Goal: Information Seeking & Learning: Learn about a topic

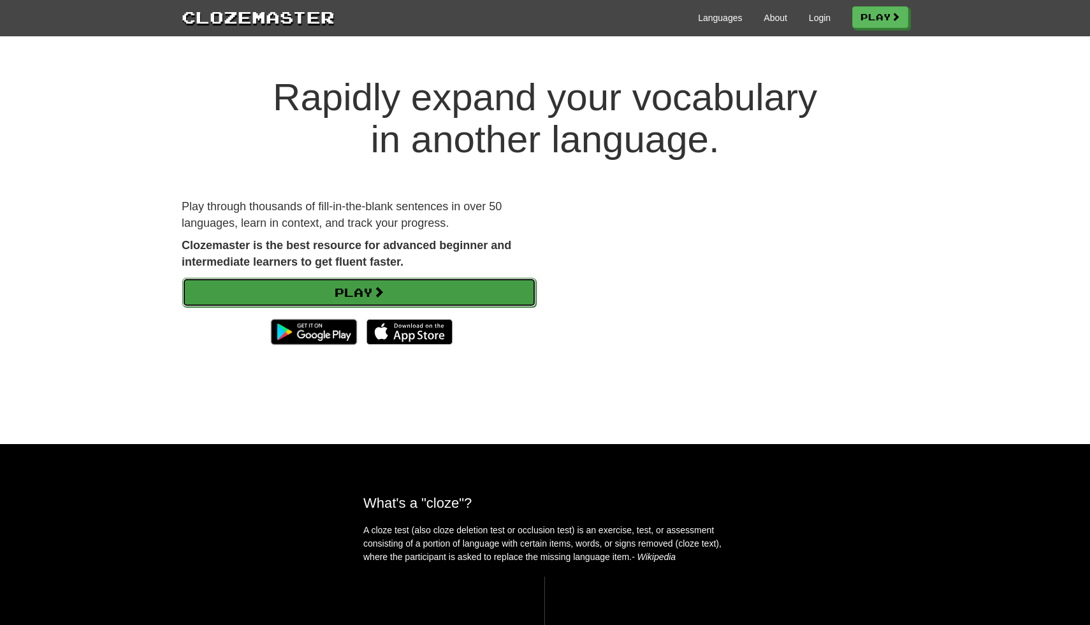
click at [426, 291] on link "Play" at bounding box center [359, 292] width 354 height 29
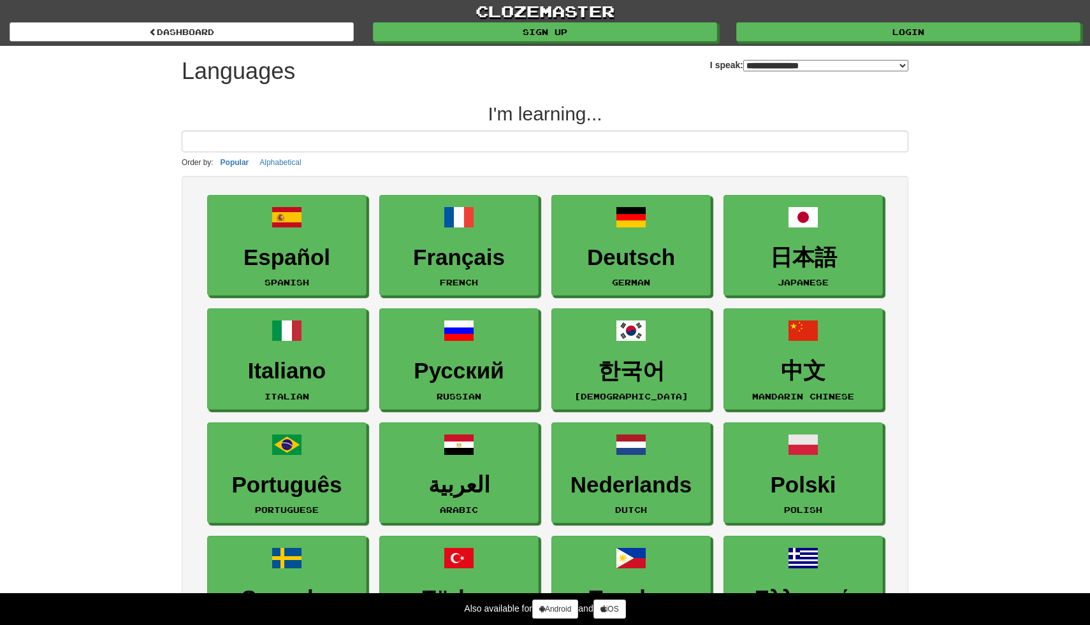
select select "*******"
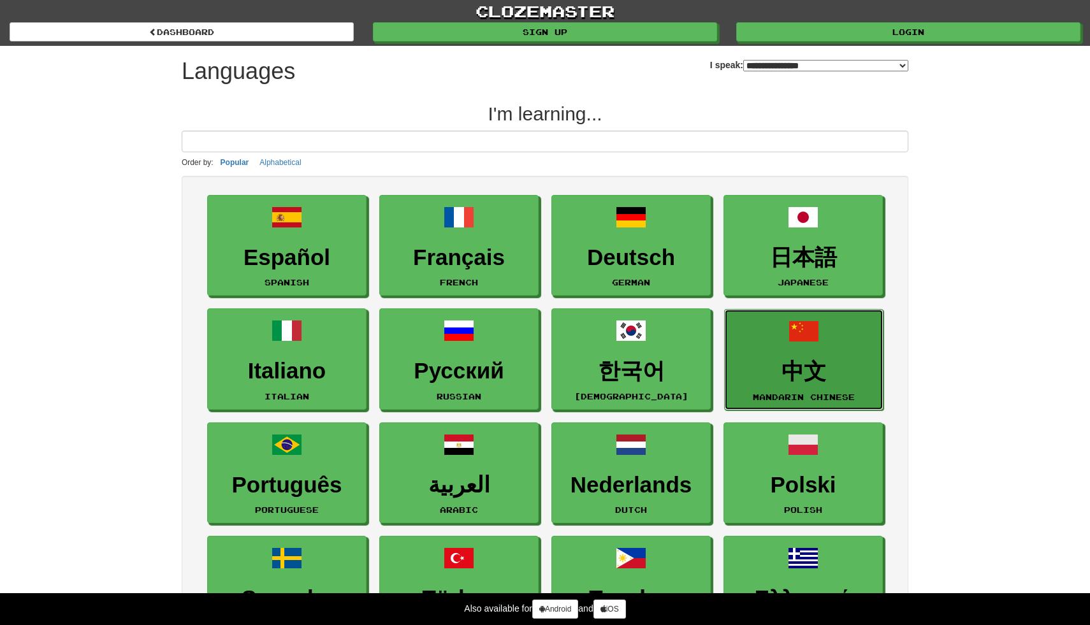
click at [826, 356] on link "中文 Mandarin Chinese" at bounding box center [803, 359] width 159 height 101
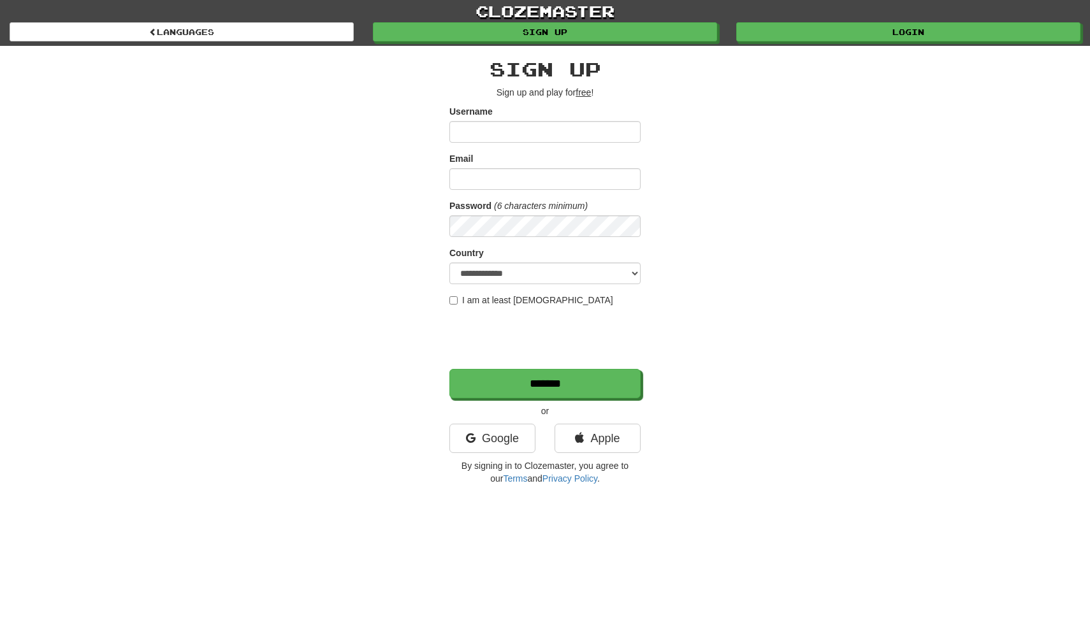
type input "*"
type input "*********"
click at [619, 168] on input "Email" at bounding box center [544, 179] width 191 height 22
type input "**********"
click at [537, 275] on select "**********" at bounding box center [544, 274] width 191 height 22
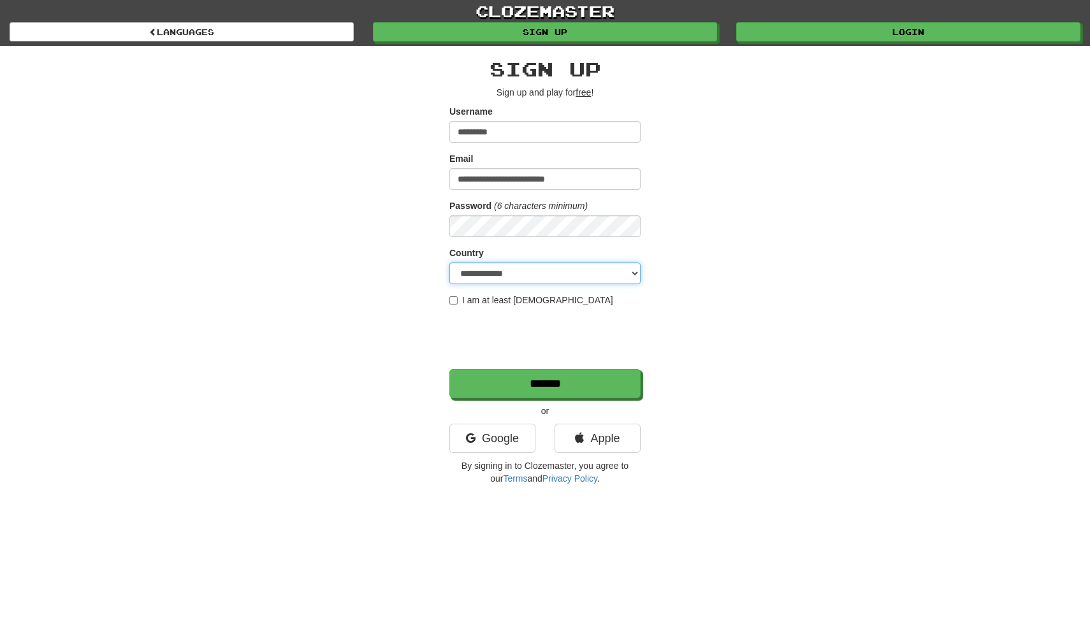
click at [449, 263] on select "**********" at bounding box center [544, 274] width 191 height 22
click at [540, 387] on input "*******" at bounding box center [545, 384] width 191 height 29
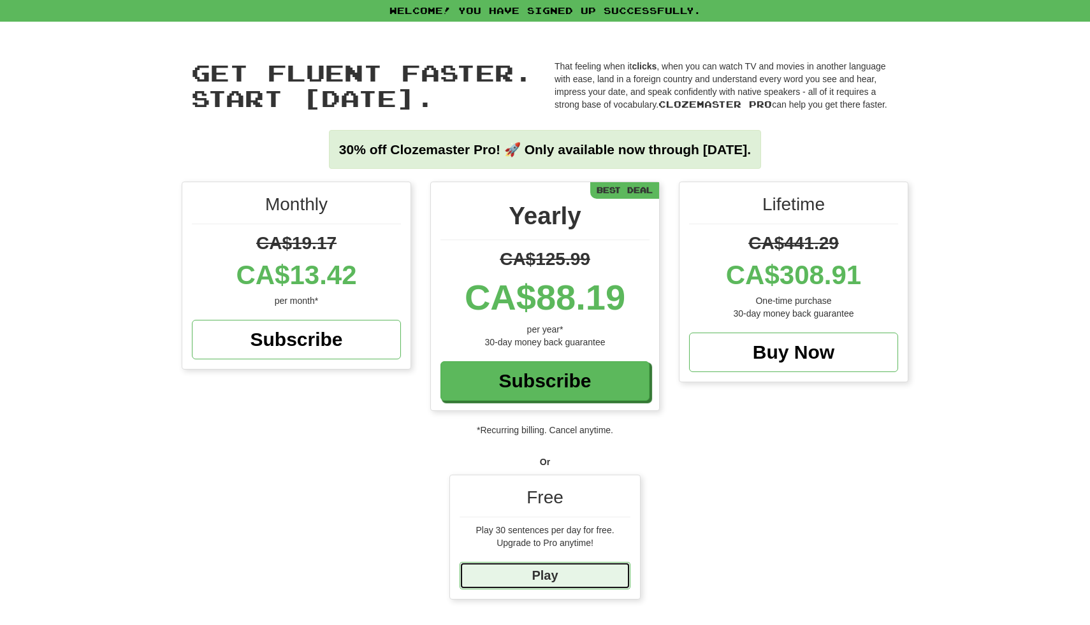
click at [612, 580] on link "Play" at bounding box center [544, 575] width 171 height 27
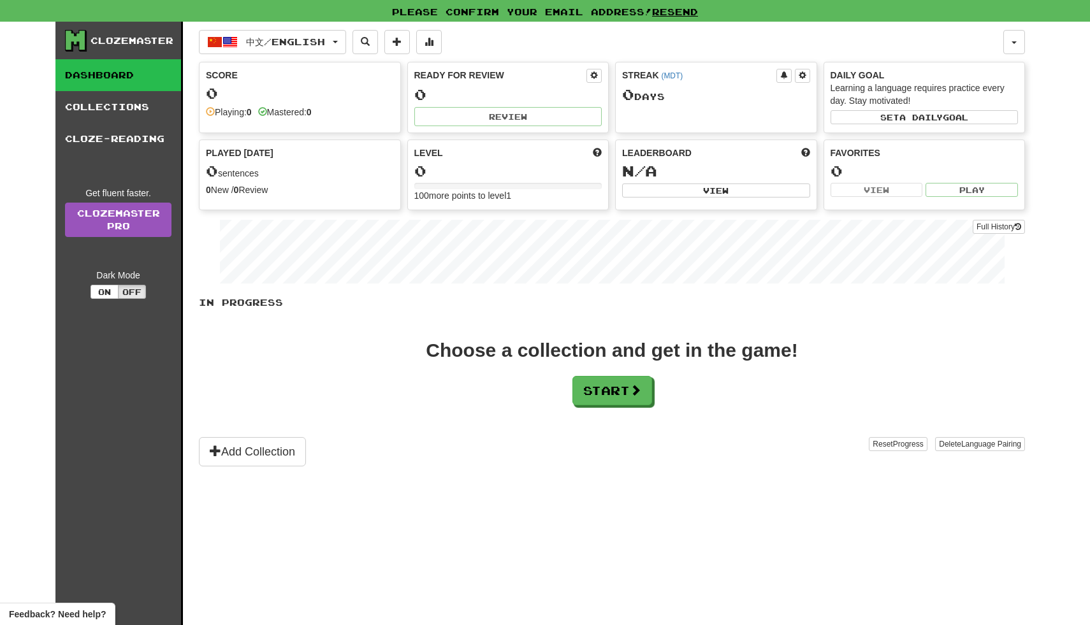
scroll to position [15, 0]
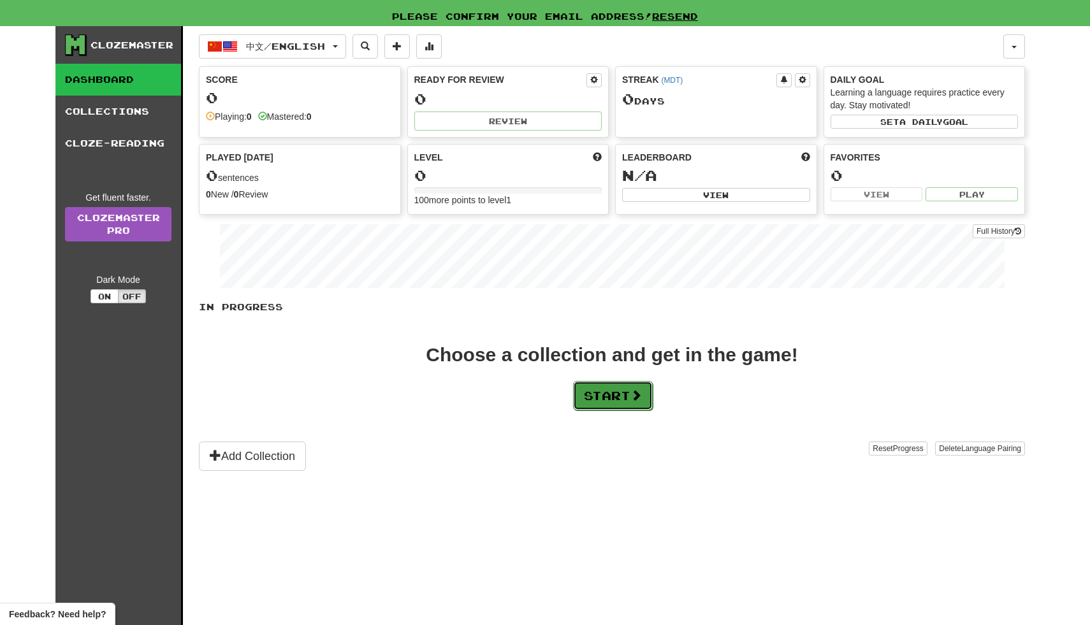
click at [631, 401] on button "Start" at bounding box center [613, 395] width 80 height 29
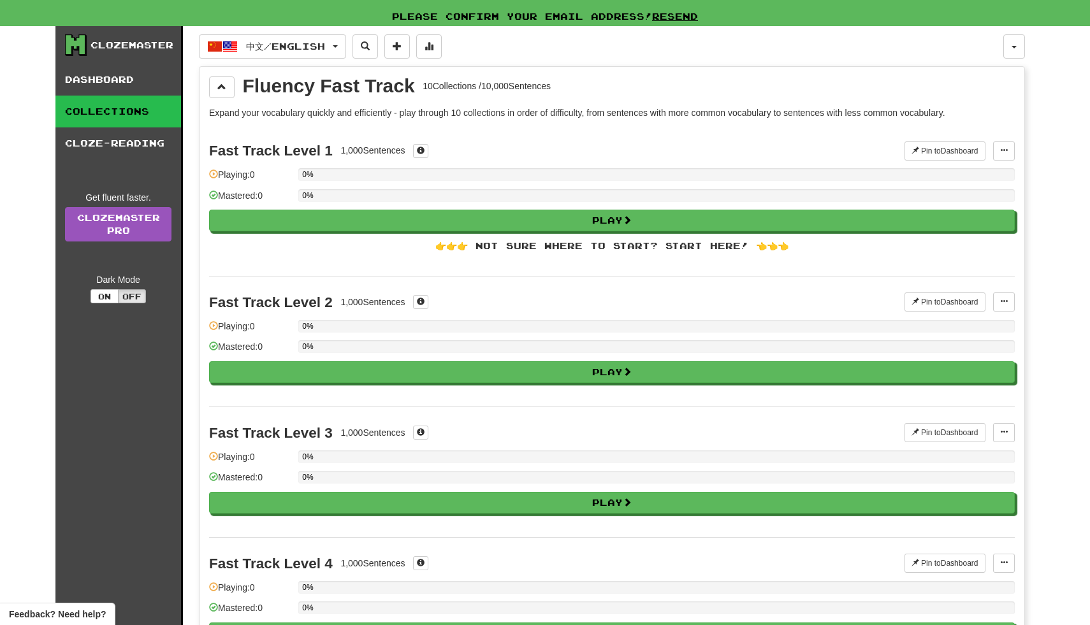
scroll to position [0, 0]
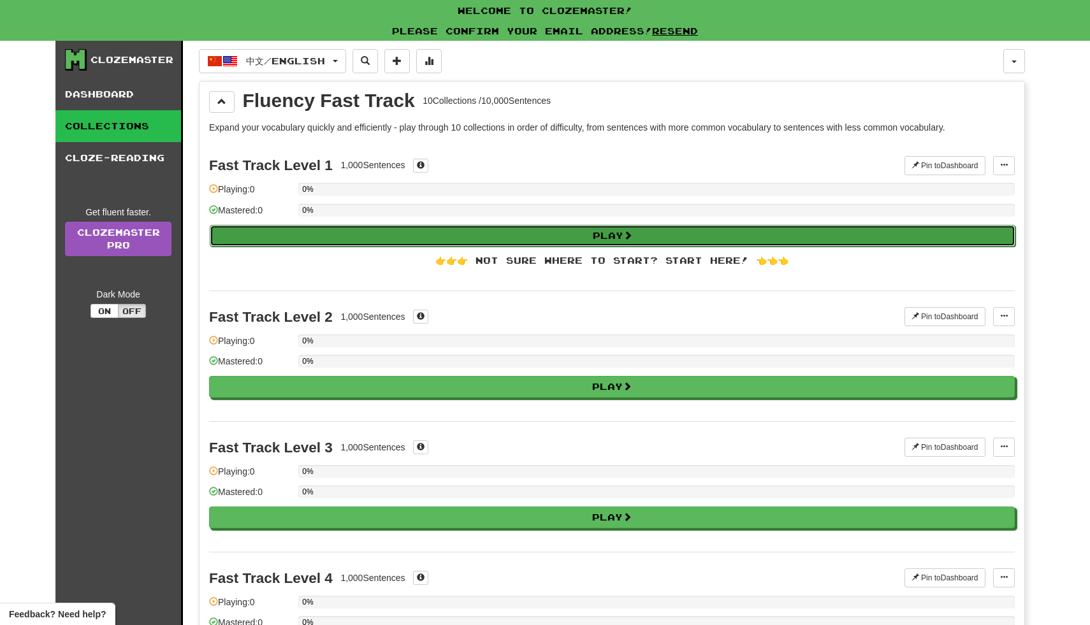
click at [536, 240] on button "Play" at bounding box center [612, 236] width 805 height 22
select select "**"
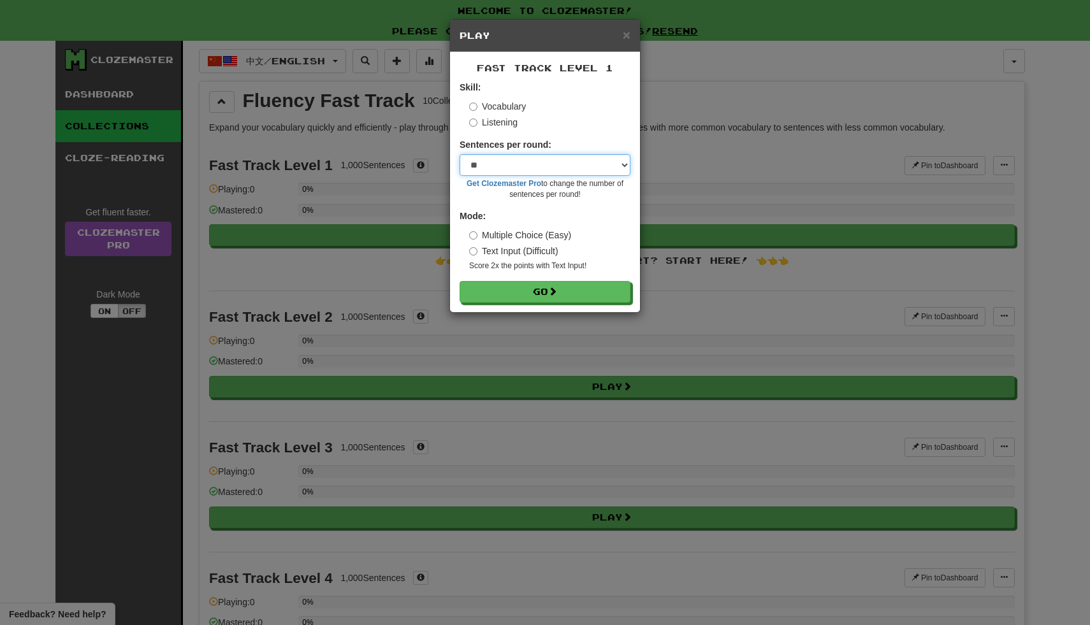
click at [565, 164] on select "* ** ** ** ** ** *** ********" at bounding box center [544, 165] width 171 height 22
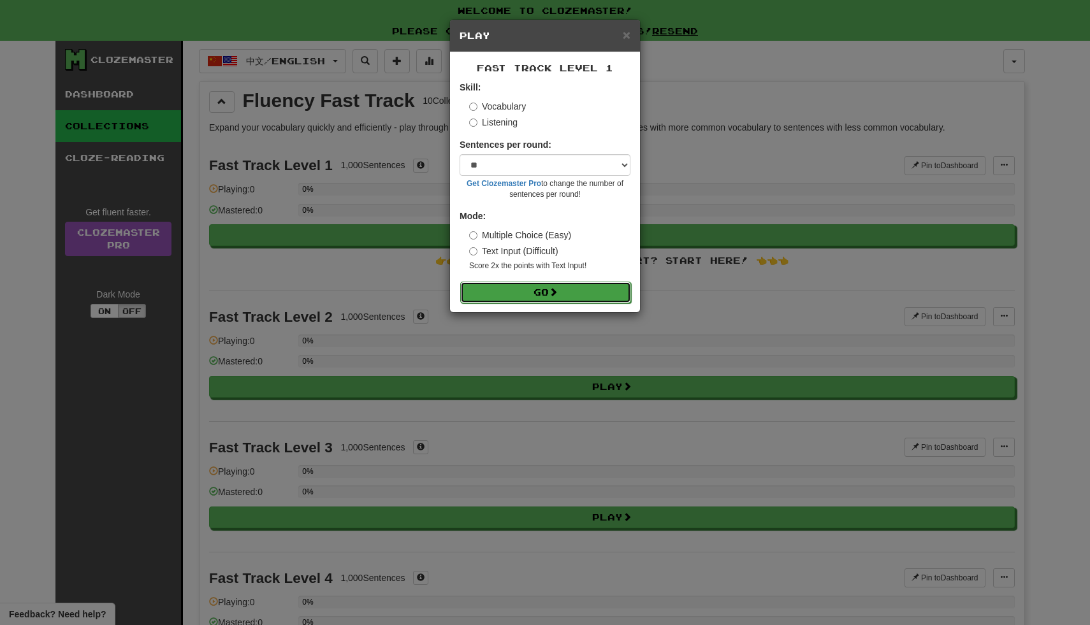
click at [589, 284] on button "Go" at bounding box center [545, 293] width 171 height 22
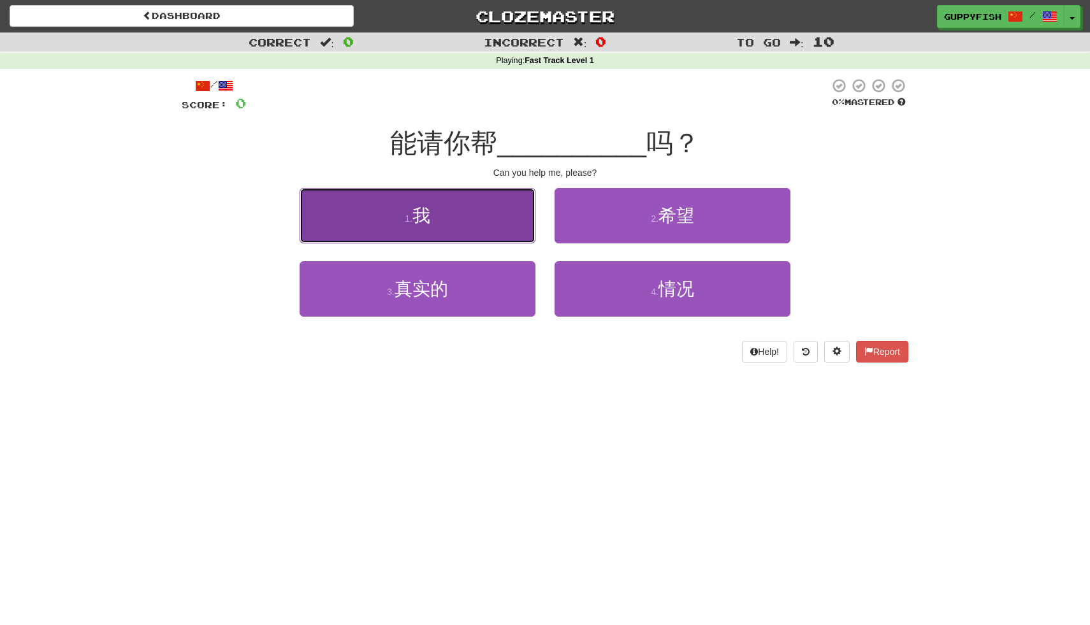
click at [491, 220] on button "1 . 我" at bounding box center [417, 215] width 236 height 55
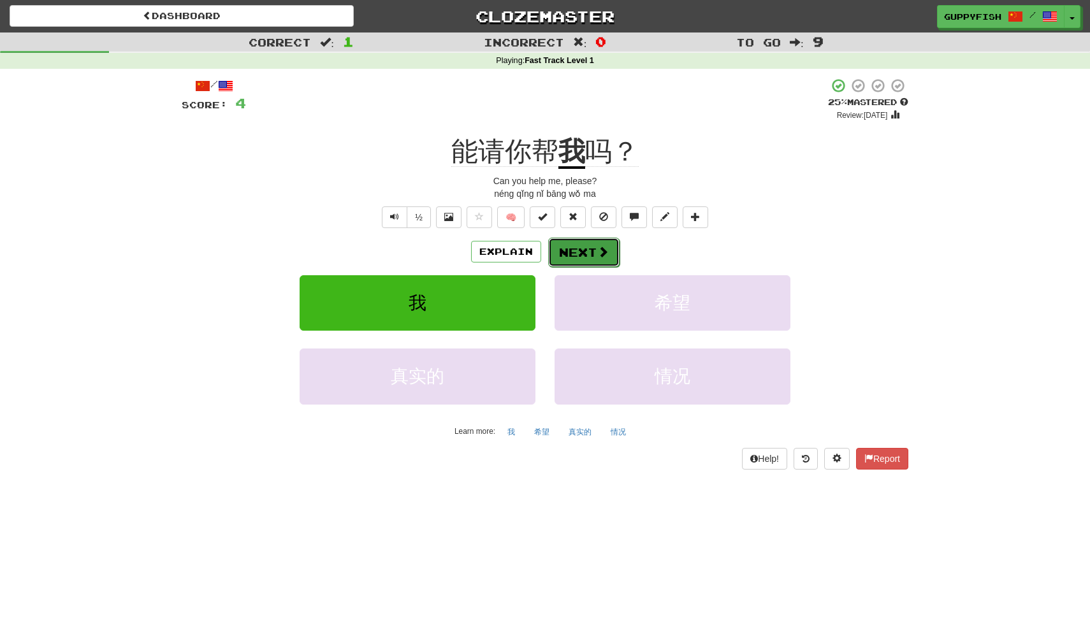
click at [607, 261] on button "Next" at bounding box center [583, 252] width 71 height 29
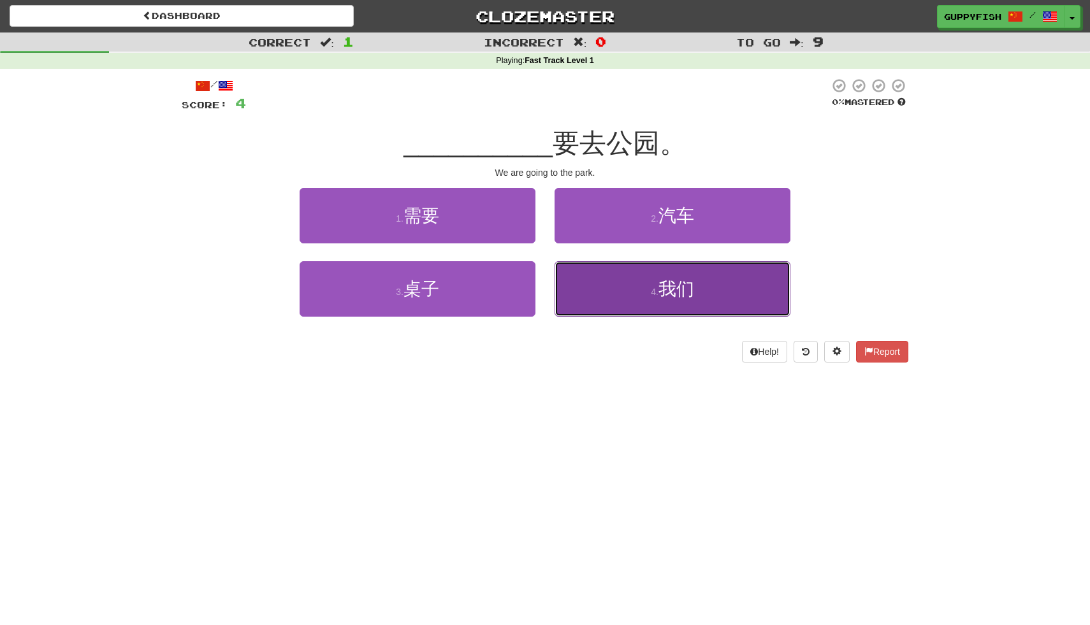
click at [688, 315] on button "4 . 我们" at bounding box center [672, 288] width 236 height 55
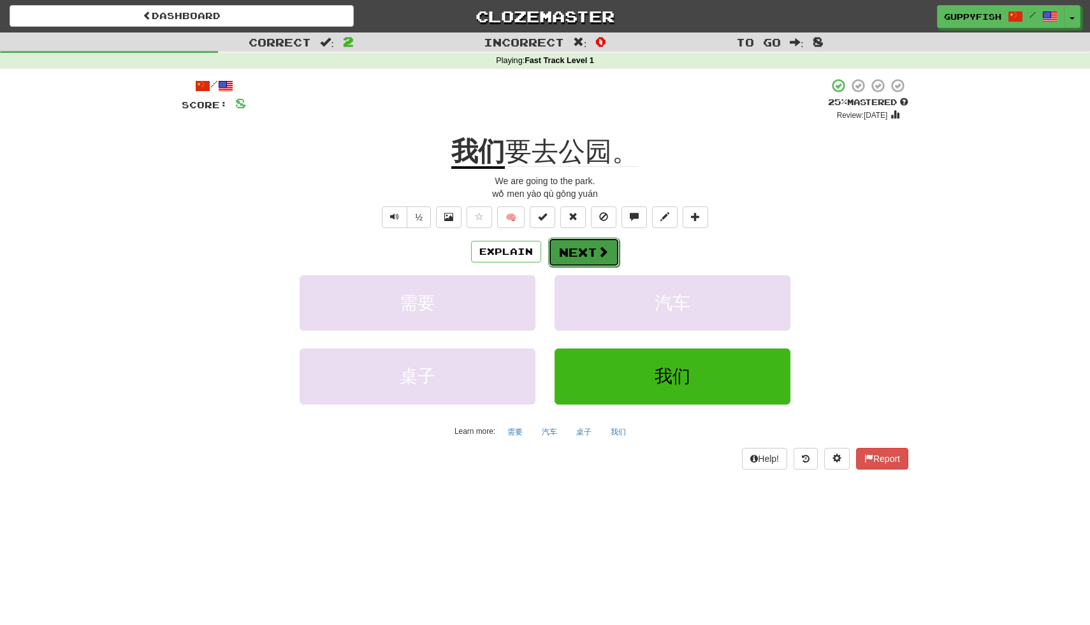
click at [606, 253] on span at bounding box center [602, 251] width 11 height 11
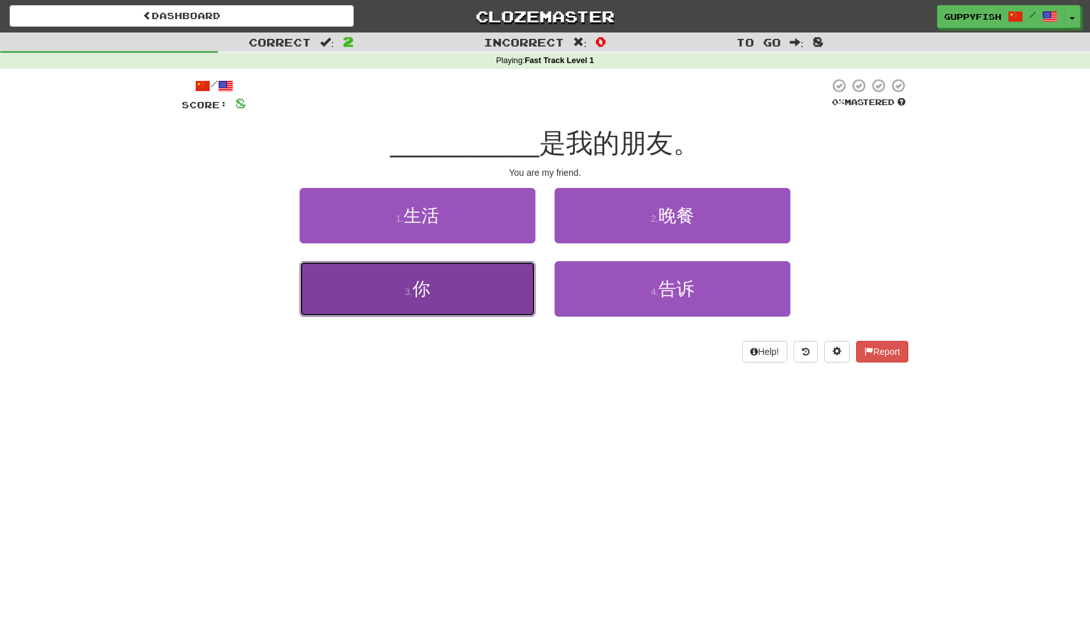
click at [487, 284] on button "3 . 你" at bounding box center [417, 288] width 236 height 55
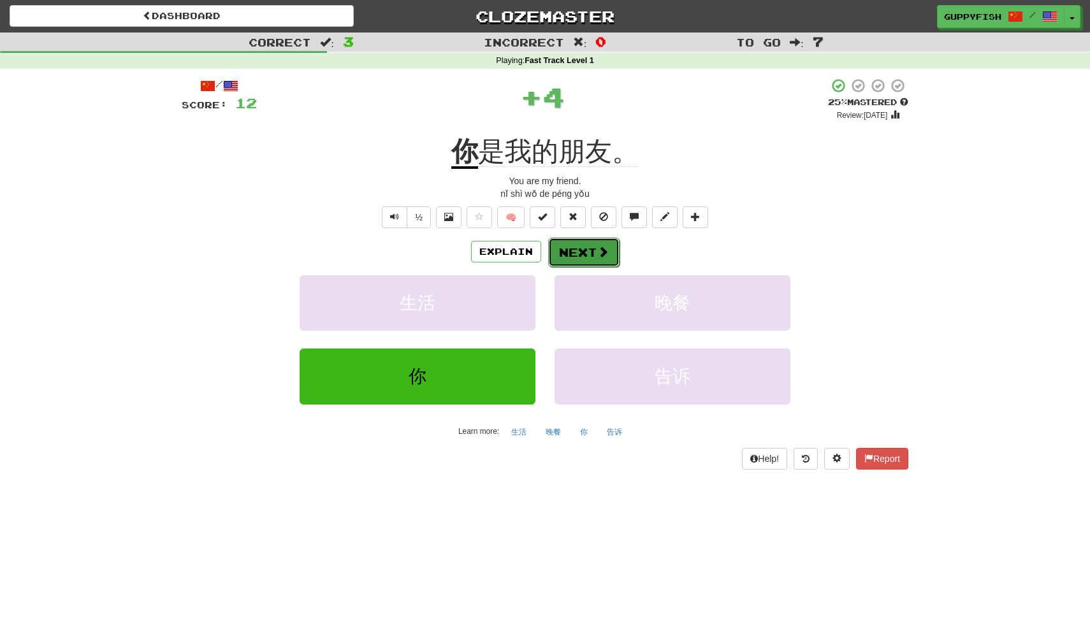
click at [577, 256] on button "Next" at bounding box center [583, 252] width 71 height 29
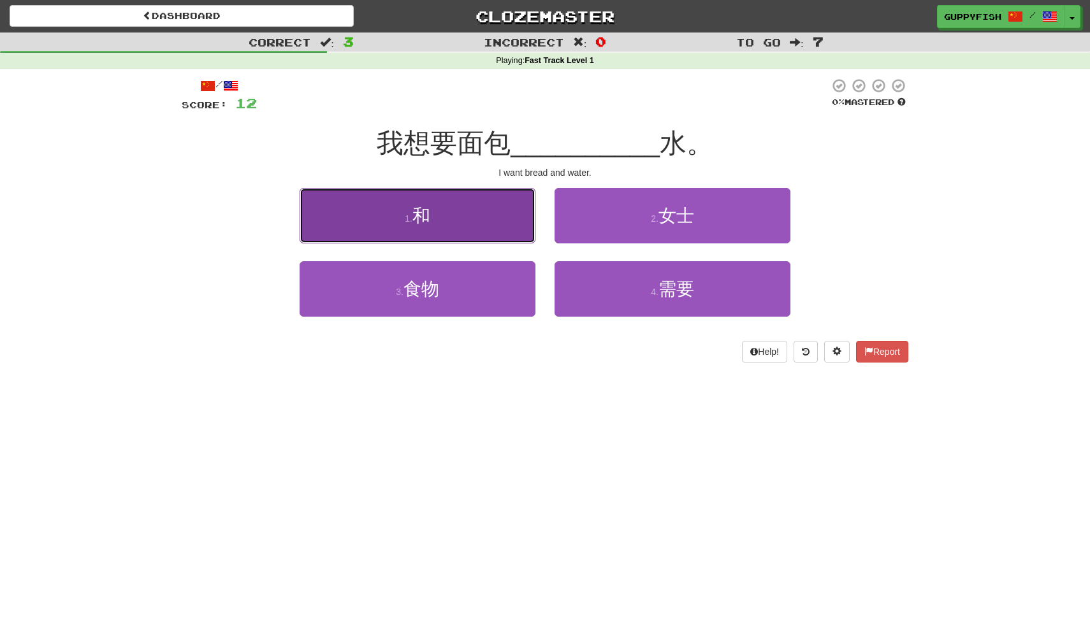
click at [476, 226] on button "1 . 和" at bounding box center [417, 215] width 236 height 55
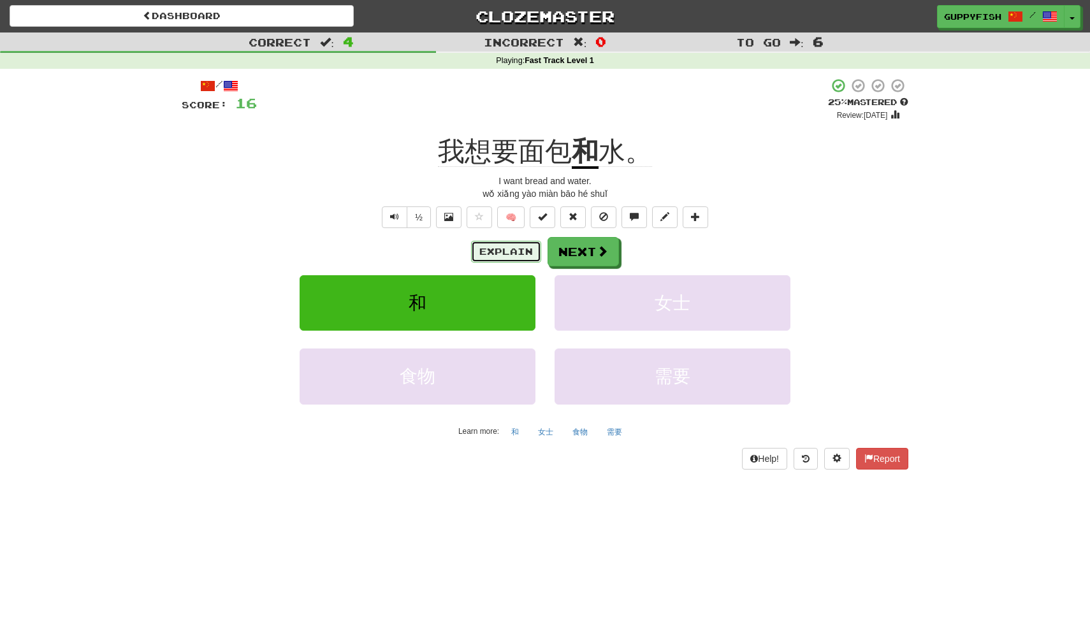
click at [513, 252] on button "Explain" at bounding box center [506, 252] width 70 height 22
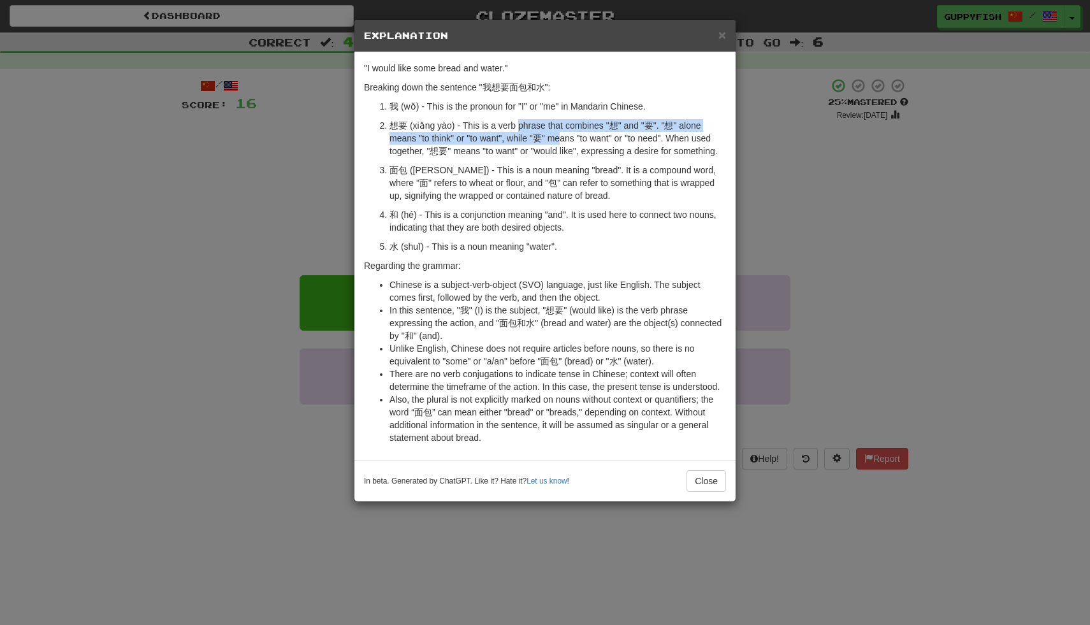
drag, startPoint x: 517, startPoint y: 119, endPoint x: 569, endPoint y: 148, distance: 59.4
click at [568, 146] on p "想要 (xiǎng yào) - This is a verb phrase that combines "想" and "要". "想" alone mea…" at bounding box center [557, 138] width 336 height 38
click at [571, 155] on p "想要 (xiǎng yào) - This is a verb phrase that combines "想" and "要". "想" alone mea…" at bounding box center [557, 138] width 336 height 38
drag, startPoint x: 571, startPoint y: 155, endPoint x: 503, endPoint y: 126, distance: 73.6
click at [503, 126] on p "想要 (xiǎng yào) - This is a verb phrase that combines "想" and "要". "想" alone mea…" at bounding box center [557, 138] width 336 height 38
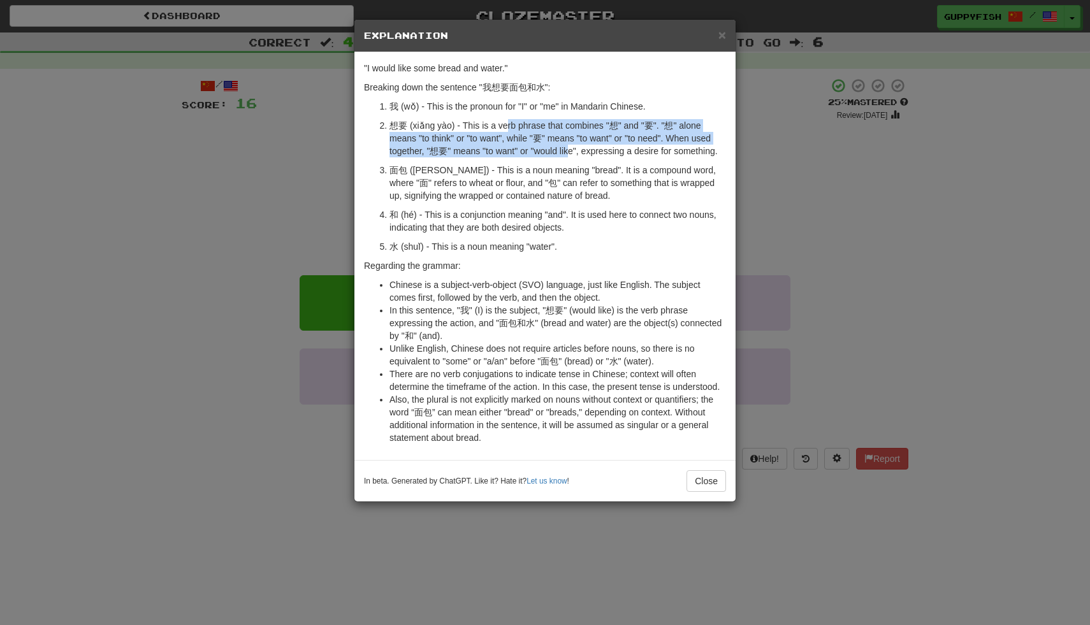
click at [503, 126] on p "想要 (xiǎng yào) - This is a verb phrase that combines "想" and "要". "想" alone mea…" at bounding box center [557, 138] width 336 height 38
drag, startPoint x: 596, startPoint y: 145, endPoint x: 570, endPoint y: 138, distance: 26.3
click at [570, 138] on p "想要 (xiǎng yào) - This is a verb phrase that combines "想" and "要". "想" alone mea…" at bounding box center [557, 138] width 336 height 38
click at [570, 140] on p "想要 (xiǎng yào) - This is a verb phrase that combines "想" and "要". "想" alone mea…" at bounding box center [557, 138] width 336 height 38
drag, startPoint x: 603, startPoint y: 161, endPoint x: 580, endPoint y: 131, distance: 37.6
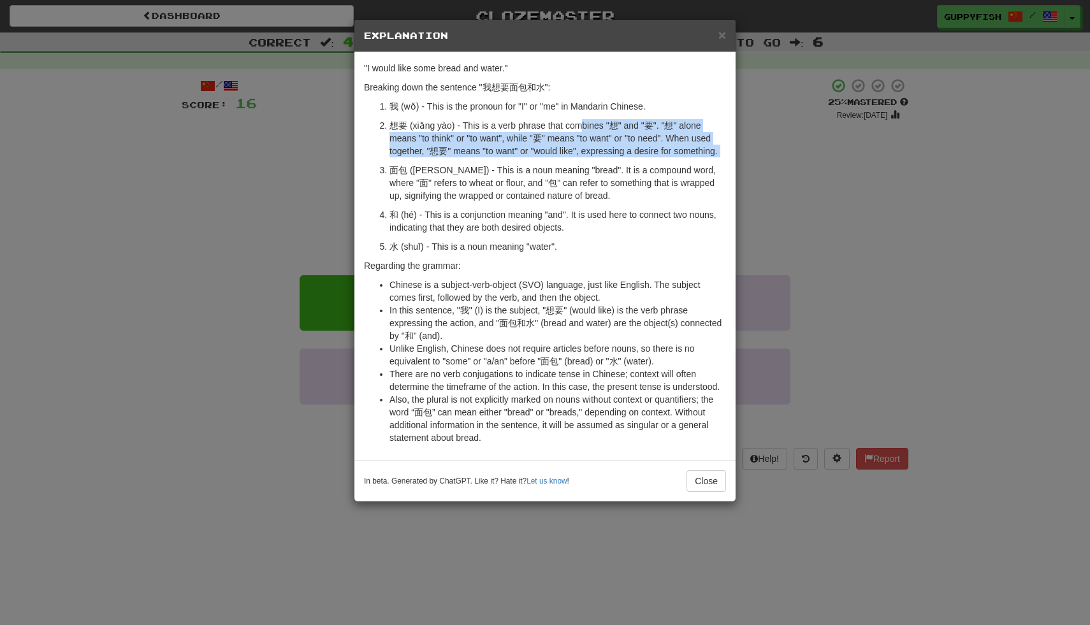
click at [580, 131] on ol "我 (wǒ) - This is the pronoun for "I" or "me" in Mandarin Chinese. 想要 (xiǎng yào…" at bounding box center [545, 176] width 362 height 153
click at [580, 131] on p "想要 (xiǎng yào) - This is a verb phrase that combines "想" and "要". "想" alone mea…" at bounding box center [557, 138] width 336 height 38
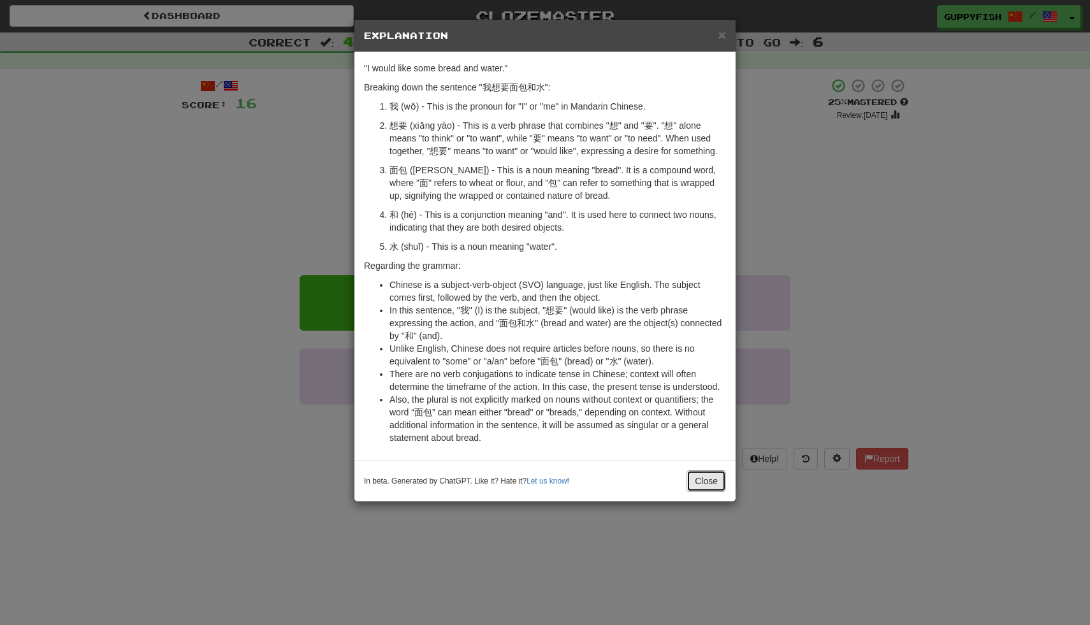
click at [711, 485] on button "Close" at bounding box center [706, 481] width 40 height 22
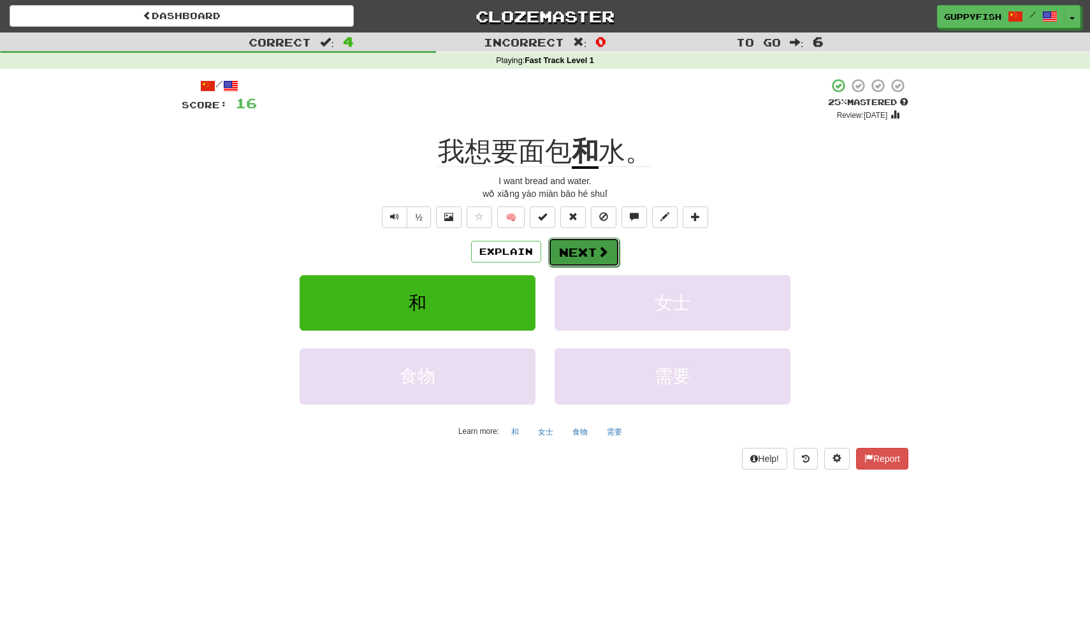
click at [593, 245] on button "Next" at bounding box center [583, 252] width 71 height 29
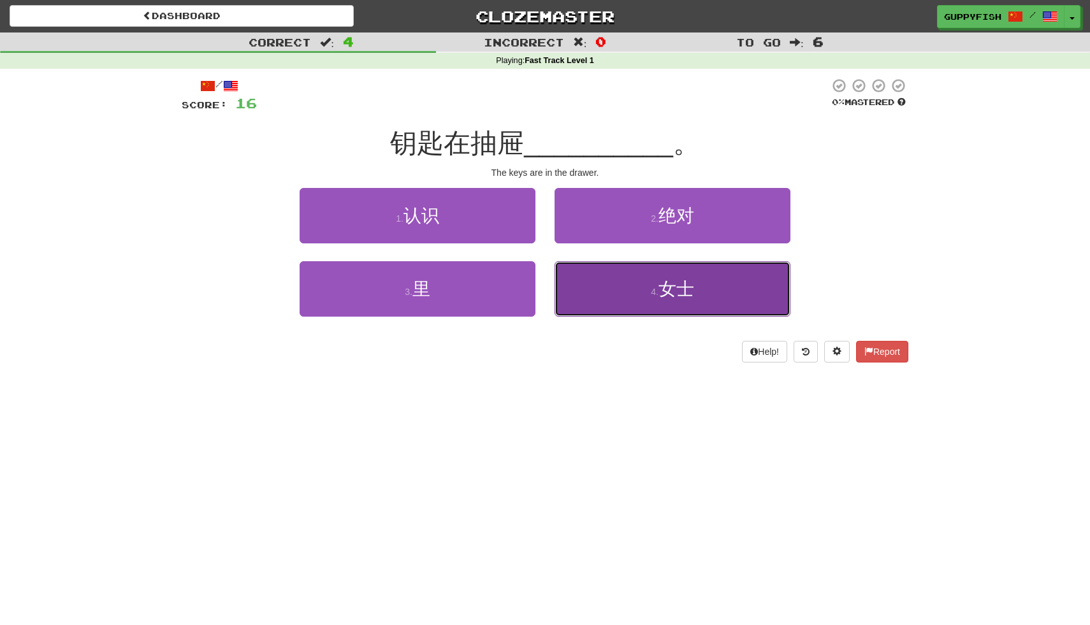
click at [579, 277] on button "4 . 女士" at bounding box center [672, 288] width 236 height 55
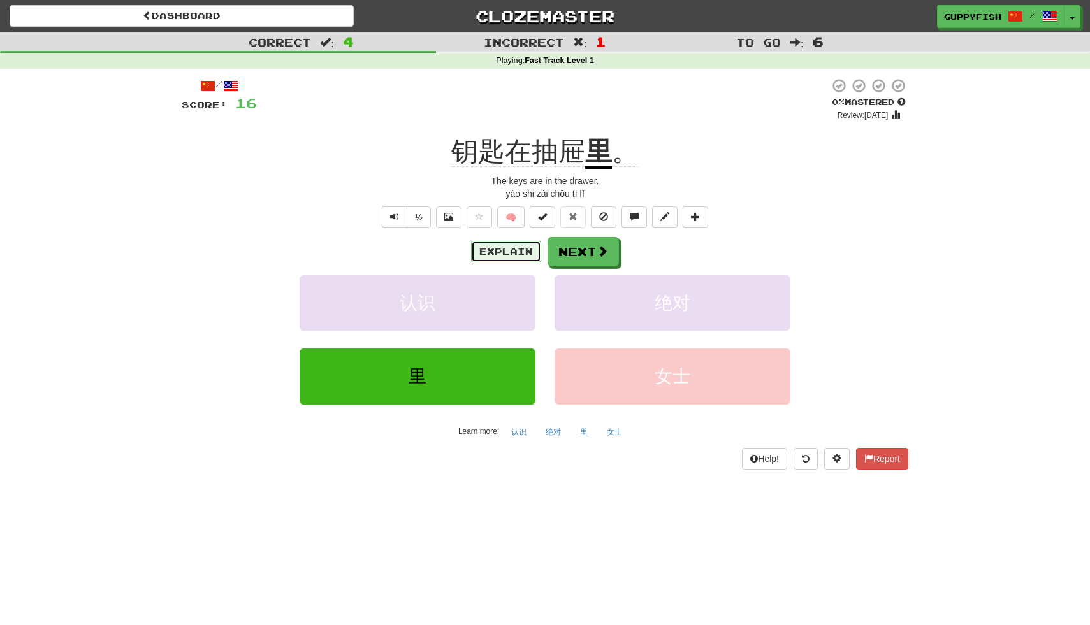
click at [523, 247] on button "Explain" at bounding box center [506, 252] width 70 height 22
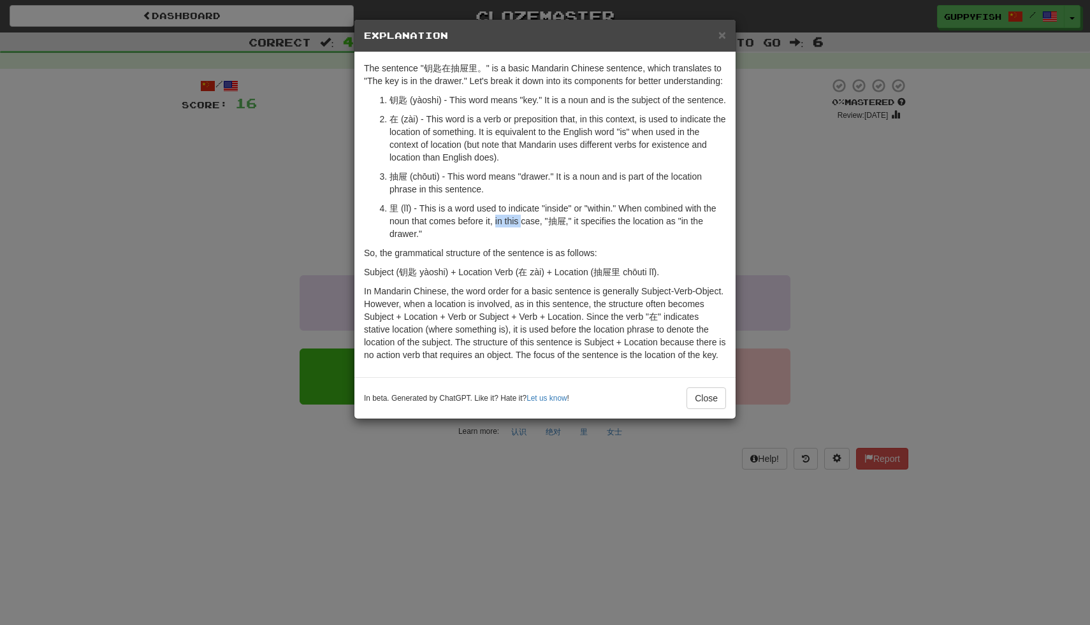
drag, startPoint x: 523, startPoint y: 244, endPoint x: 496, endPoint y: 240, distance: 27.0
click at [496, 240] on p "里 (lǐ) - This is a word used to indicate "inside" or "within." When combined wi…" at bounding box center [557, 221] width 336 height 38
click at [704, 409] on button "Close" at bounding box center [706, 398] width 40 height 22
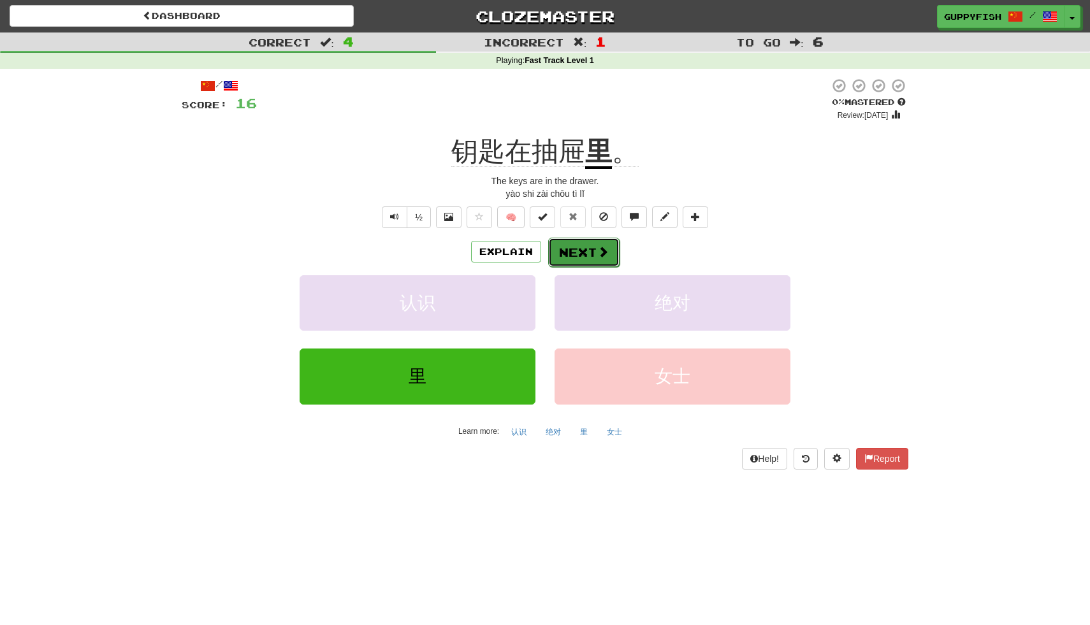
click at [596, 243] on button "Next" at bounding box center [583, 252] width 71 height 29
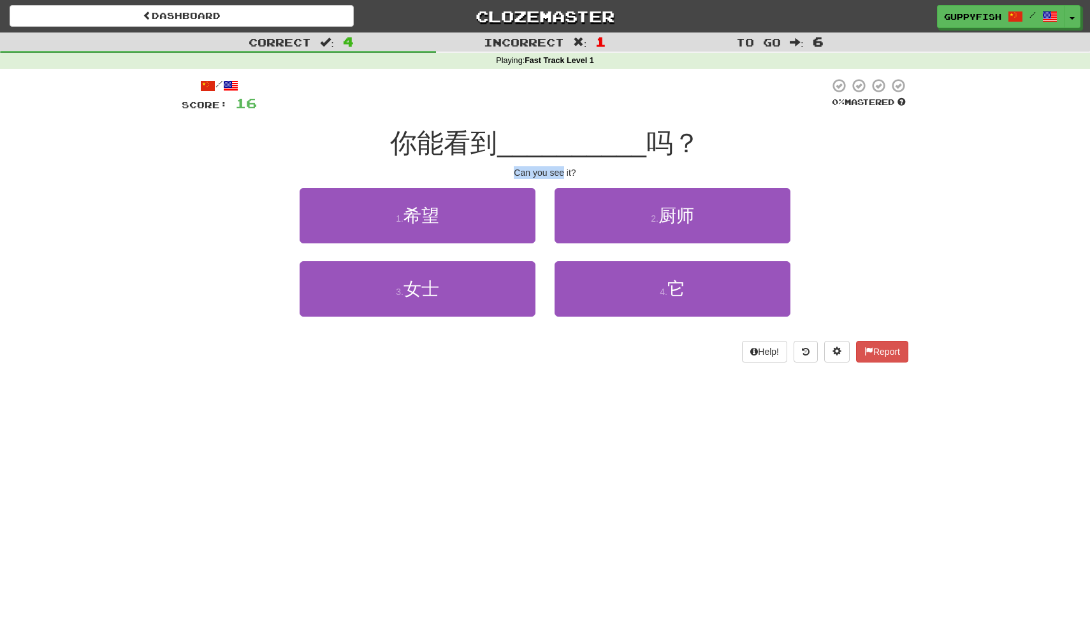
drag, startPoint x: 509, startPoint y: 168, endPoint x: 562, endPoint y: 166, distance: 52.9
click at [562, 166] on div "Can you see it?" at bounding box center [545, 172] width 726 height 13
click at [579, 170] on div "Can you see it?" at bounding box center [545, 172] width 726 height 13
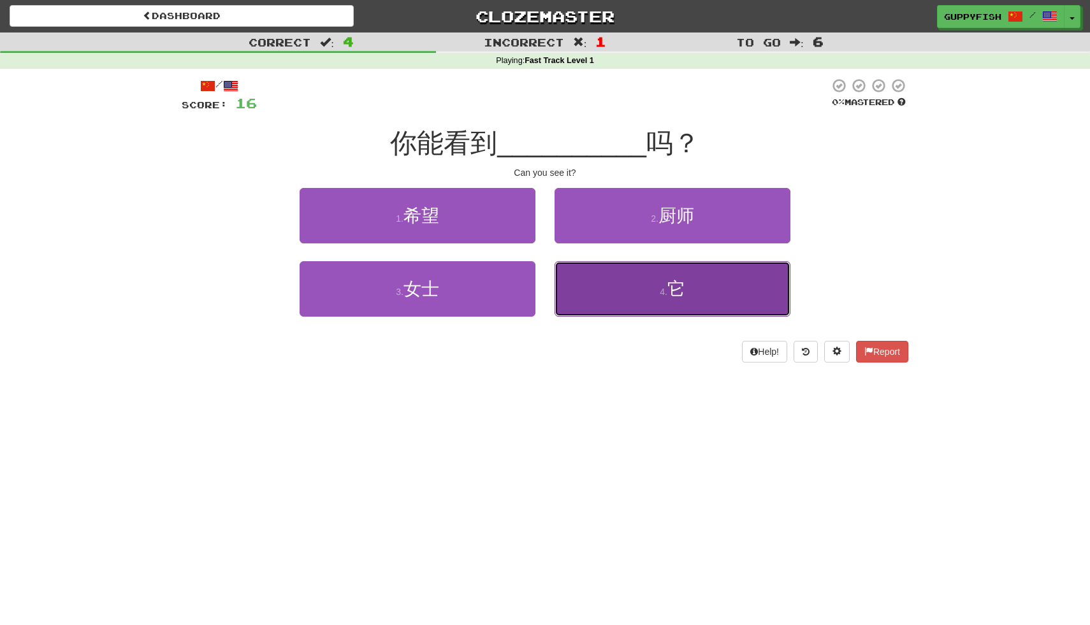
click at [661, 306] on button "4 . 它" at bounding box center [672, 288] width 236 height 55
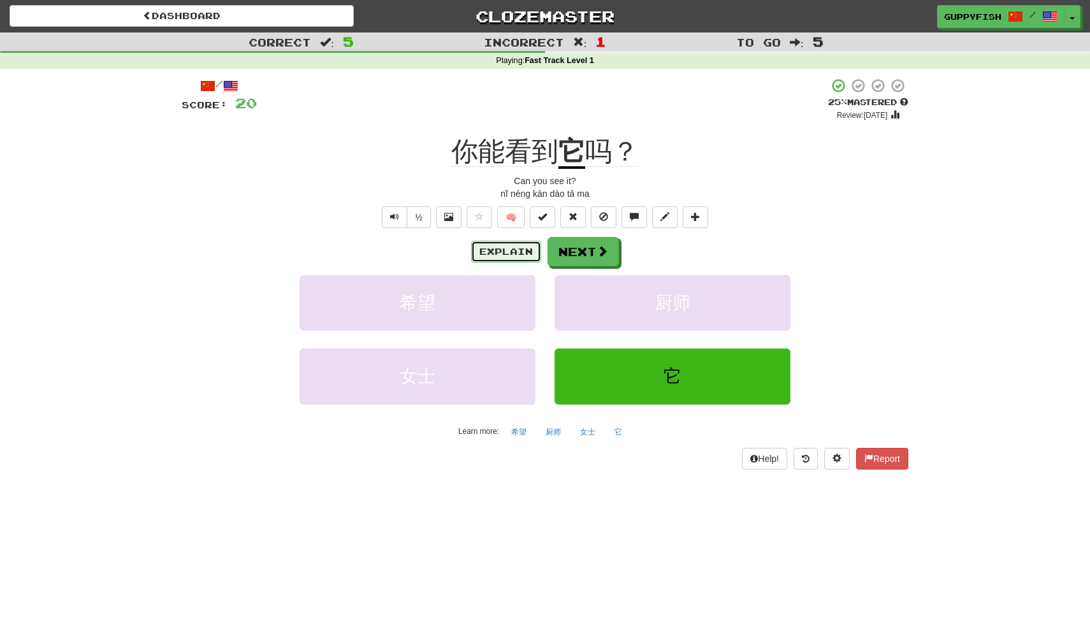
click at [523, 250] on button "Explain" at bounding box center [506, 252] width 70 height 22
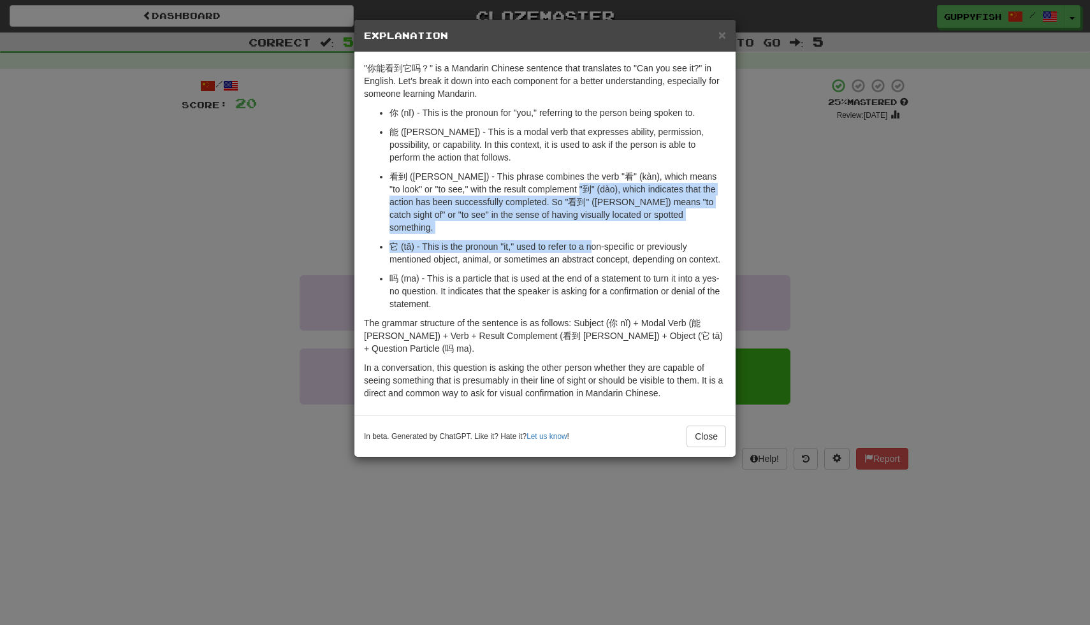
drag, startPoint x: 593, startPoint y: 238, endPoint x: 554, endPoint y: 187, distance: 64.6
click at [556, 187] on ul "你 (nǐ) - This is the pronoun for "you," referring to the person being spoken to…" at bounding box center [545, 208] width 362 height 204
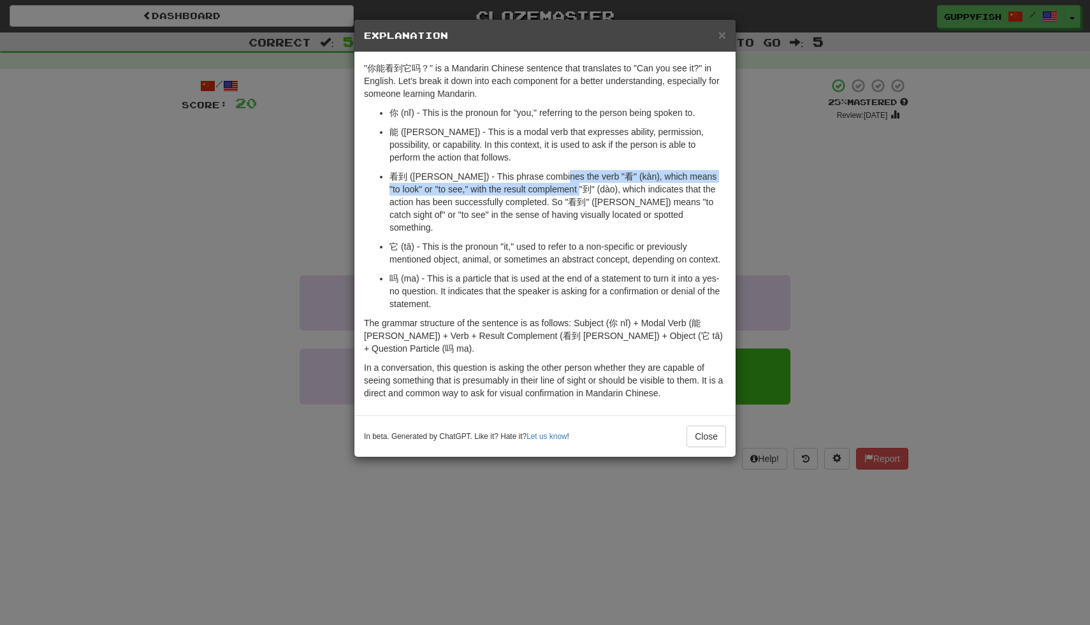
drag, startPoint x: 554, startPoint y: 175, endPoint x: 563, endPoint y: 192, distance: 18.8
click at [563, 187] on p "看到 (kàn dào) - This phrase combines the verb "看" (kàn), which means "to look" o…" at bounding box center [557, 202] width 336 height 64
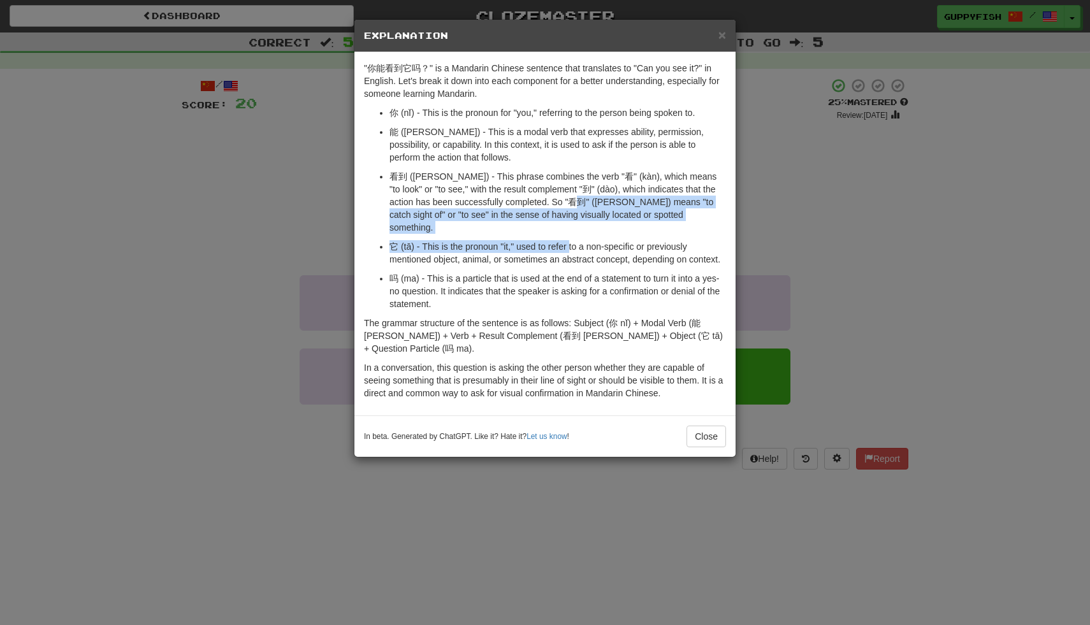
drag, startPoint x: 565, startPoint y: 204, endPoint x: 572, endPoint y: 233, distance: 29.5
click at [572, 232] on ul "你 (nǐ) - This is the pronoun for "you," referring to the person being spoken to…" at bounding box center [545, 208] width 362 height 204
click at [572, 240] on p "它 (tā) - This is the pronoun "it," used to refer to a non-specific or previousl…" at bounding box center [557, 252] width 336 height 25
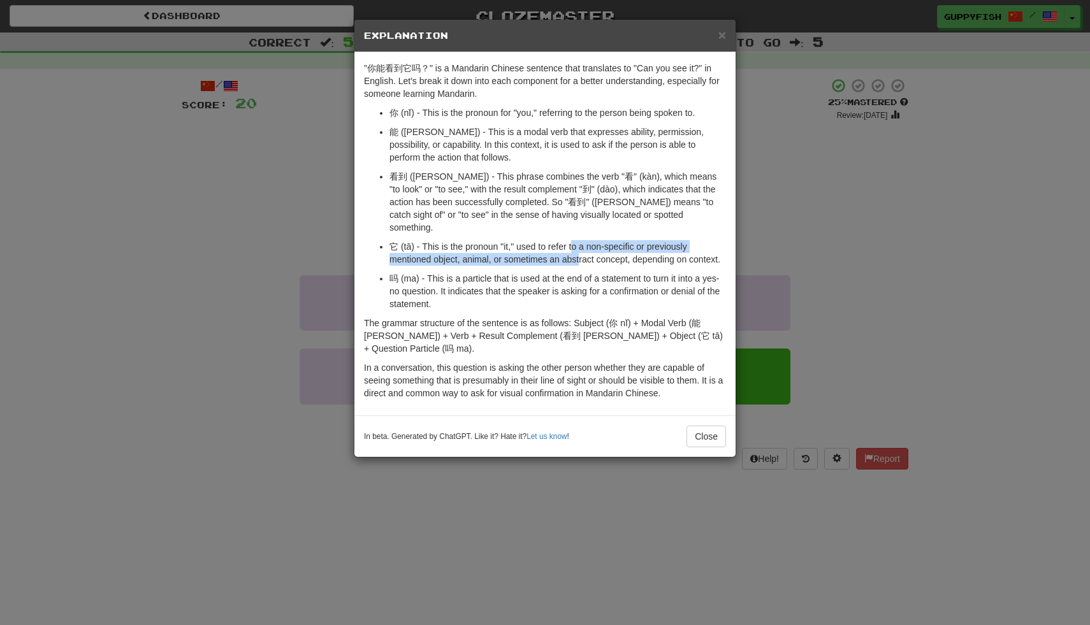
drag, startPoint x: 572, startPoint y: 233, endPoint x: 582, endPoint y: 252, distance: 22.5
click at [582, 252] on p "它 (tā) - This is the pronoun "it," used to refer to a non-specific or previousl…" at bounding box center [557, 252] width 336 height 25
click at [719, 35] on span "×" at bounding box center [722, 34] width 8 height 15
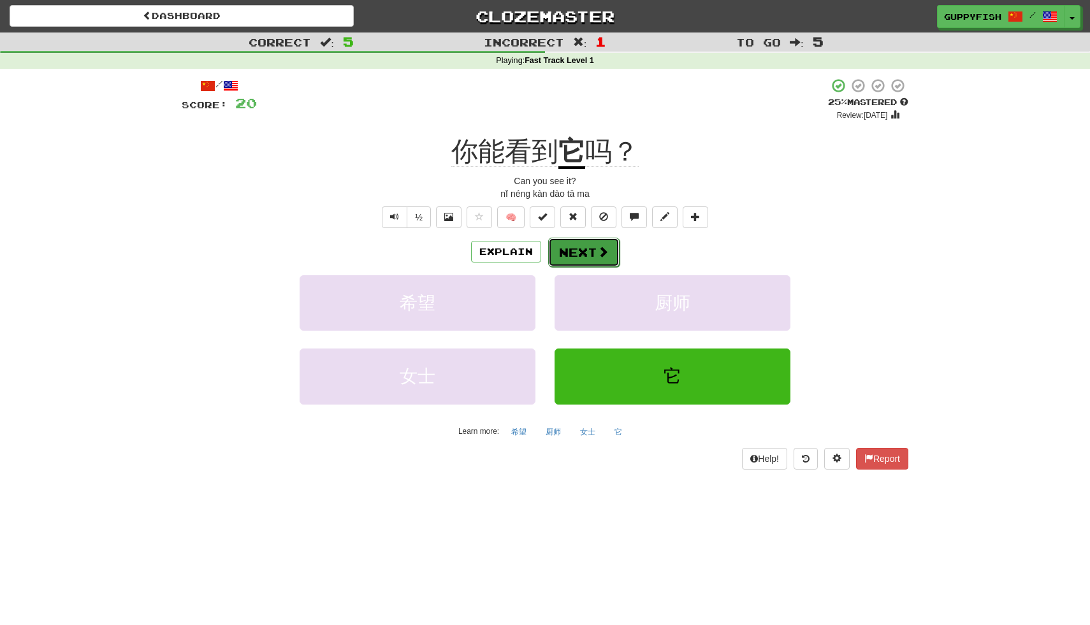
click at [591, 242] on button "Next" at bounding box center [583, 252] width 71 height 29
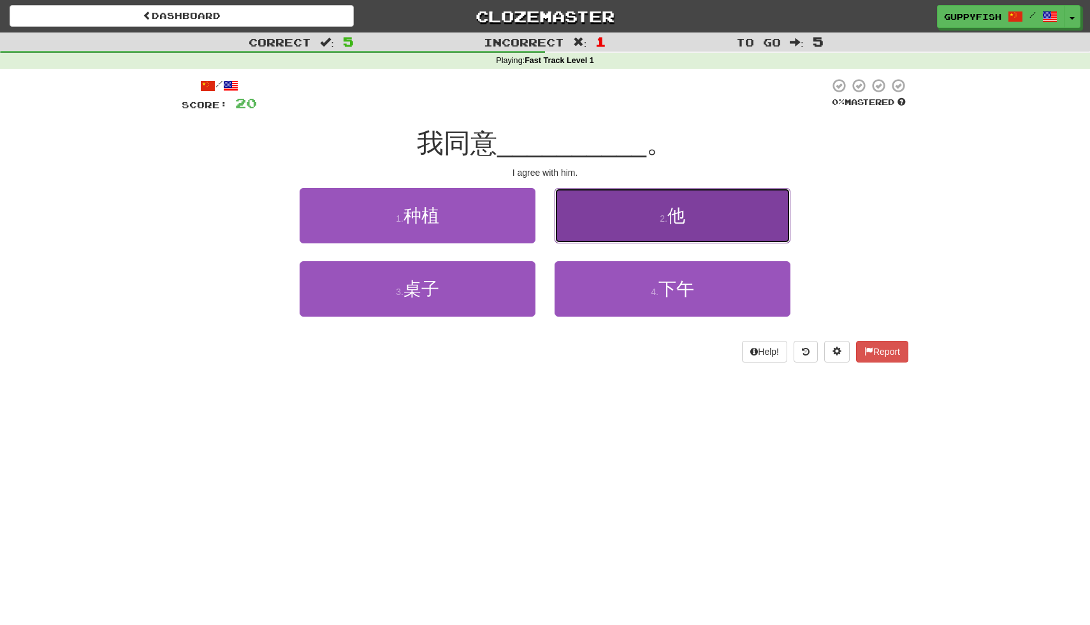
click at [652, 215] on button "2 . 他" at bounding box center [672, 215] width 236 height 55
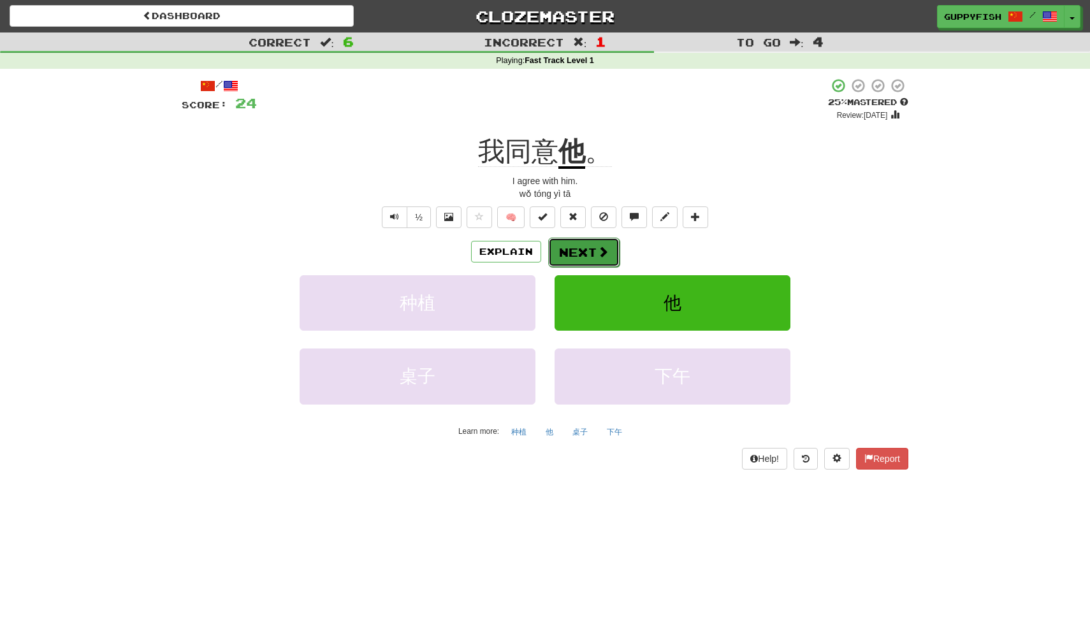
click at [588, 245] on button "Next" at bounding box center [583, 252] width 71 height 29
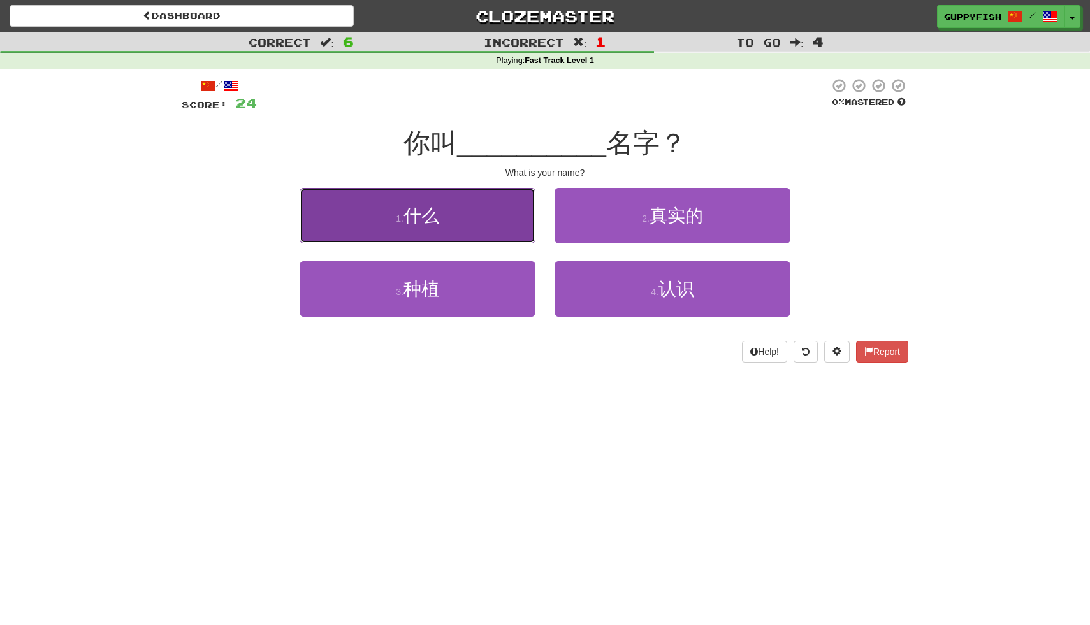
click at [458, 230] on button "1 . 什么" at bounding box center [417, 215] width 236 height 55
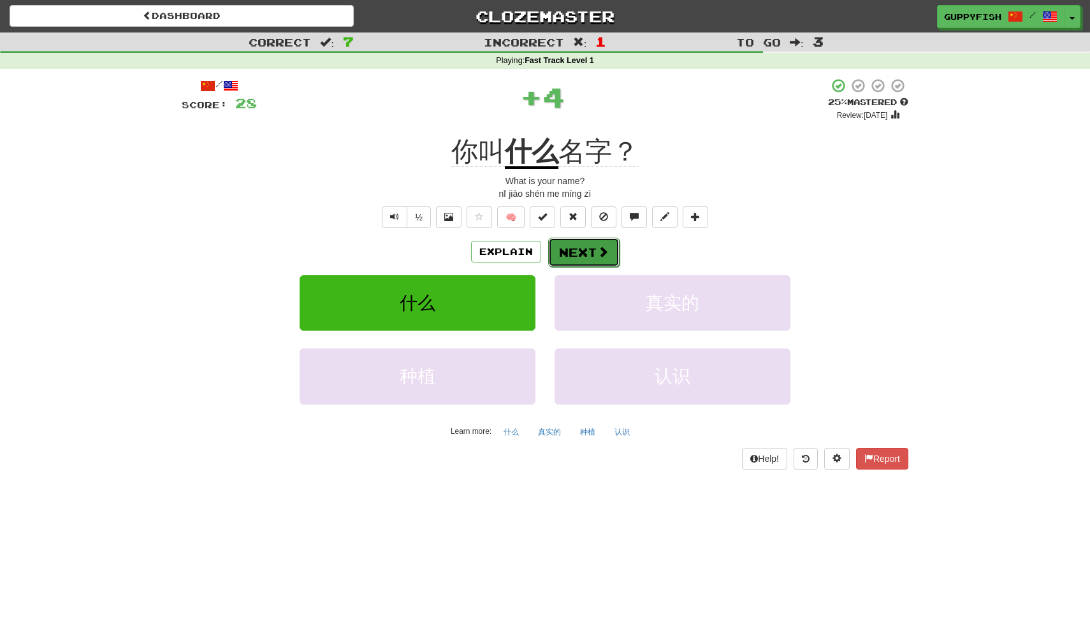
click at [562, 247] on button "Next" at bounding box center [583, 252] width 71 height 29
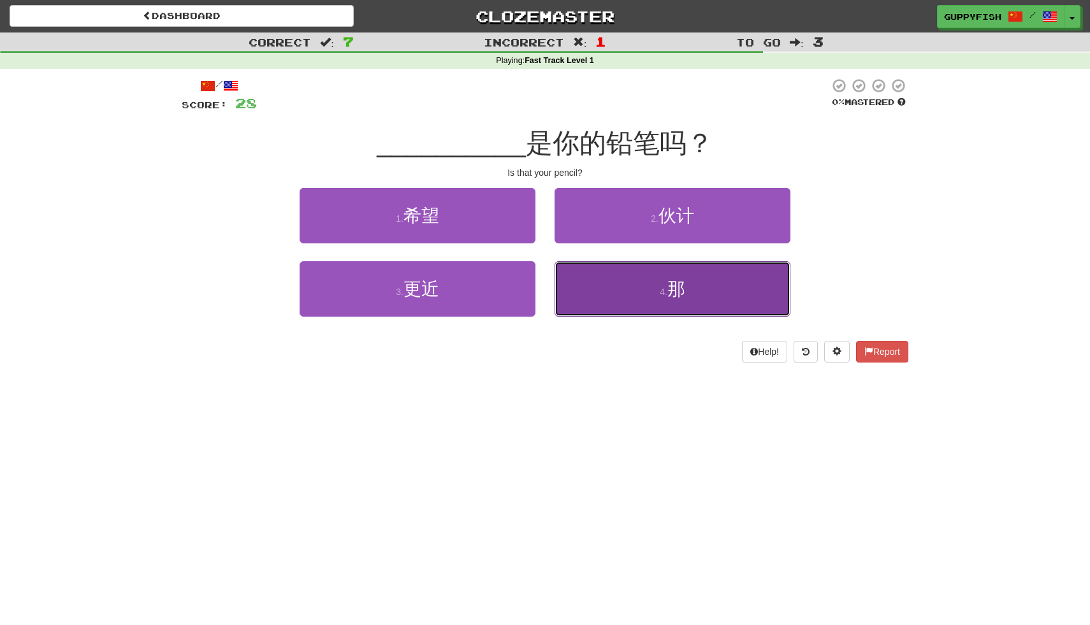
click at [656, 285] on button "4 . 那" at bounding box center [672, 288] width 236 height 55
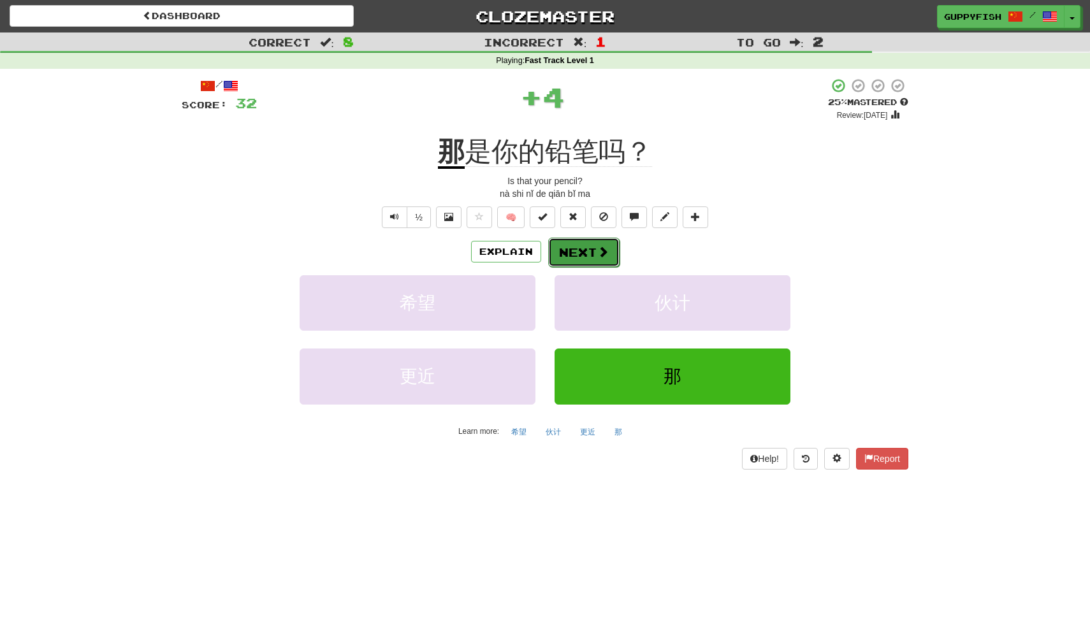
click at [578, 245] on button "Next" at bounding box center [583, 252] width 71 height 29
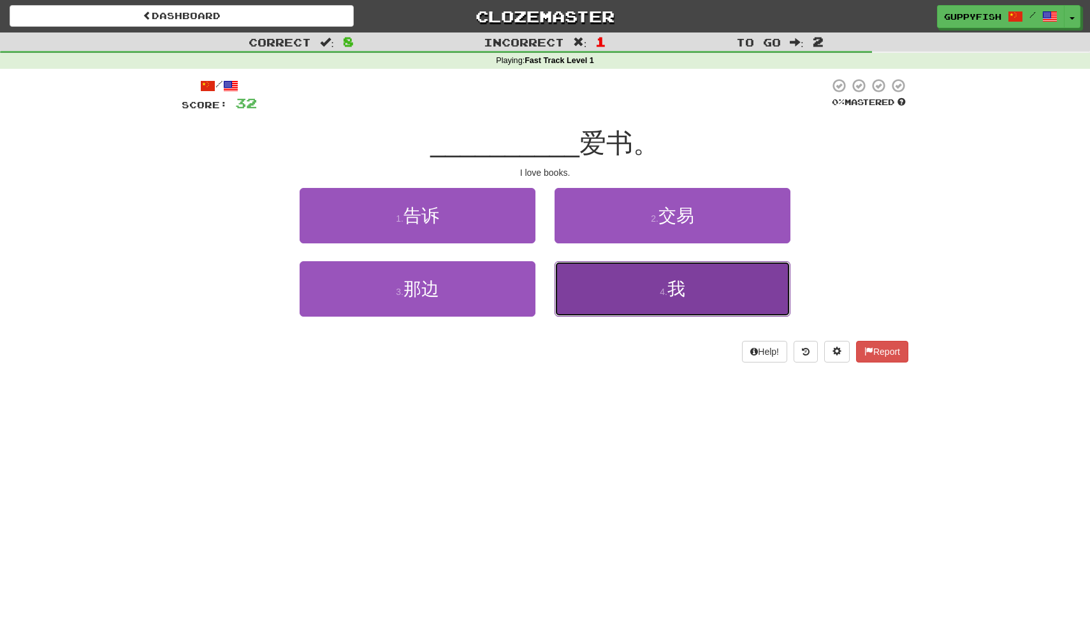
click at [684, 296] on span "我" at bounding box center [676, 289] width 18 height 20
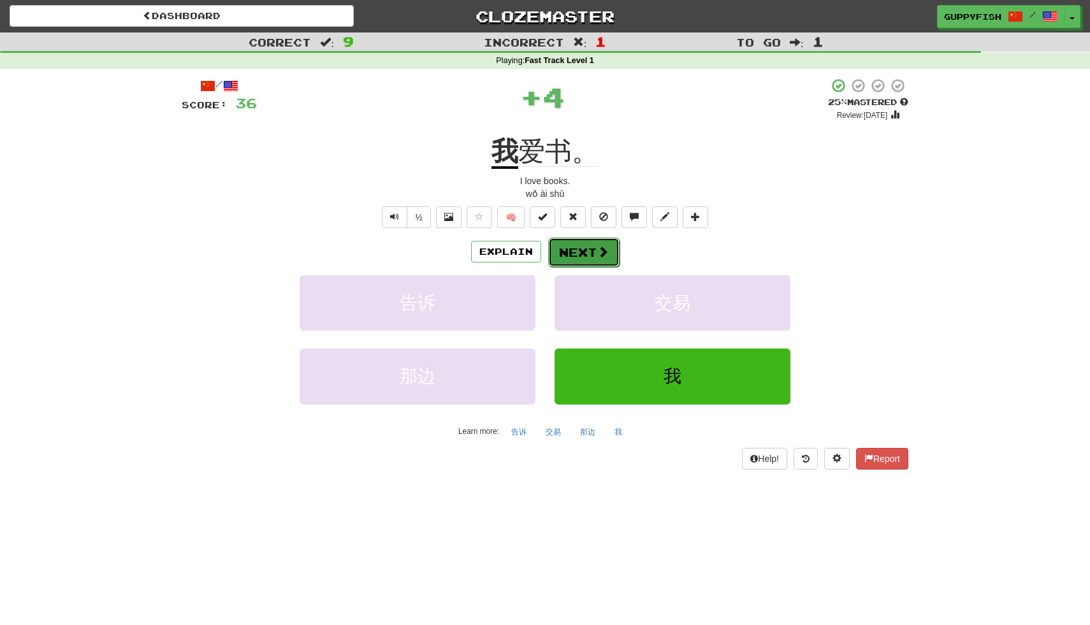
click at [599, 249] on span at bounding box center [602, 251] width 11 height 11
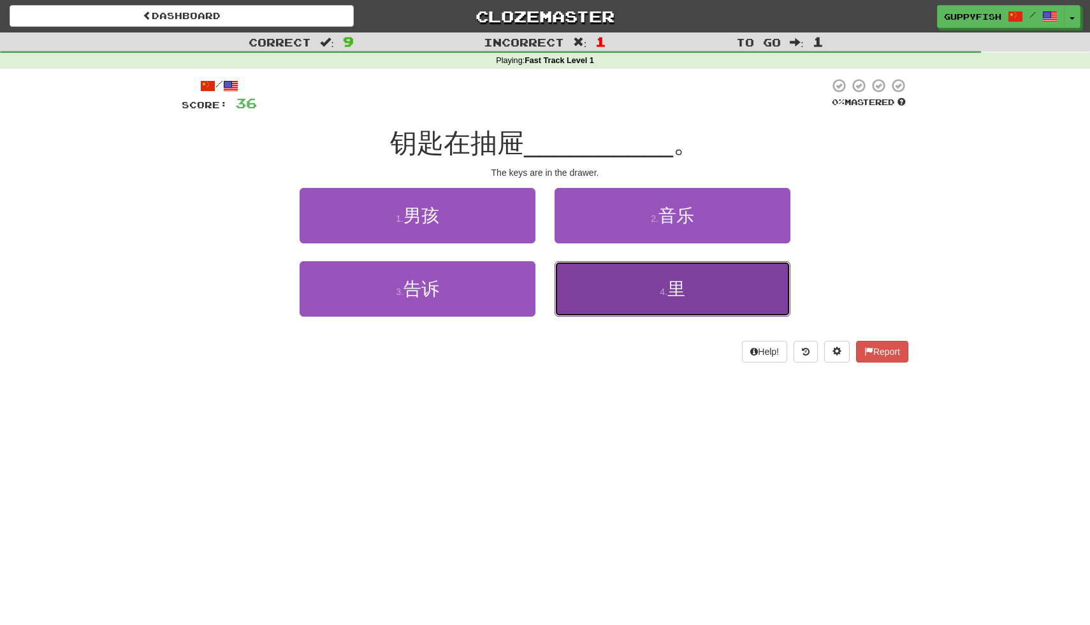
click at [658, 298] on button "4 . 里" at bounding box center [672, 288] width 236 height 55
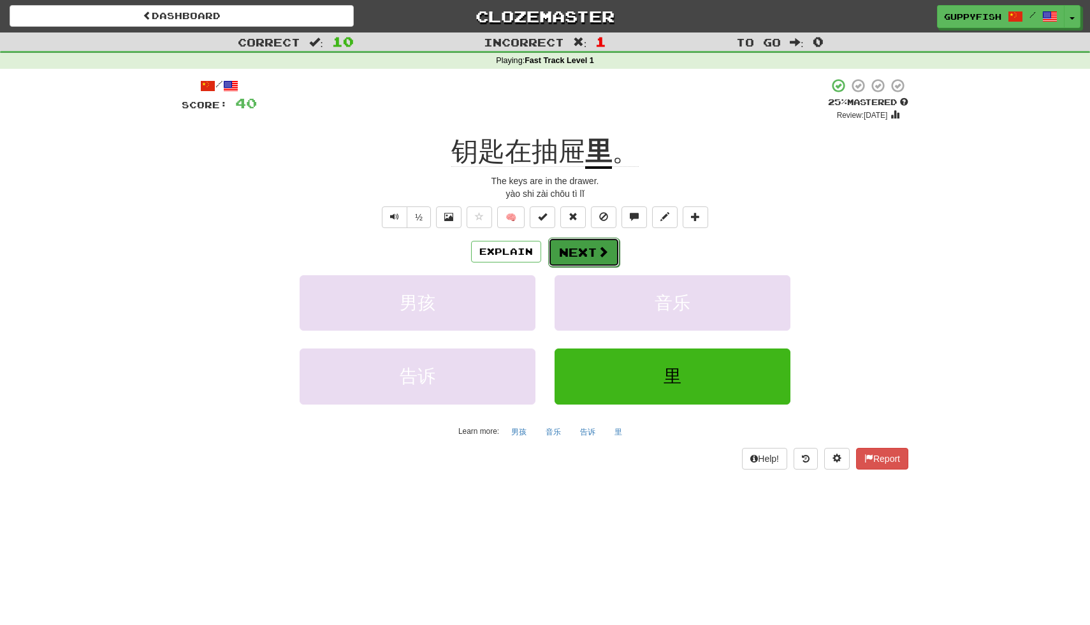
click at [599, 261] on button "Next" at bounding box center [583, 252] width 71 height 29
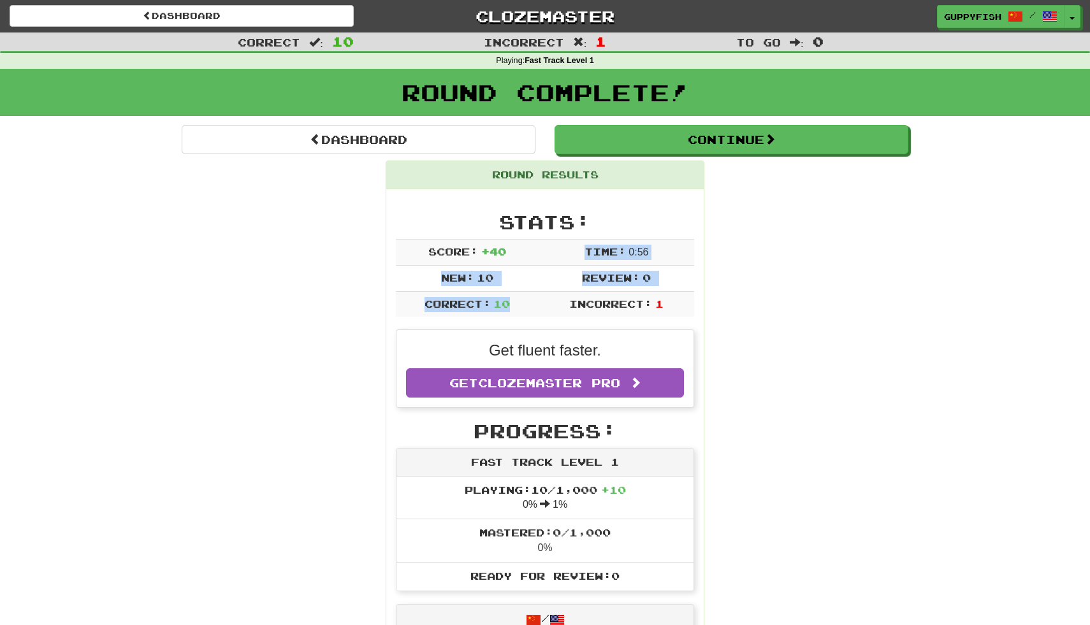
drag, startPoint x: 593, startPoint y: 242, endPoint x: 639, endPoint y: 301, distance: 74.9
click at [639, 301] on tbody "Score: + 40 Time: 0 : 56 New: 10 Review: 0 Correct: 10 Incorrect: 1" at bounding box center [545, 278] width 298 height 78
click at [644, 300] on span "Incorrect:" at bounding box center [610, 304] width 83 height 12
drag, startPoint x: 650, startPoint y: 311, endPoint x: 607, endPoint y: 254, distance: 71.0
click at [607, 254] on tbody "Score: + 40 Time: 0 : 56 New: 10 Review: 0 Correct: 10 Incorrect: 1" at bounding box center [545, 278] width 298 height 78
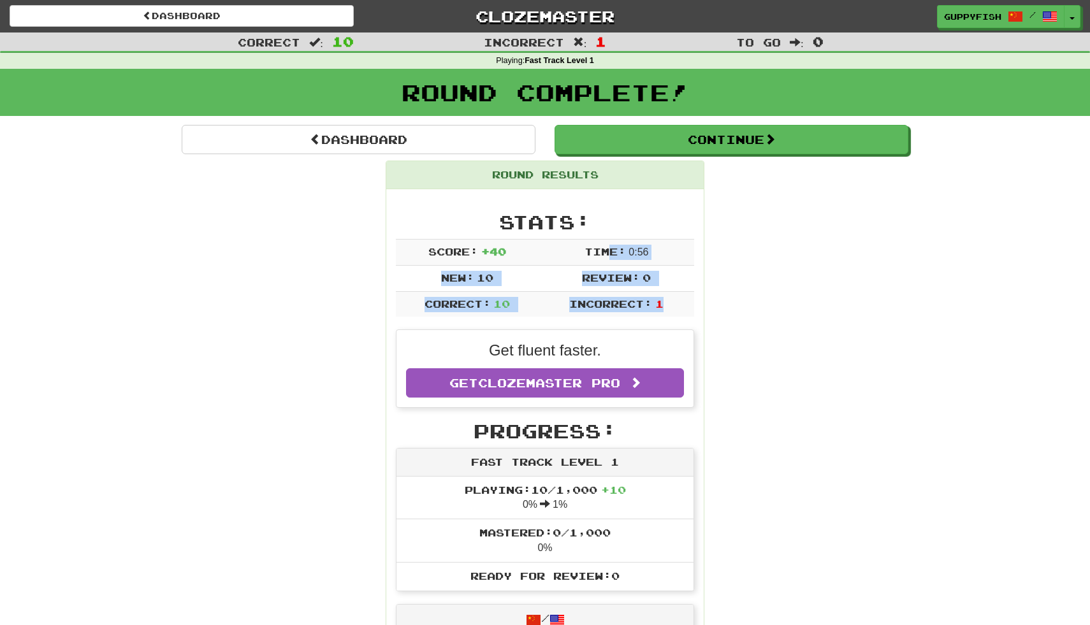
click at [608, 254] on span "Time:" at bounding box center [604, 251] width 41 height 12
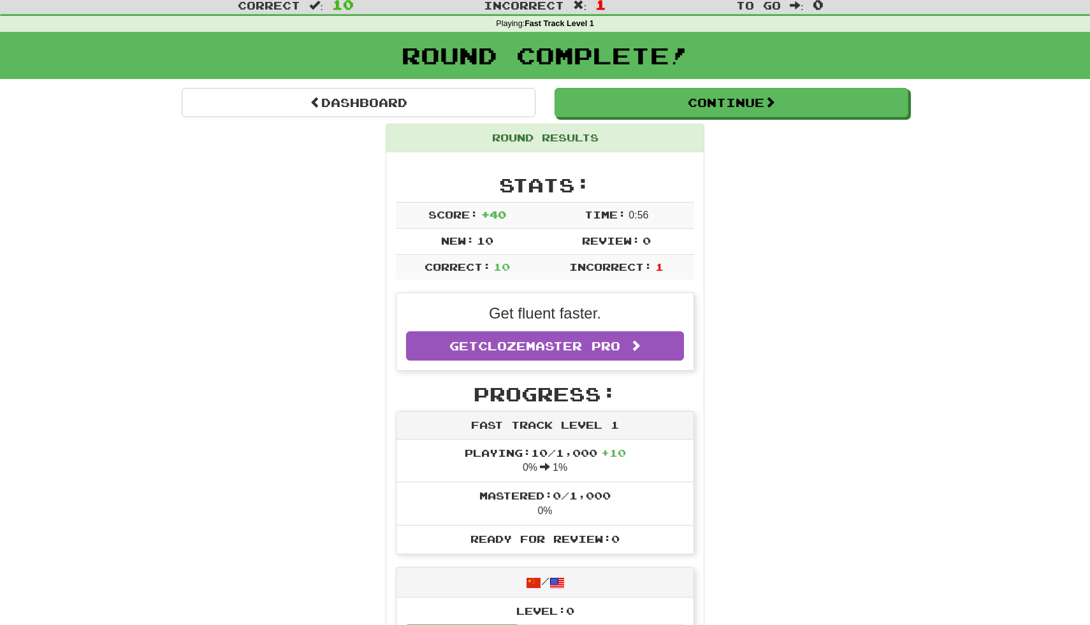
scroll to position [40, 0]
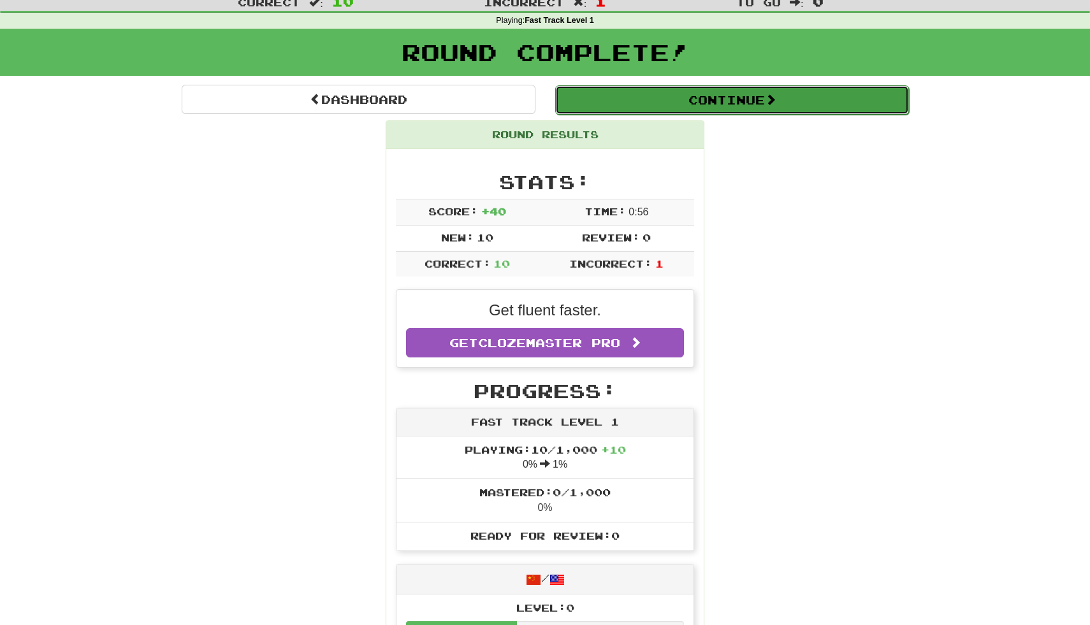
click at [688, 99] on button "Continue" at bounding box center [732, 99] width 354 height 29
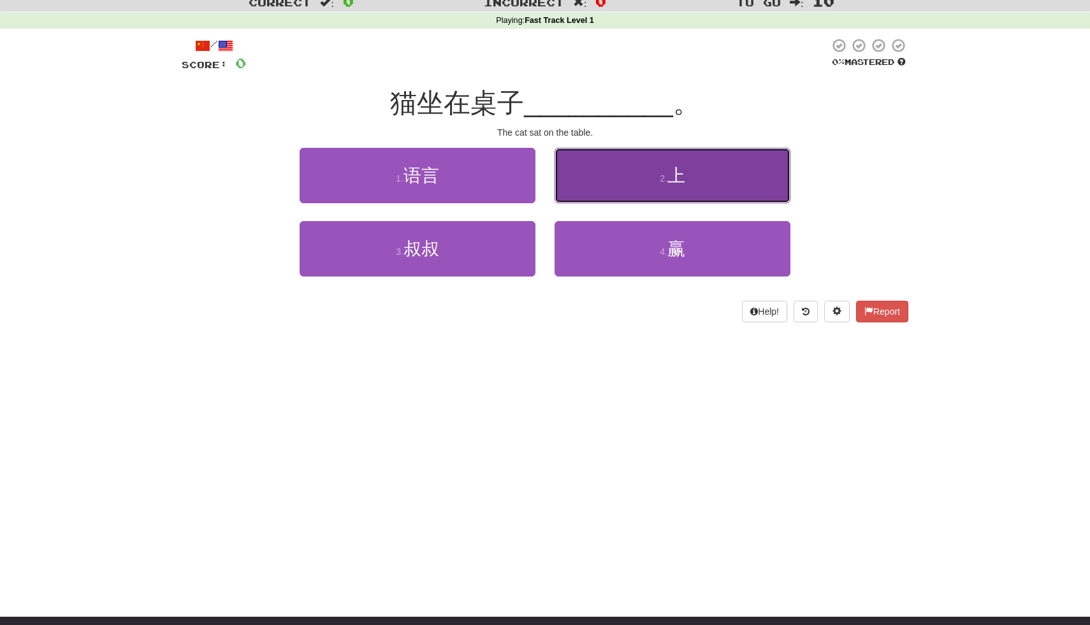
click at [644, 181] on button "2 . 上" at bounding box center [672, 175] width 236 height 55
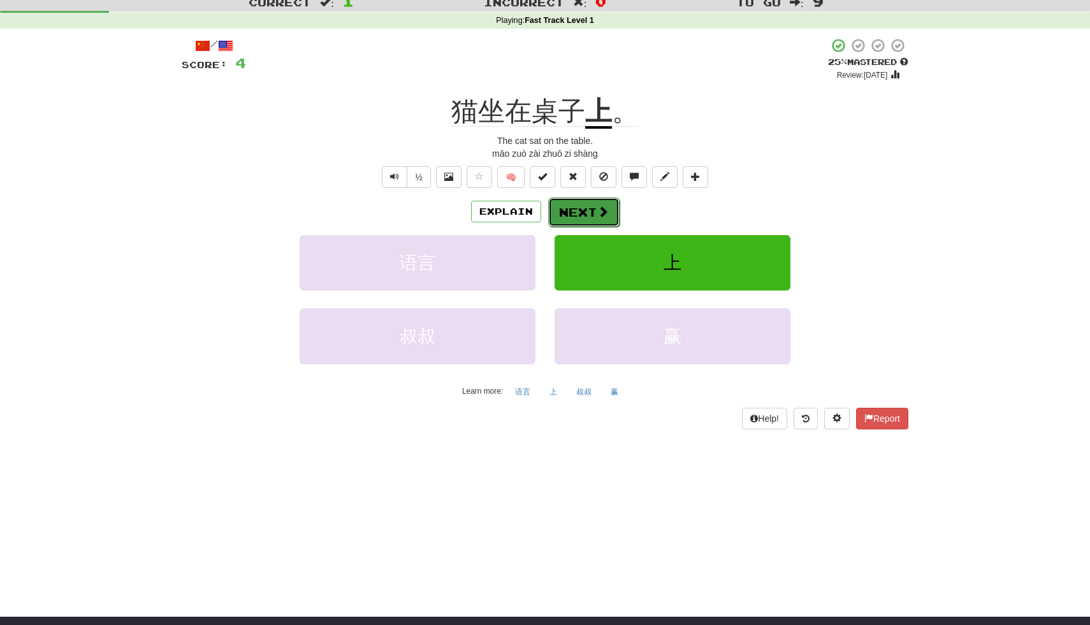
click at [590, 214] on button "Next" at bounding box center [583, 212] width 71 height 29
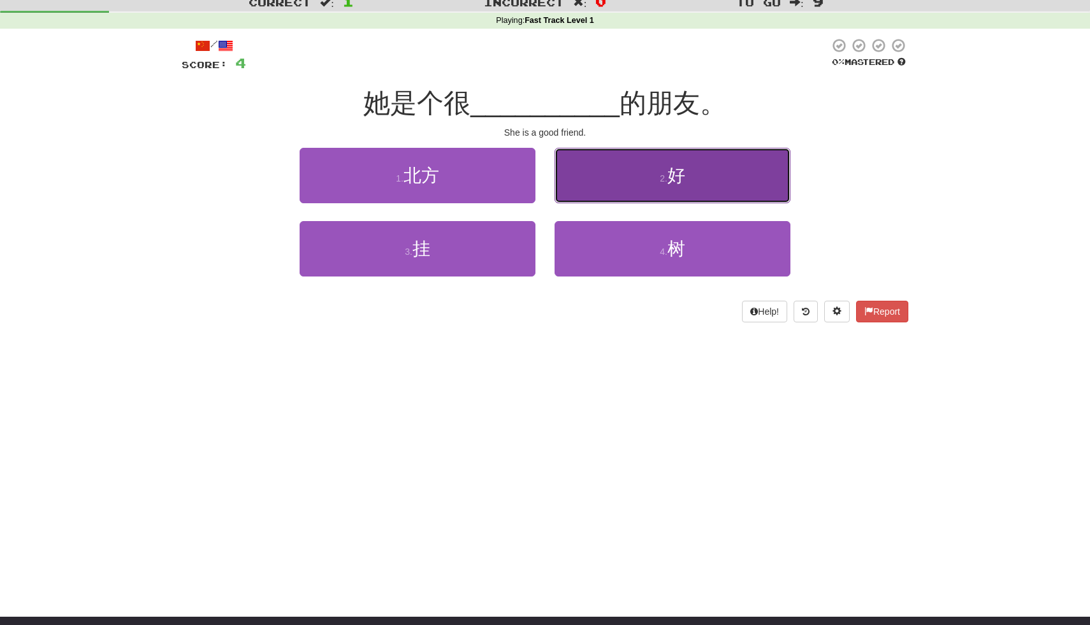
click at [717, 184] on button "2 . 好" at bounding box center [672, 175] width 236 height 55
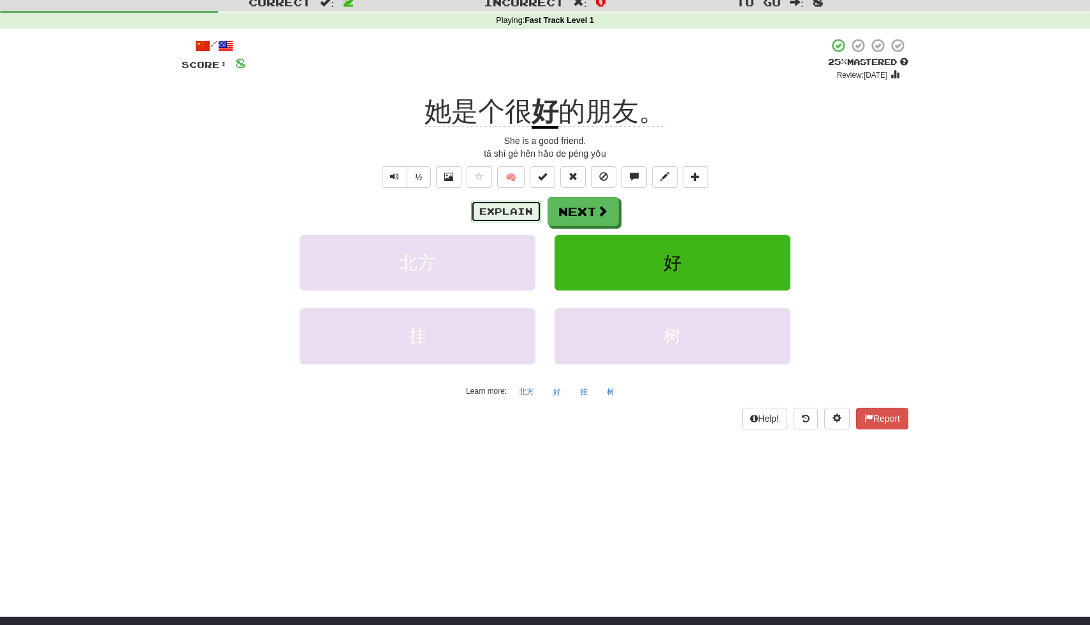
click at [526, 217] on button "Explain" at bounding box center [506, 212] width 70 height 22
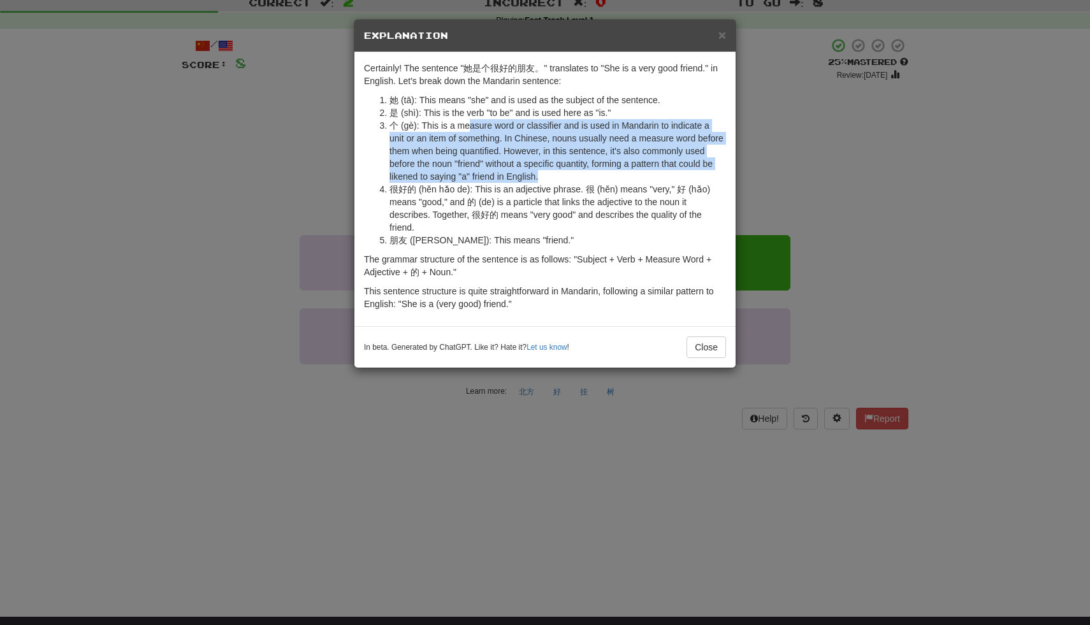
drag, startPoint x: 467, startPoint y: 129, endPoint x: 542, endPoint y: 173, distance: 86.6
click at [542, 173] on li "个 (gè): This is a measure word or classifier and is used in Mandarin to indicat…" at bounding box center [557, 151] width 336 height 64
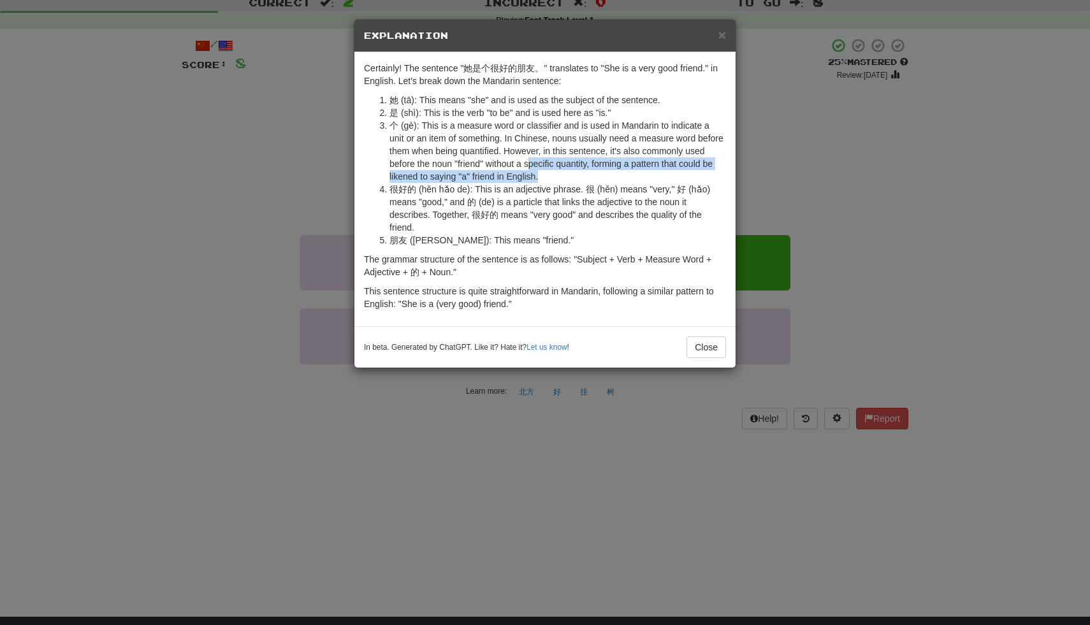
drag, startPoint x: 542, startPoint y: 173, endPoint x: 530, endPoint y: 152, distance: 24.3
click at [531, 157] on li "个 (gè): This is a measure word or classifier and is used in Mandarin to indicat…" at bounding box center [557, 151] width 336 height 64
click at [529, 146] on li "个 (gè): This is a measure word or classifier and is used in Mandarin to indicat…" at bounding box center [557, 151] width 336 height 64
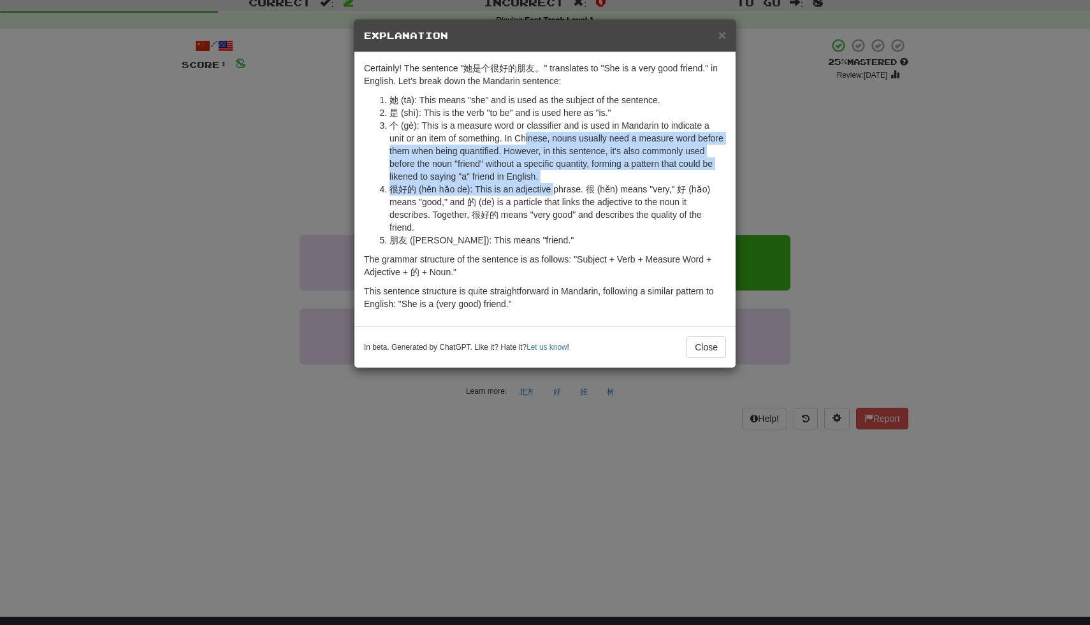
drag, startPoint x: 554, startPoint y: 187, endPoint x: 527, endPoint y: 132, distance: 61.0
click at [527, 132] on ol "她 (tā): This means "she" and is used as the subject of the sentence. 是 (shì): T…" at bounding box center [545, 170] width 362 height 153
click at [527, 132] on li "个 (gè): This is a measure word or classifier and is used in Mandarin to indicat…" at bounding box center [557, 151] width 336 height 64
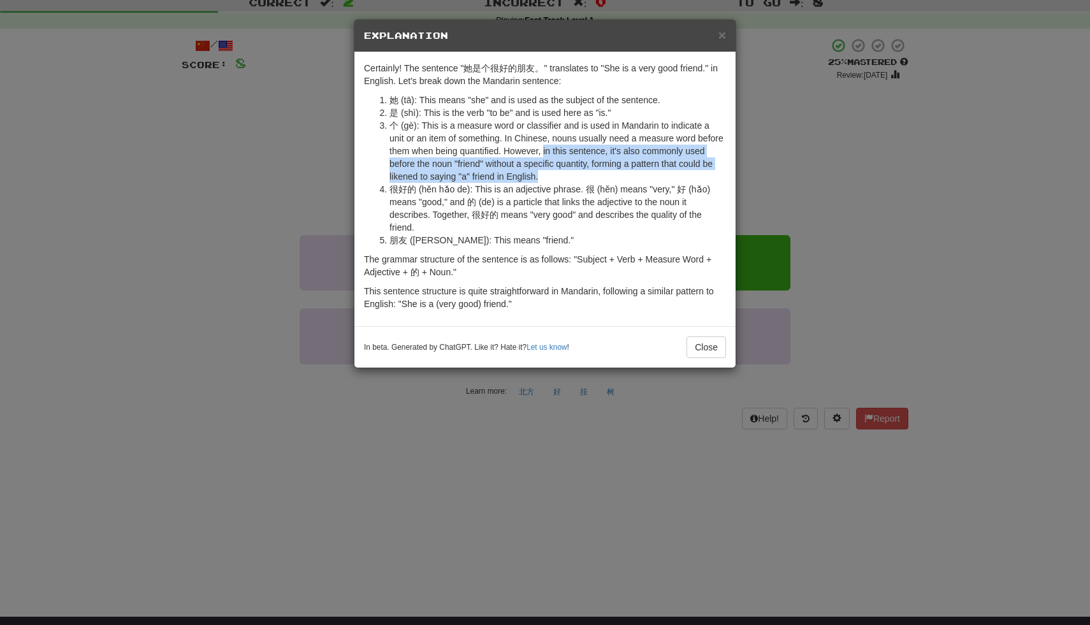
drag, startPoint x: 553, startPoint y: 177, endPoint x: 544, endPoint y: 154, distance: 25.4
click at [544, 154] on li "个 (gè): This is a measure word or classifier and is used in Mandarin to indicat…" at bounding box center [557, 151] width 336 height 64
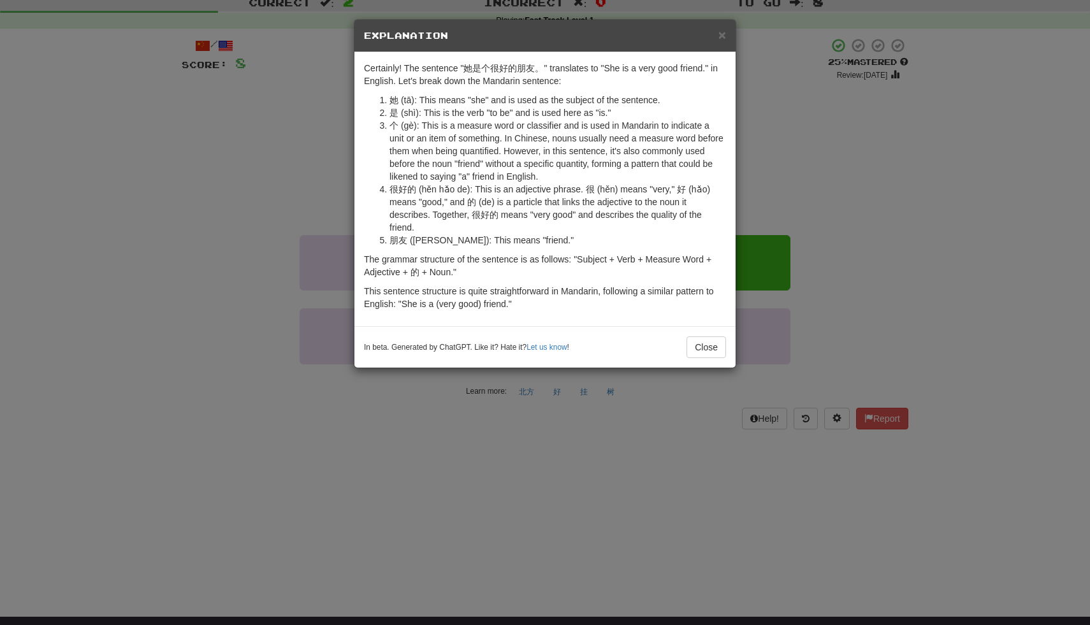
click at [544, 145] on li "个 (gè): This is a measure word or classifier and is used in Mandarin to indicat…" at bounding box center [557, 151] width 336 height 64
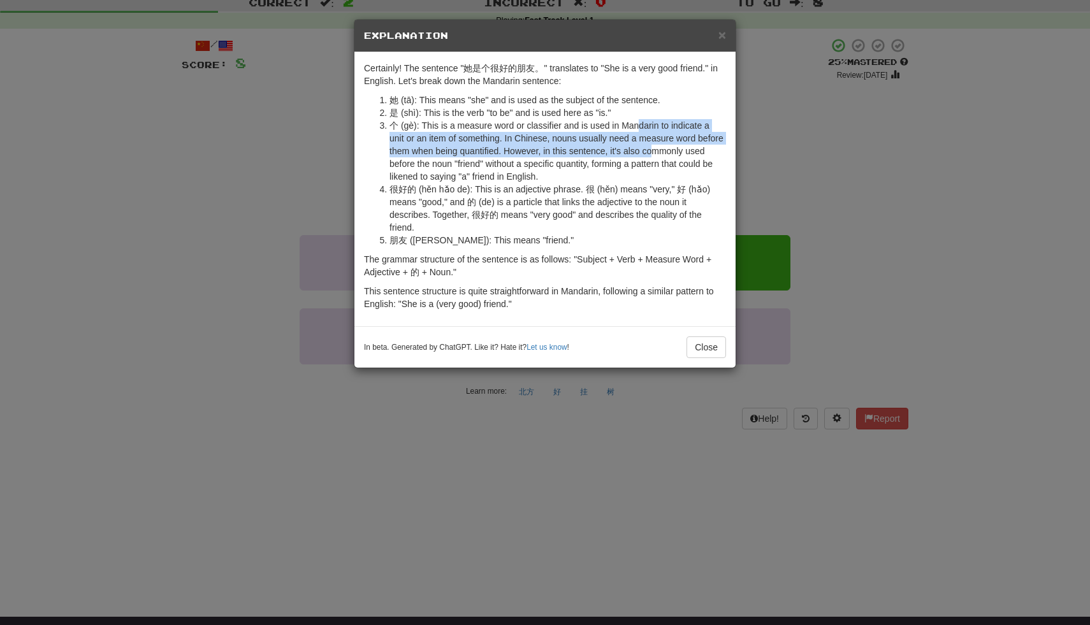
drag, startPoint x: 637, startPoint y: 125, endPoint x: 661, endPoint y: 154, distance: 37.6
click at [660, 153] on li "个 (gè): This is a measure word or classifier and is used in Mandarin to indicat…" at bounding box center [557, 151] width 336 height 64
click at [661, 154] on li "个 (gè): This is a measure word or classifier and is used in Mandarin to indicat…" at bounding box center [557, 151] width 336 height 64
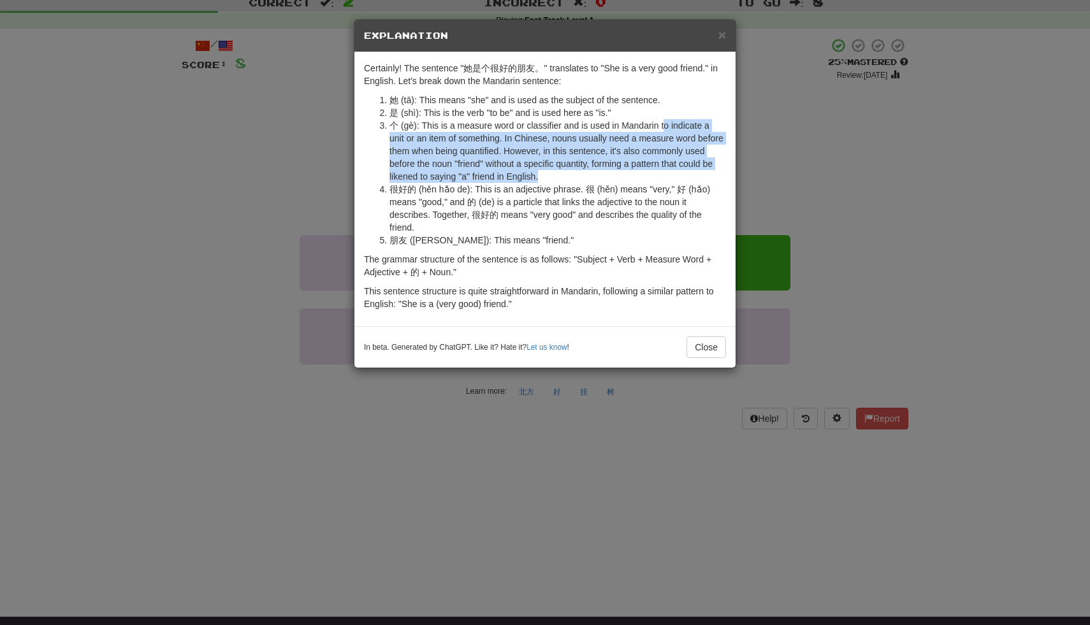
drag, startPoint x: 644, startPoint y: 170, endPoint x: 661, endPoint y: 128, distance: 45.7
click at [661, 128] on li "个 (gè): This is a measure word or classifier and is used in Mandarin to indicat…" at bounding box center [557, 151] width 336 height 64
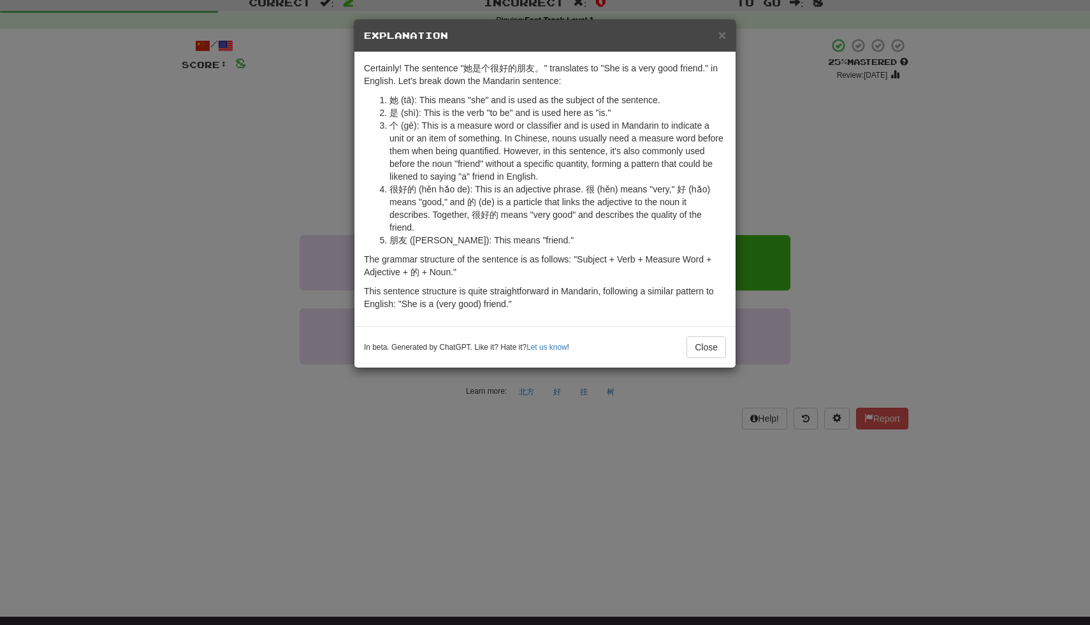
click at [646, 126] on li "个 (gè): This is a measure word or classifier and is used in Mandarin to indicat…" at bounding box center [557, 151] width 336 height 64
click at [718, 45] on div "× Explanation" at bounding box center [544, 36] width 381 height 32
click at [723, 38] on span "×" at bounding box center [722, 34] width 8 height 15
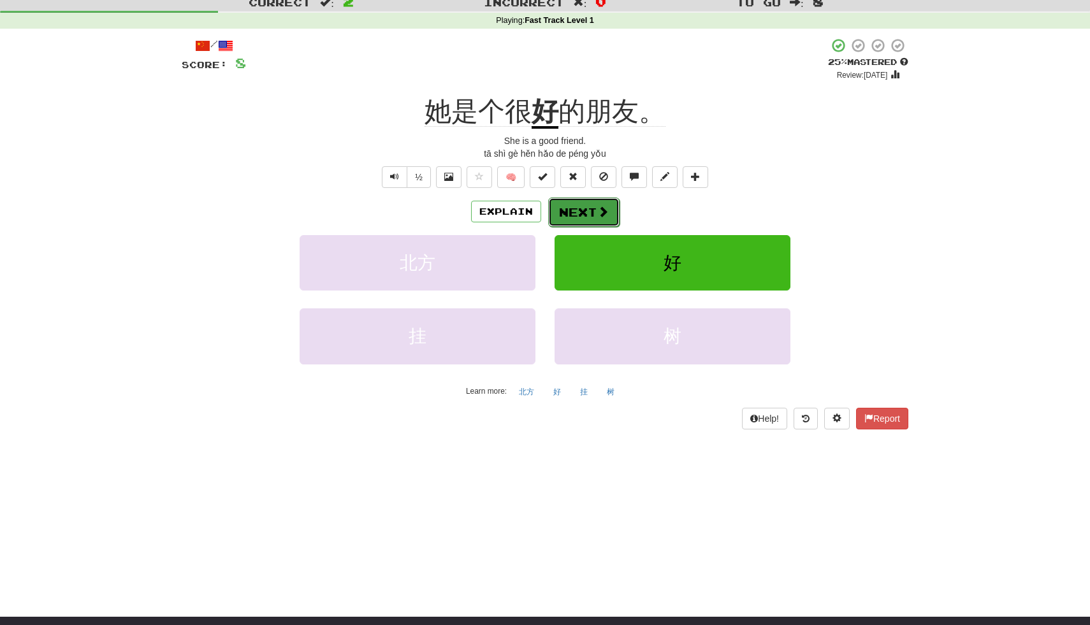
click at [593, 215] on button "Next" at bounding box center [583, 212] width 71 height 29
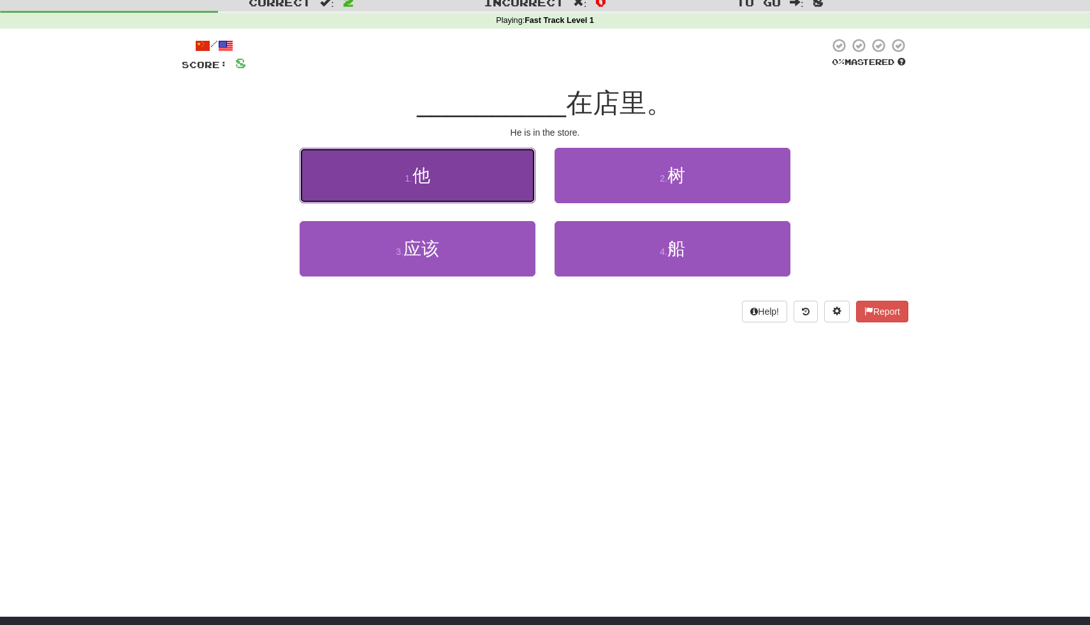
click at [501, 169] on button "1 . 他" at bounding box center [417, 175] width 236 height 55
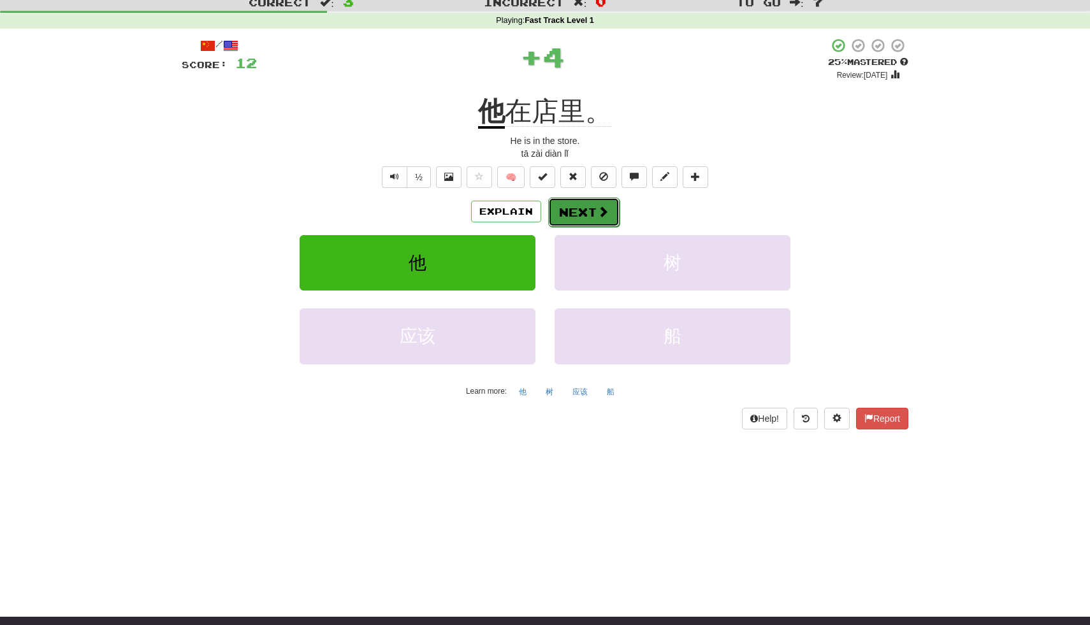
click at [593, 219] on button "Next" at bounding box center [583, 212] width 71 height 29
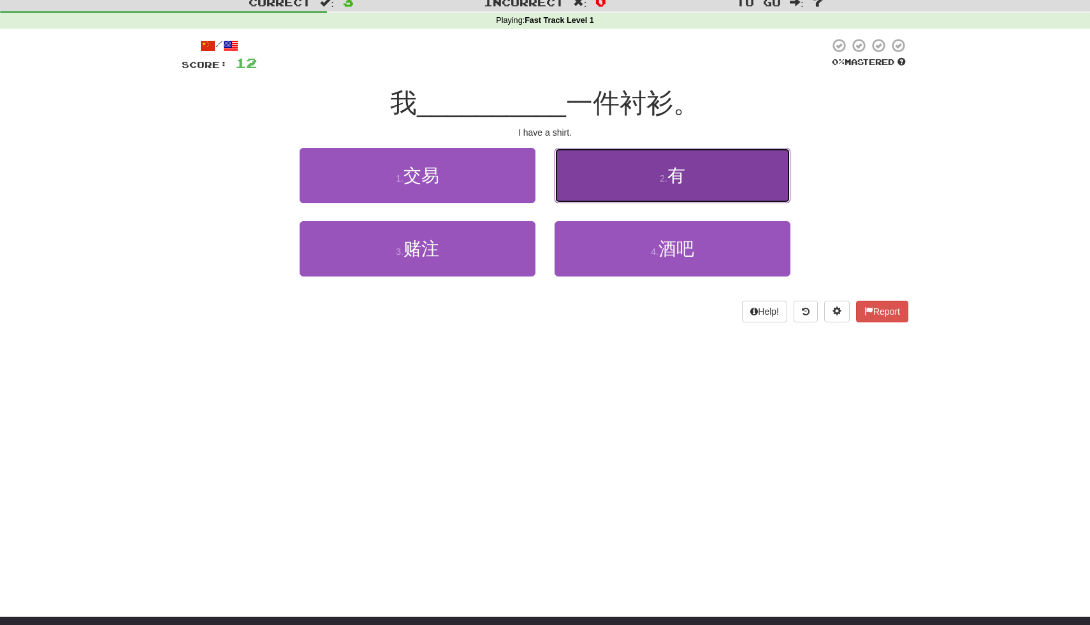
click at [619, 194] on button "2 . 有" at bounding box center [672, 175] width 236 height 55
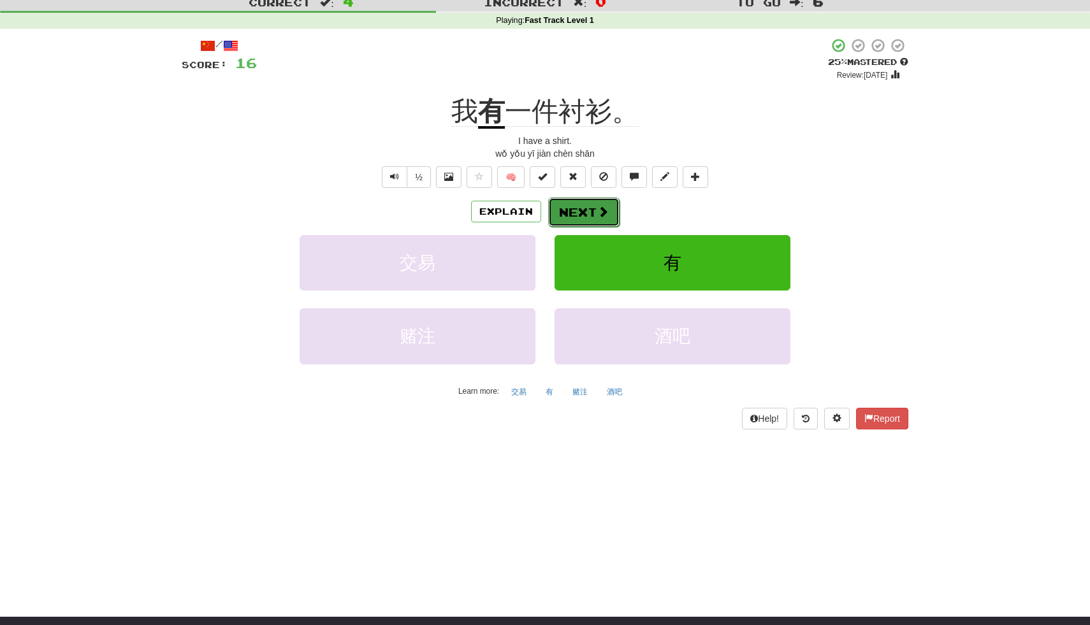
click at [579, 210] on button "Next" at bounding box center [583, 212] width 71 height 29
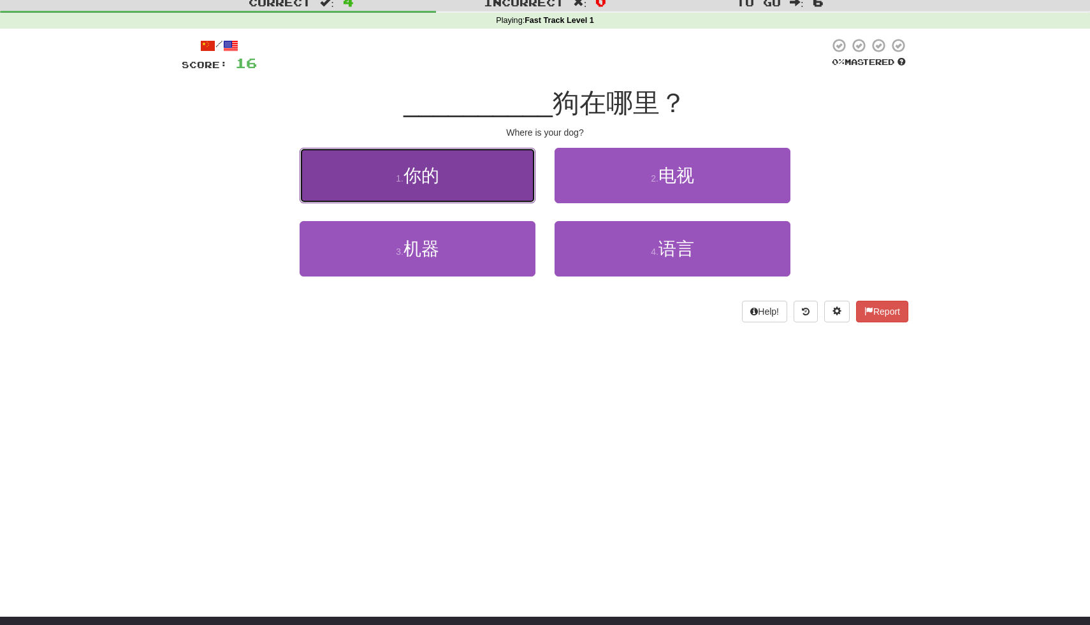
click at [498, 169] on button "1 . 你的" at bounding box center [417, 175] width 236 height 55
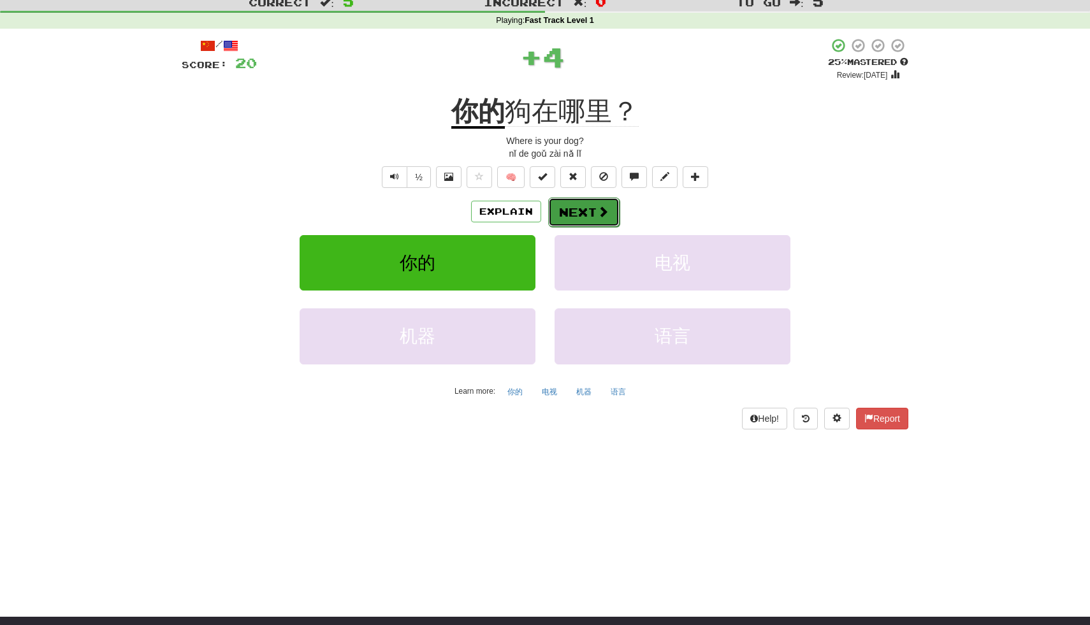
click at [588, 216] on button "Next" at bounding box center [583, 212] width 71 height 29
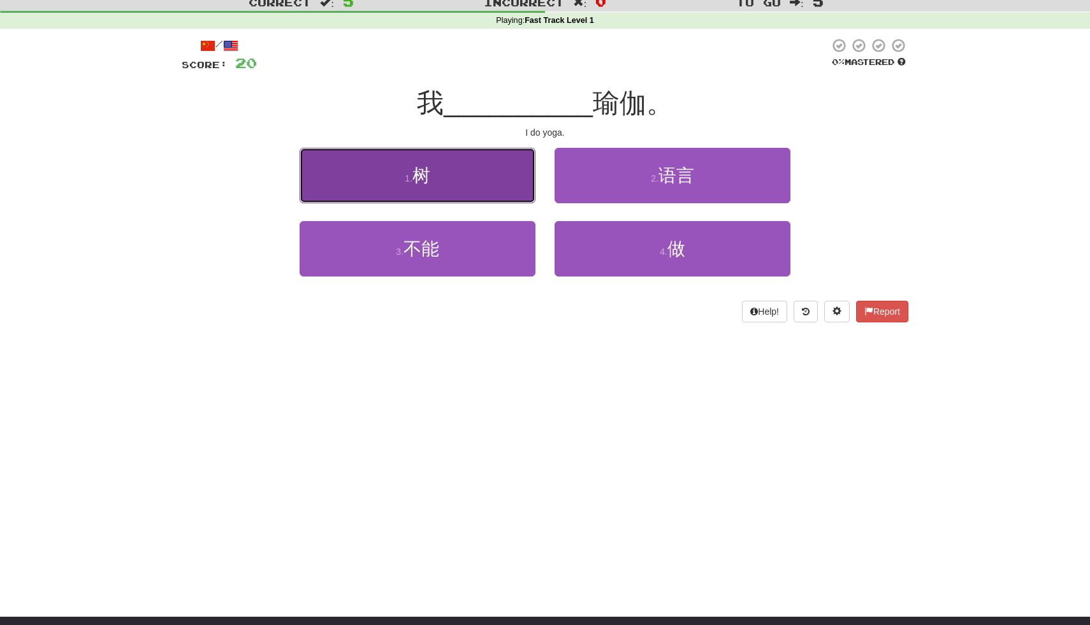
click at [504, 170] on button "1 . 树" at bounding box center [417, 175] width 236 height 55
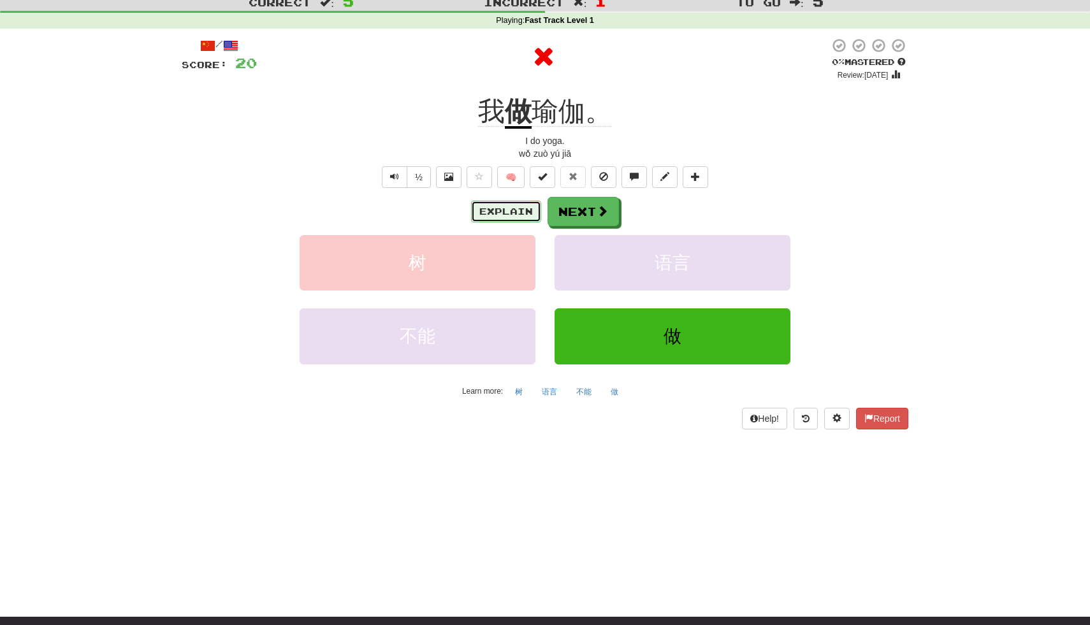
click at [507, 203] on button "Explain" at bounding box center [506, 212] width 70 height 22
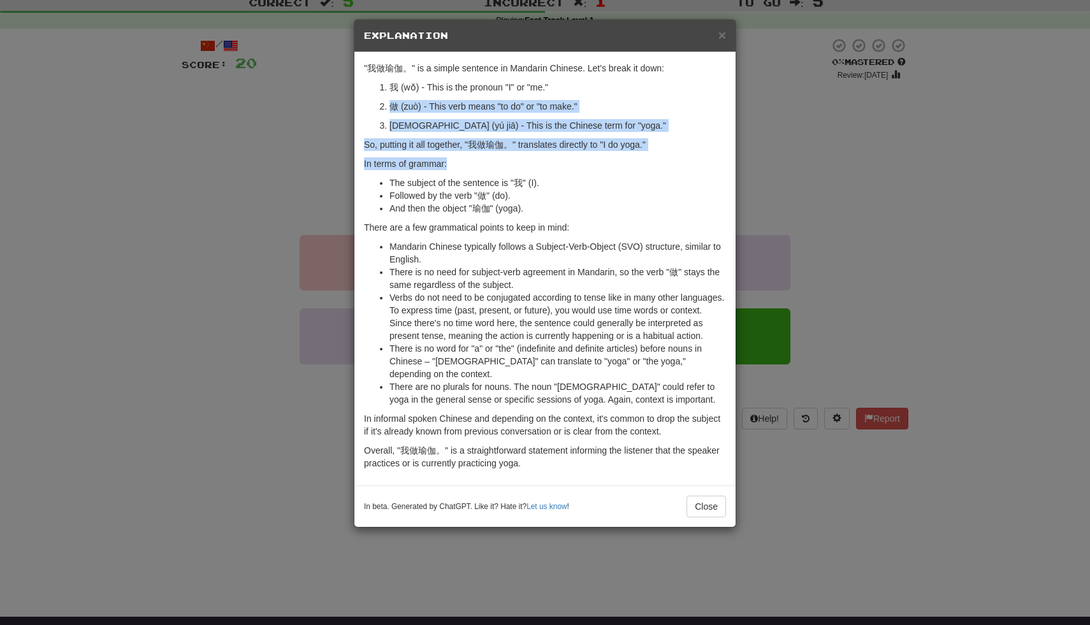
drag, startPoint x: 506, startPoint y: 97, endPoint x: 539, endPoint y: 166, distance: 76.4
click at [539, 167] on div ""我做瑜伽。" is a simple sentence in Mandarin Chinese. Let's break it down: 我 (wǒ) -…" at bounding box center [544, 268] width 381 height 433
click at [539, 166] on p "In terms of grammar:" at bounding box center [545, 163] width 362 height 13
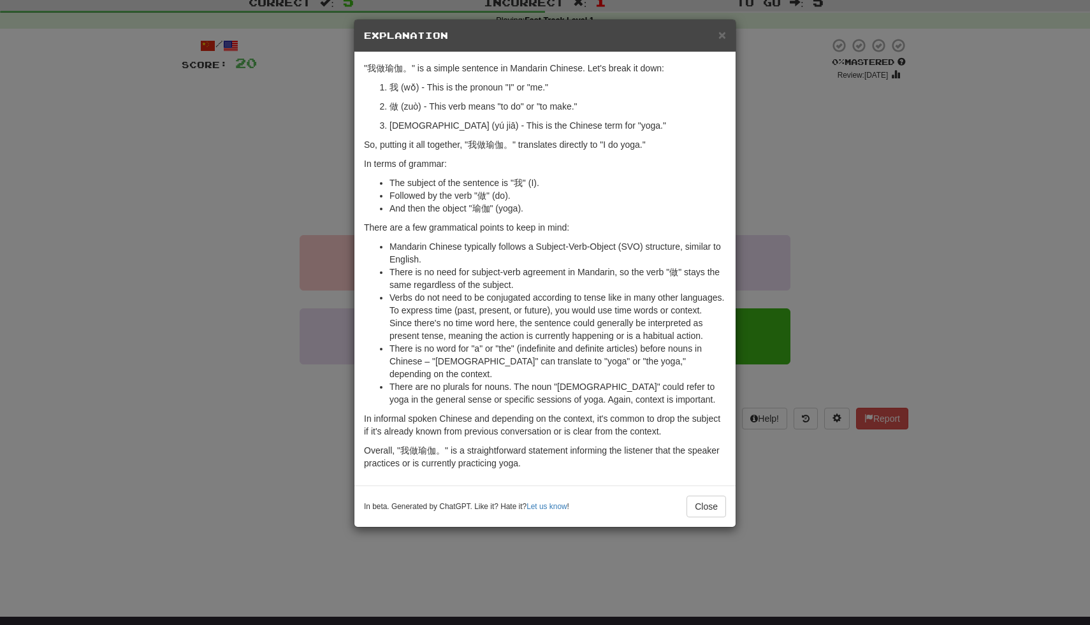
click at [719, 44] on div "× Explanation" at bounding box center [544, 36] width 381 height 32
click at [720, 38] on span "×" at bounding box center [722, 34] width 8 height 15
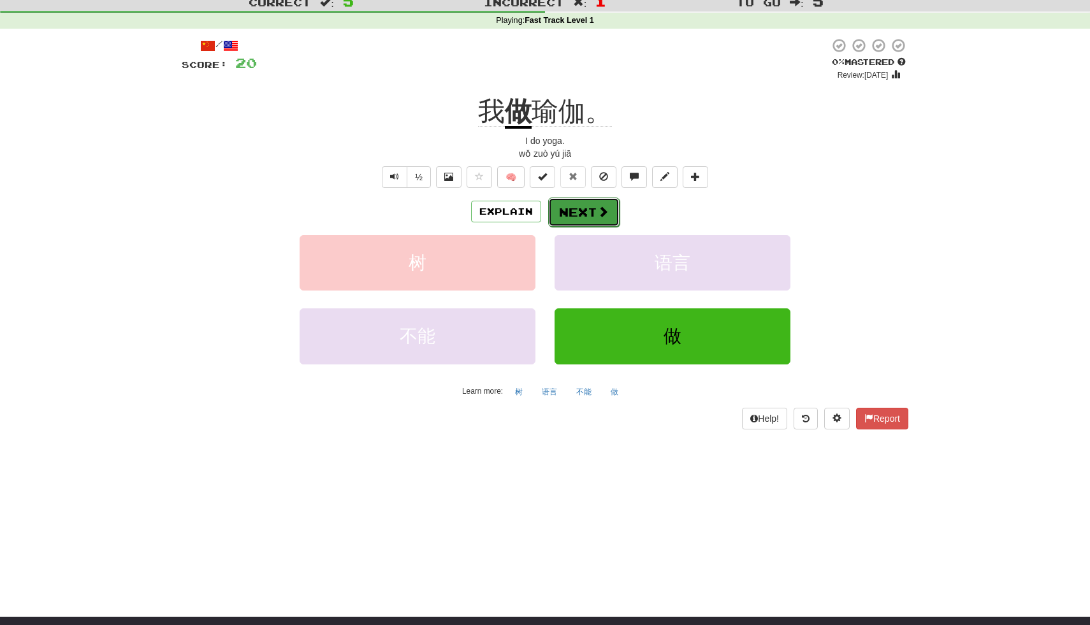
click at [591, 199] on button "Next" at bounding box center [583, 212] width 71 height 29
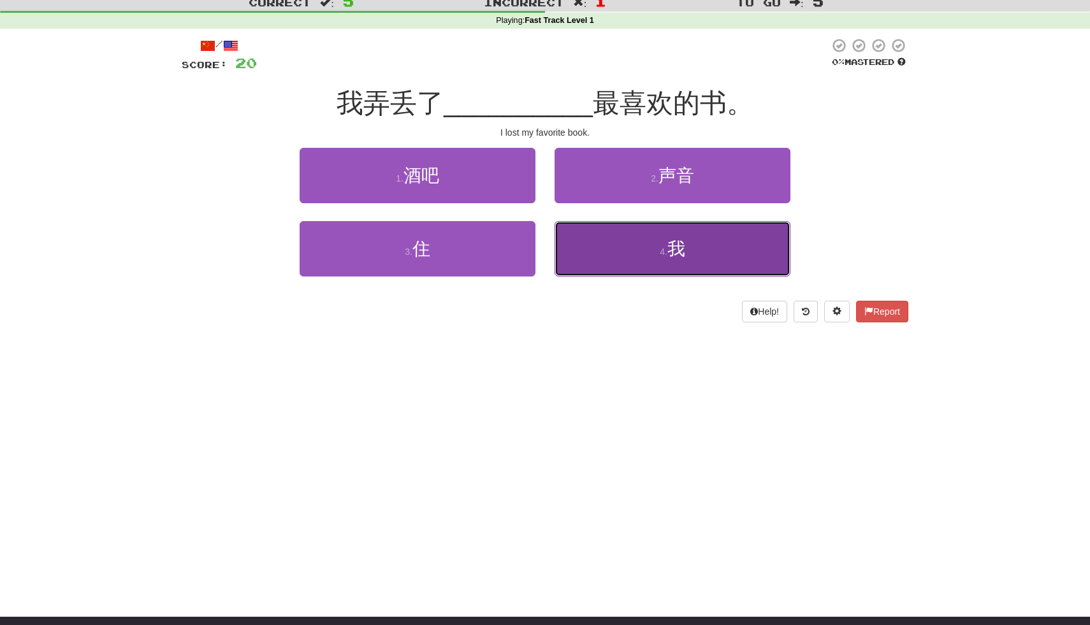
click at [617, 246] on button "4 . 我" at bounding box center [672, 248] width 236 height 55
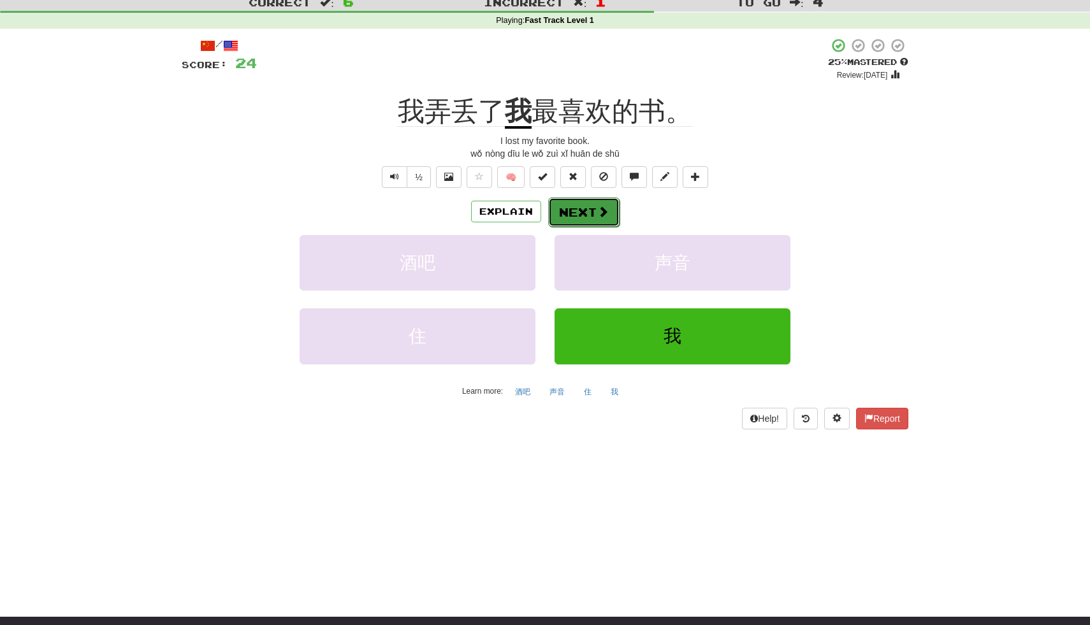
click at [597, 212] on span at bounding box center [602, 211] width 11 height 11
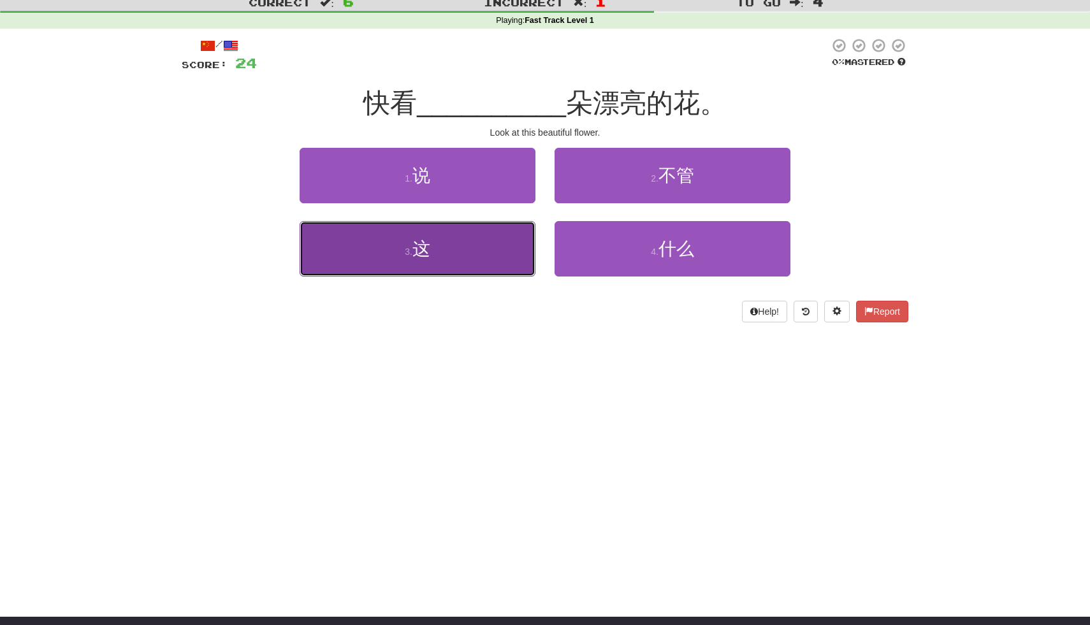
click at [518, 244] on button "3 . 这" at bounding box center [417, 248] width 236 height 55
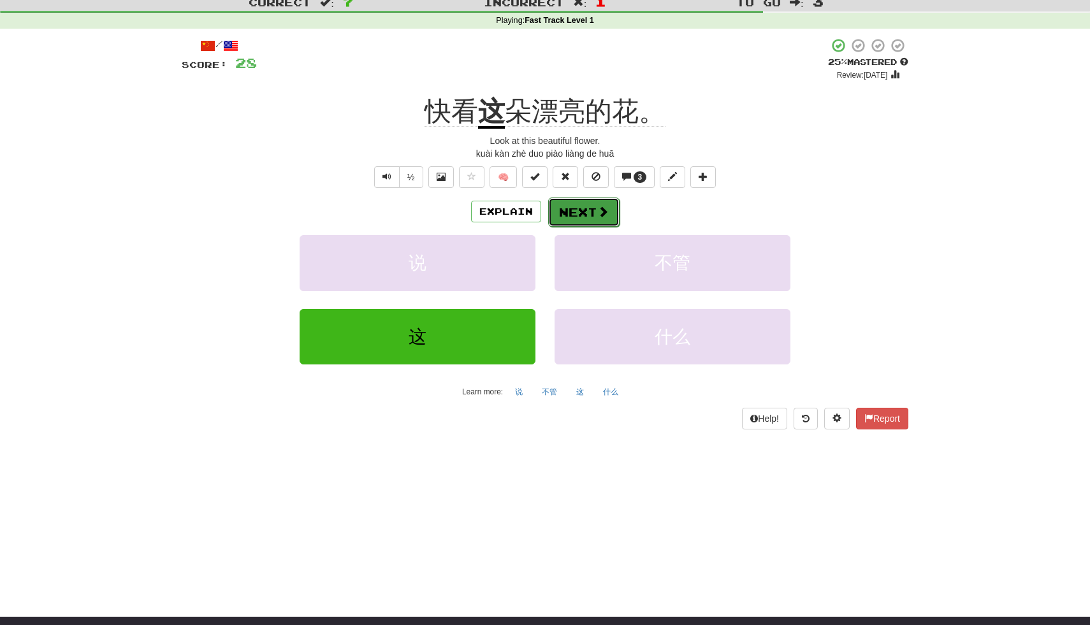
click at [591, 224] on button "Next" at bounding box center [583, 212] width 71 height 29
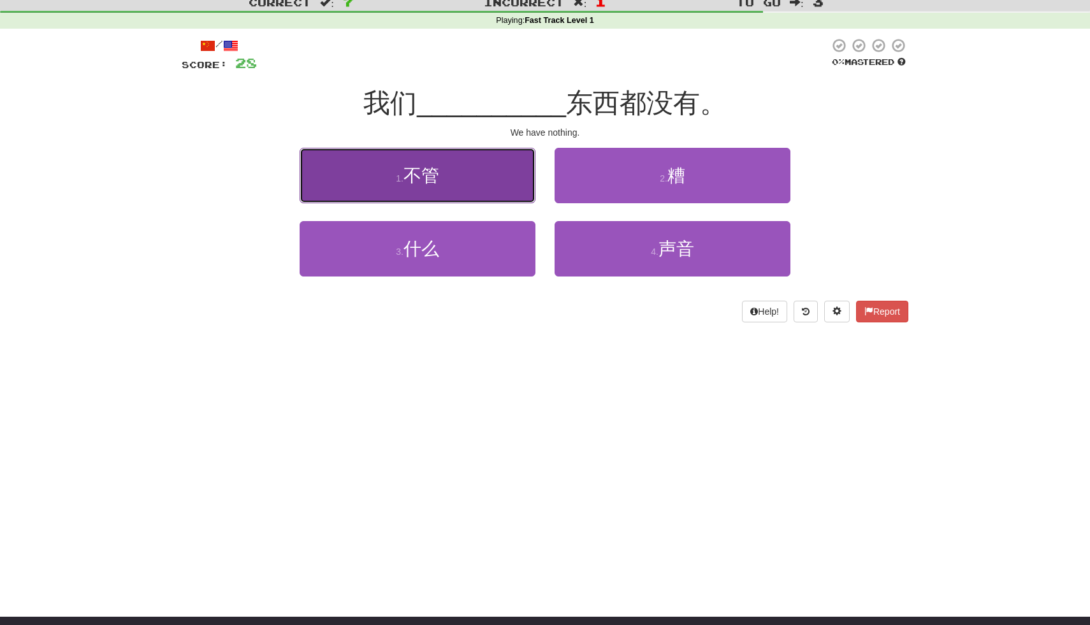
click at [493, 178] on button "1 . 不管" at bounding box center [417, 175] width 236 height 55
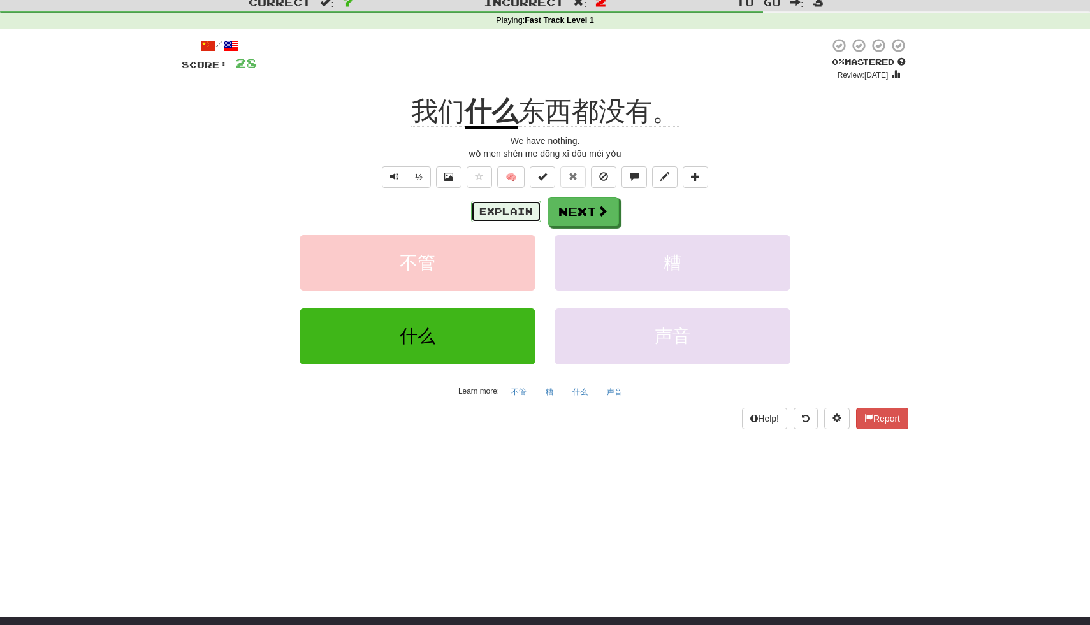
click at [518, 212] on button "Explain" at bounding box center [506, 212] width 70 height 22
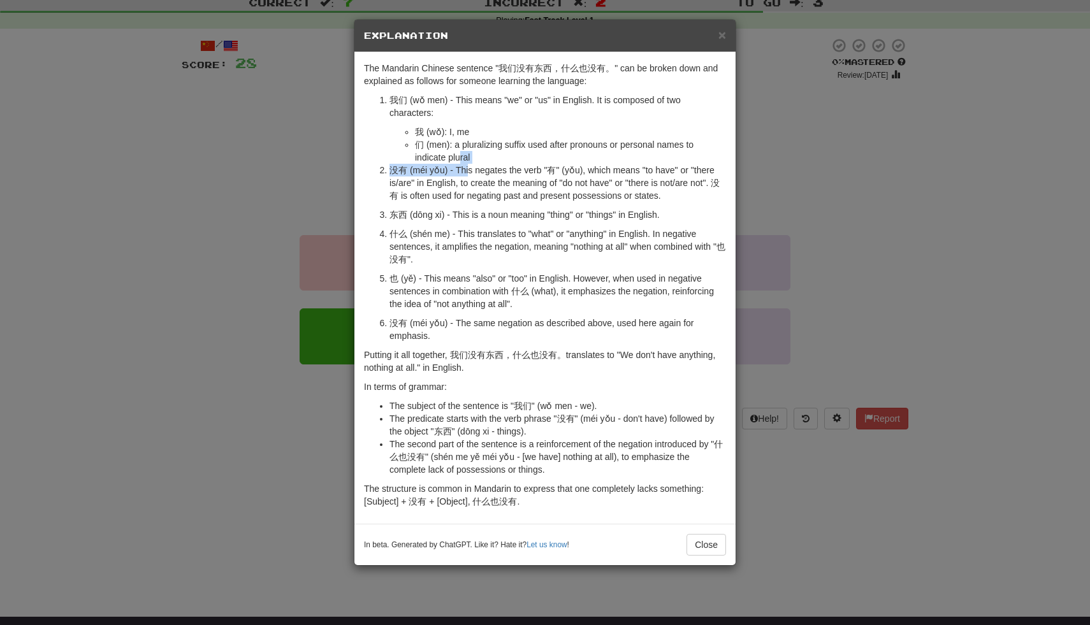
drag, startPoint x: 461, startPoint y: 163, endPoint x: 472, endPoint y: 179, distance: 19.6
click at [472, 178] on ol "我们 (wǒ men) - This means "we" or "us" in English. It is composed of two charact…" at bounding box center [545, 218] width 362 height 249
click at [489, 203] on ol "我们 (wǒ men) - This means "we" or "us" in English. It is composed of two charact…" at bounding box center [545, 218] width 362 height 249
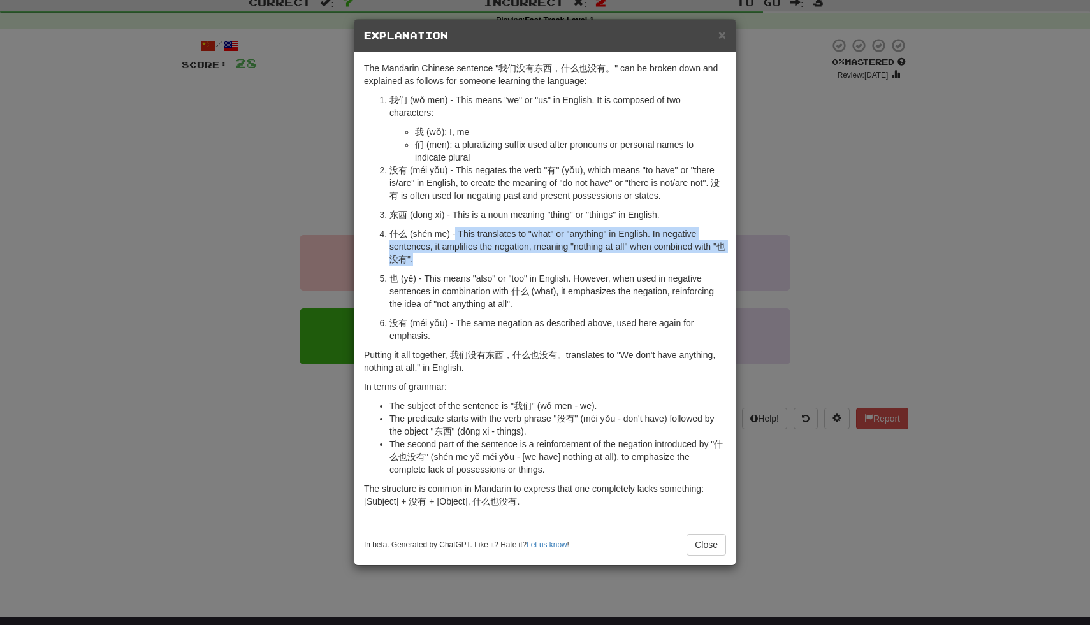
drag, startPoint x: 454, startPoint y: 232, endPoint x: 484, endPoint y: 259, distance: 40.6
click at [484, 259] on p "什么 (shén me) - This translates to "what" or "anything" in English. In negative …" at bounding box center [557, 246] width 336 height 38
click at [484, 257] on p "什么 (shén me) - This translates to "what" or "anything" in English. In negative …" at bounding box center [557, 246] width 336 height 38
drag, startPoint x: 484, startPoint y: 257, endPoint x: 470, endPoint y: 206, distance: 53.5
click at [470, 206] on ol "我们 (wǒ men) - This means "we" or "us" in English. It is composed of two charact…" at bounding box center [545, 218] width 362 height 249
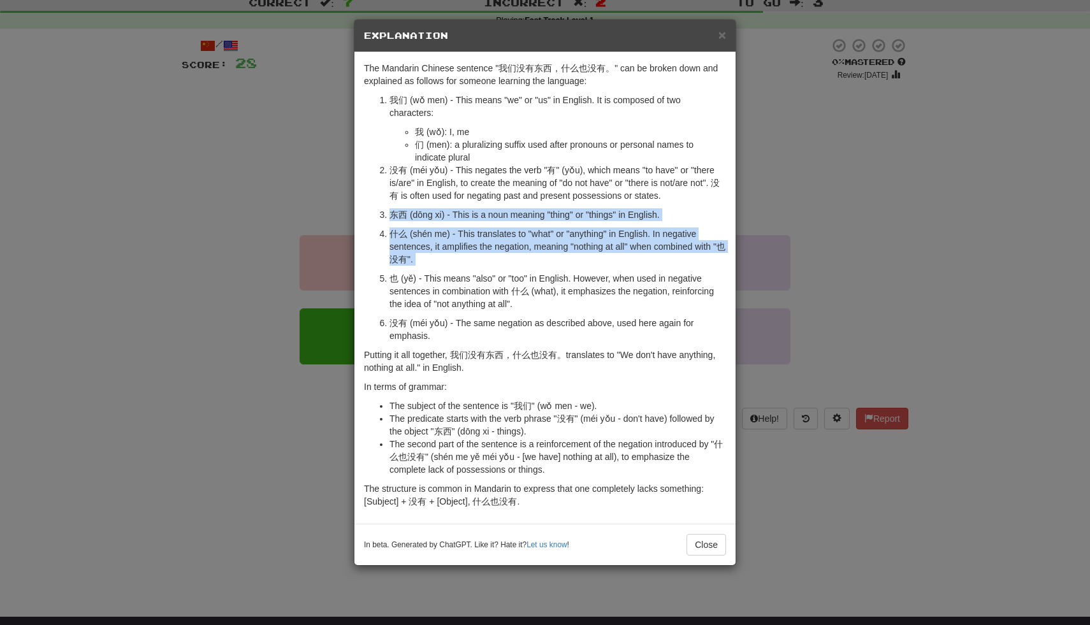
click at [470, 220] on p "东西 (dōng xi) - This is a noun meaning "thing" or "things" in English." at bounding box center [557, 214] width 336 height 13
drag, startPoint x: 471, startPoint y: 232, endPoint x: 507, endPoint y: 268, distance: 50.9
click at [507, 268] on ol "我们 (wǒ men) - This means "we" or "us" in English. It is composed of two charact…" at bounding box center [545, 218] width 362 height 249
click at [714, 540] on button "Close" at bounding box center [706, 545] width 40 height 22
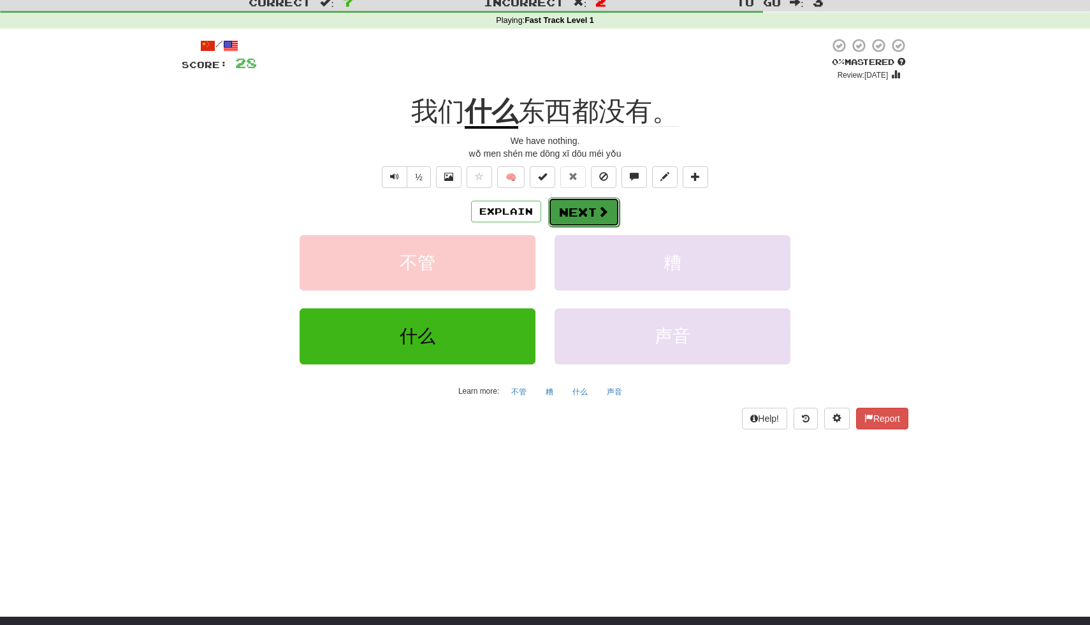
click at [605, 208] on span at bounding box center [602, 211] width 11 height 11
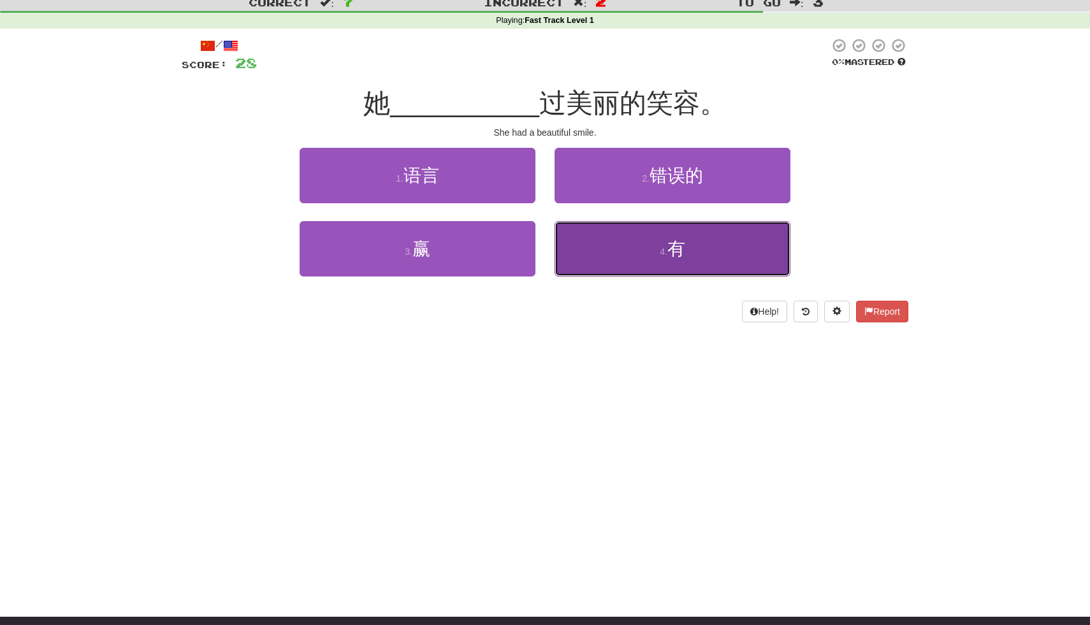
click at [630, 255] on button "4 . 有" at bounding box center [672, 248] width 236 height 55
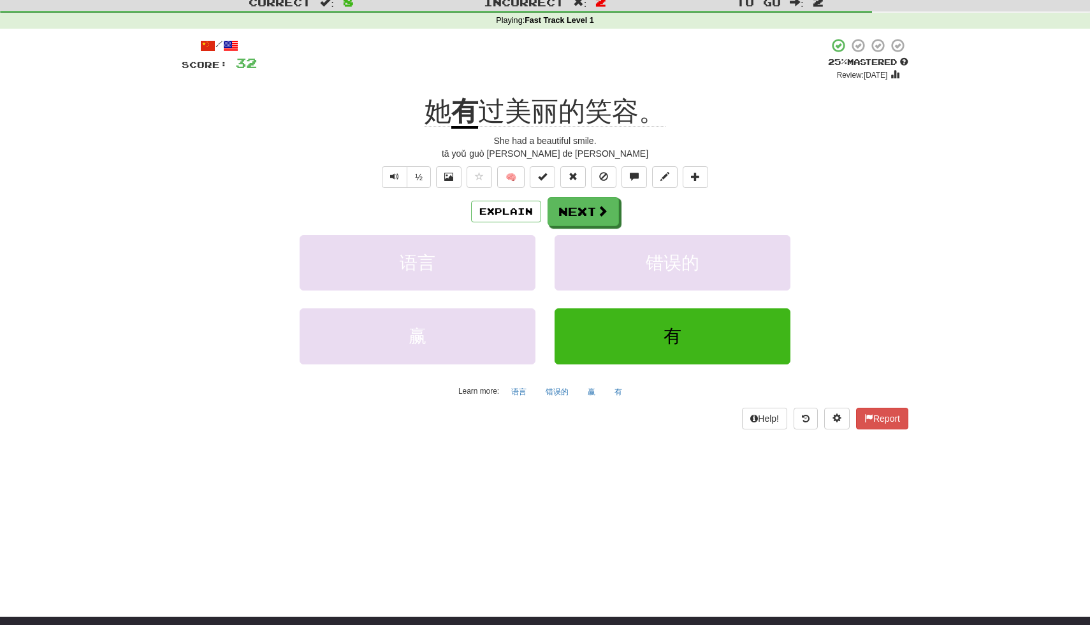
click at [579, 190] on div "/ Score: 32 + 4 25 % Mastered Review: 2025-09-21 她 有 过美丽的笑容。 She had a beautifu…" at bounding box center [545, 233] width 726 height 391
click at [588, 214] on button "Next" at bounding box center [583, 212] width 71 height 29
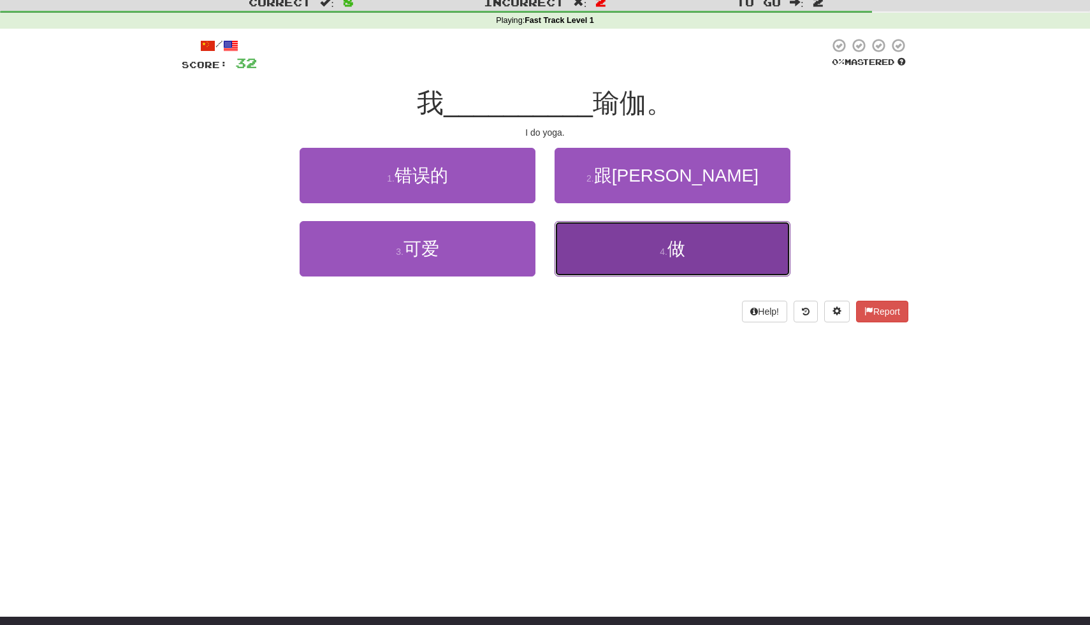
click at [645, 251] on button "4 . 做" at bounding box center [672, 248] width 236 height 55
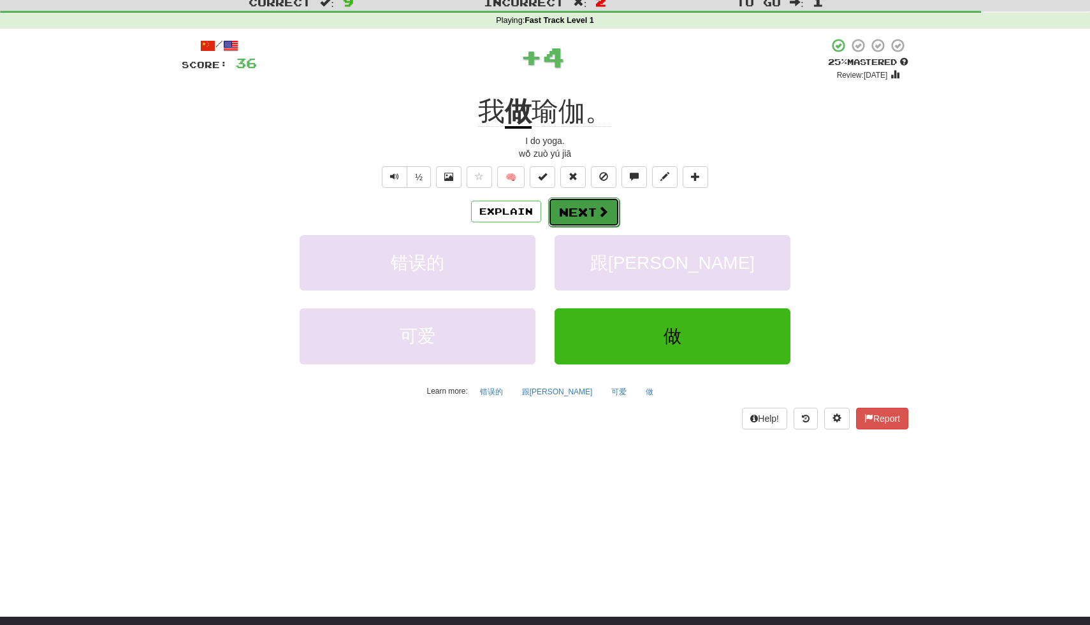
click at [597, 213] on span at bounding box center [602, 211] width 11 height 11
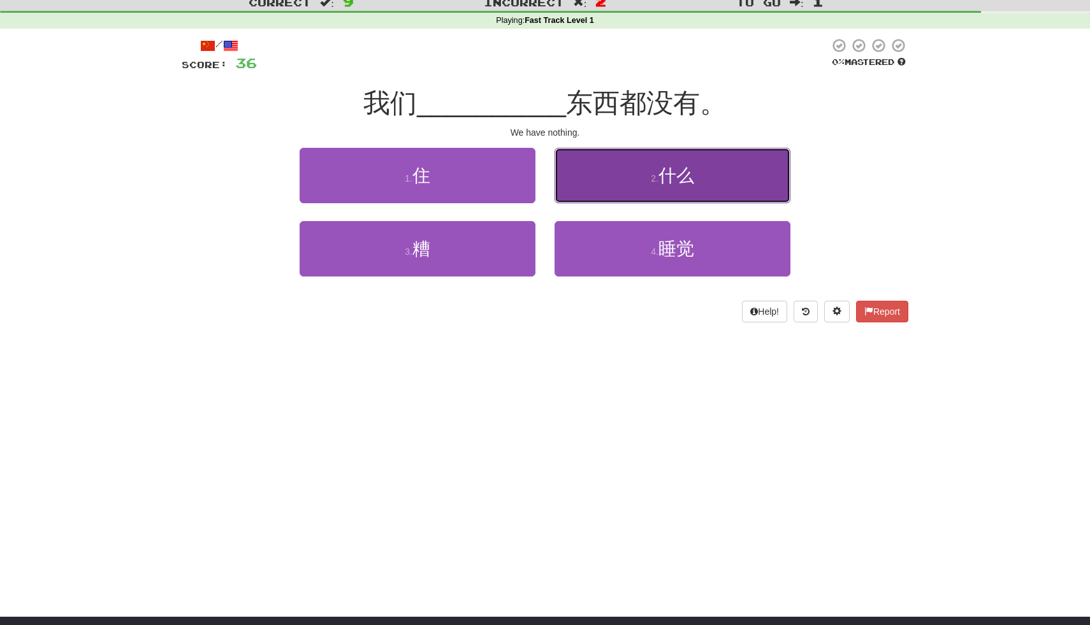
click at [625, 183] on button "2 . 什么" at bounding box center [672, 175] width 236 height 55
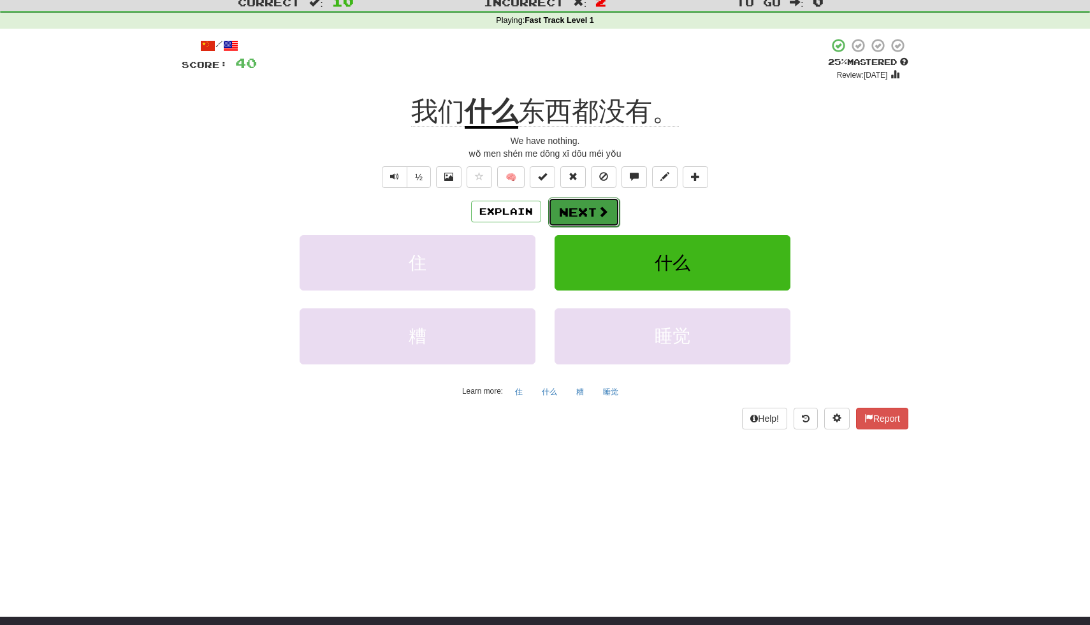
click at [589, 214] on button "Next" at bounding box center [583, 212] width 71 height 29
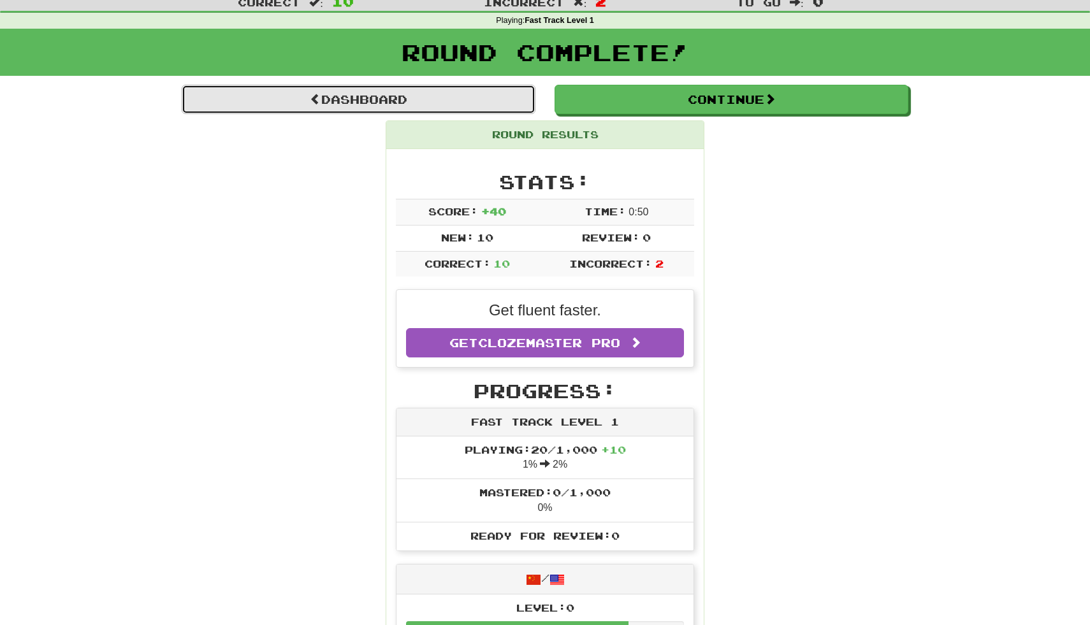
click at [435, 111] on link "Dashboard" at bounding box center [359, 99] width 354 height 29
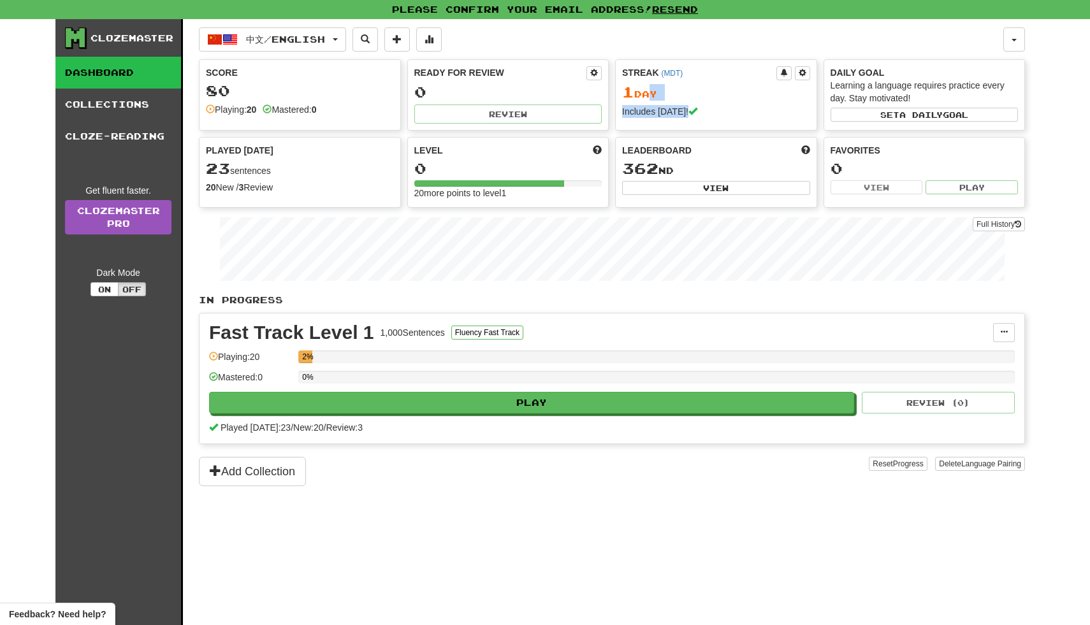
drag, startPoint x: 692, startPoint y: 112, endPoint x: 651, endPoint y: 87, distance: 47.8
click at [651, 85] on div "Streak ( MDT ) 1 Day Includes [DATE]!" at bounding box center [716, 92] width 201 height 64
click at [653, 109] on div "Includes [DATE]!" at bounding box center [716, 111] width 188 height 13
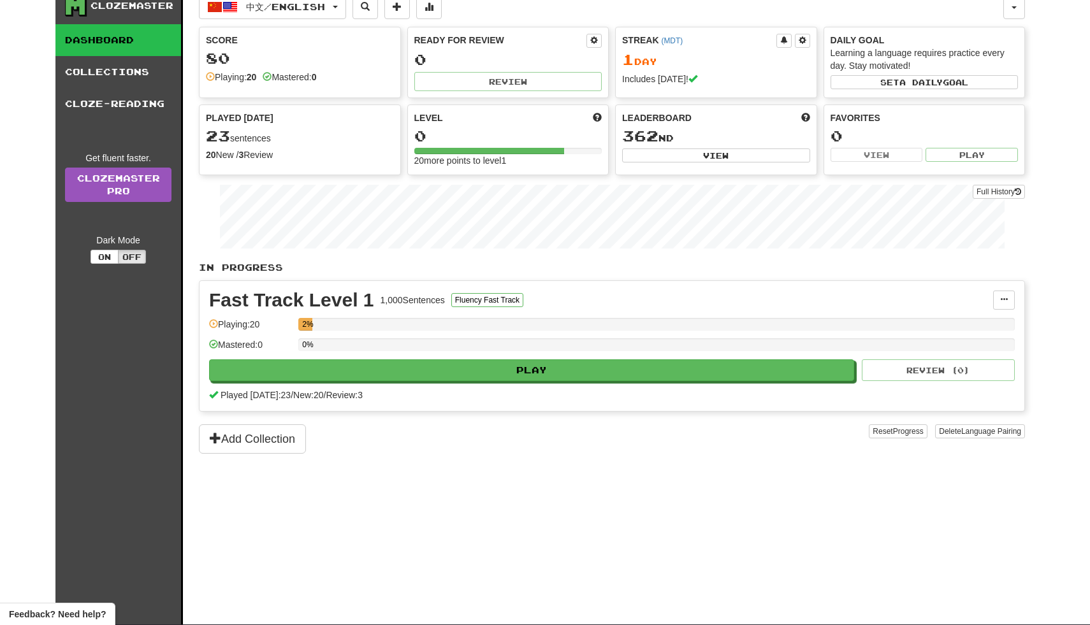
scroll to position [47, 0]
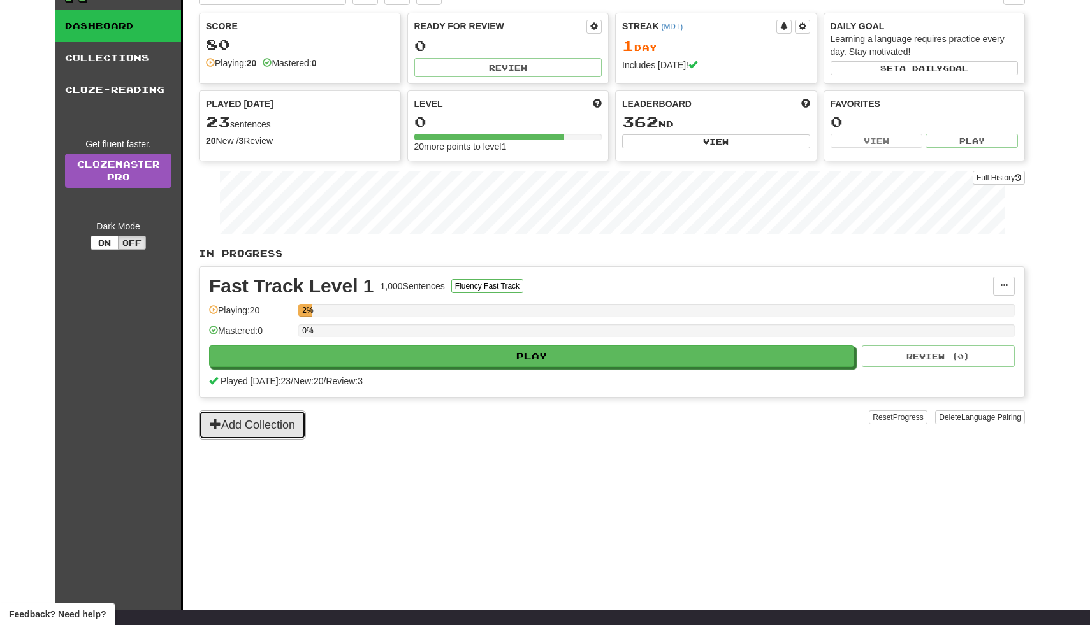
click at [251, 435] on button "Add Collection" at bounding box center [252, 424] width 107 height 29
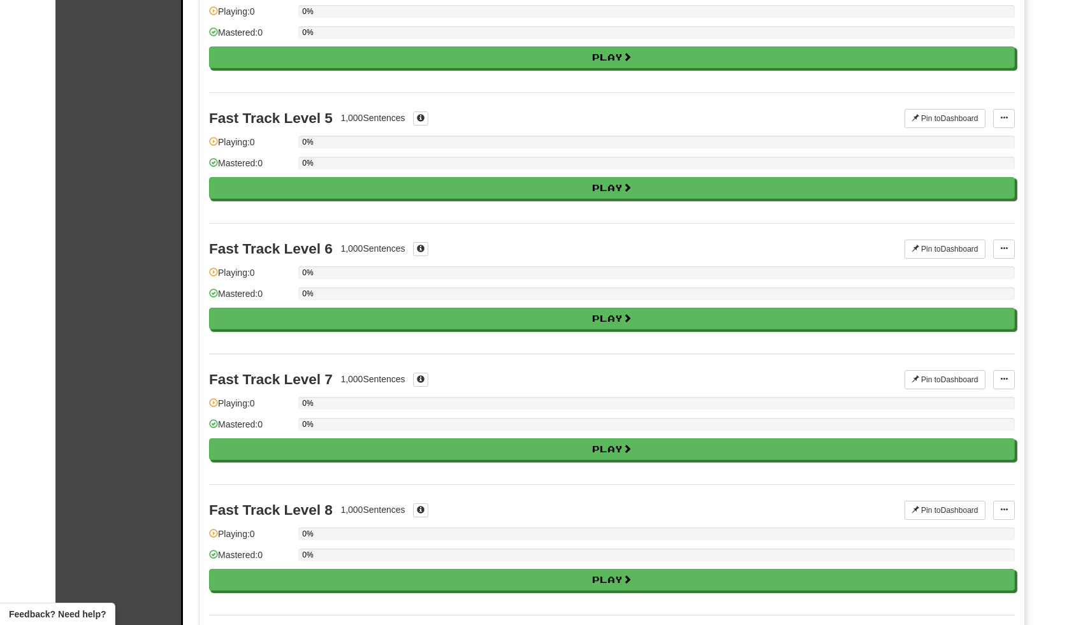
scroll to position [0, 0]
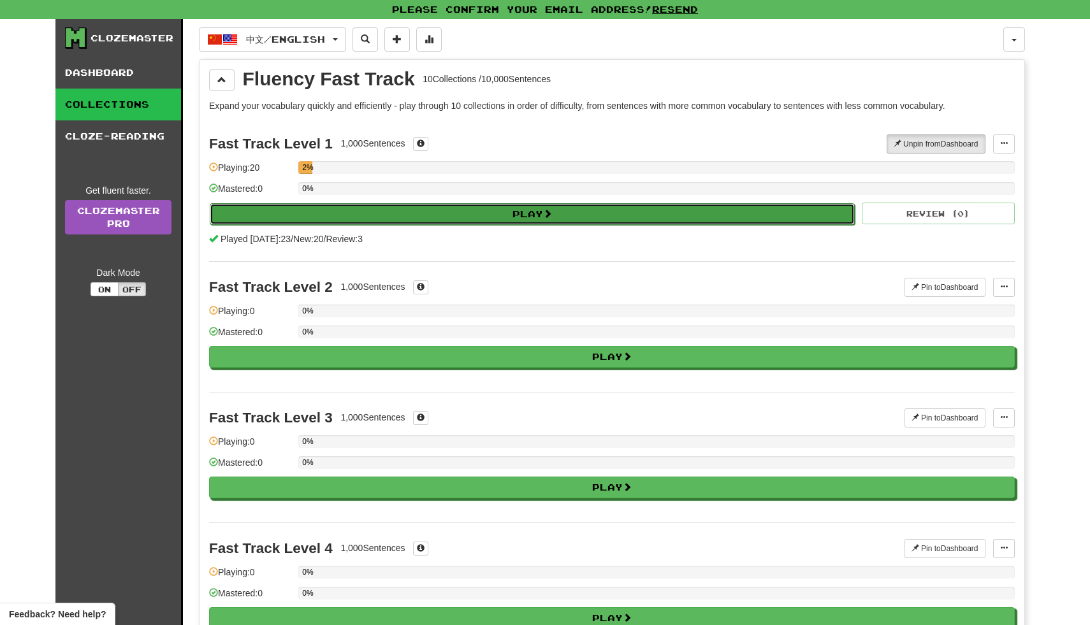
click at [433, 216] on button "Play" at bounding box center [532, 214] width 645 height 22
select select "**"
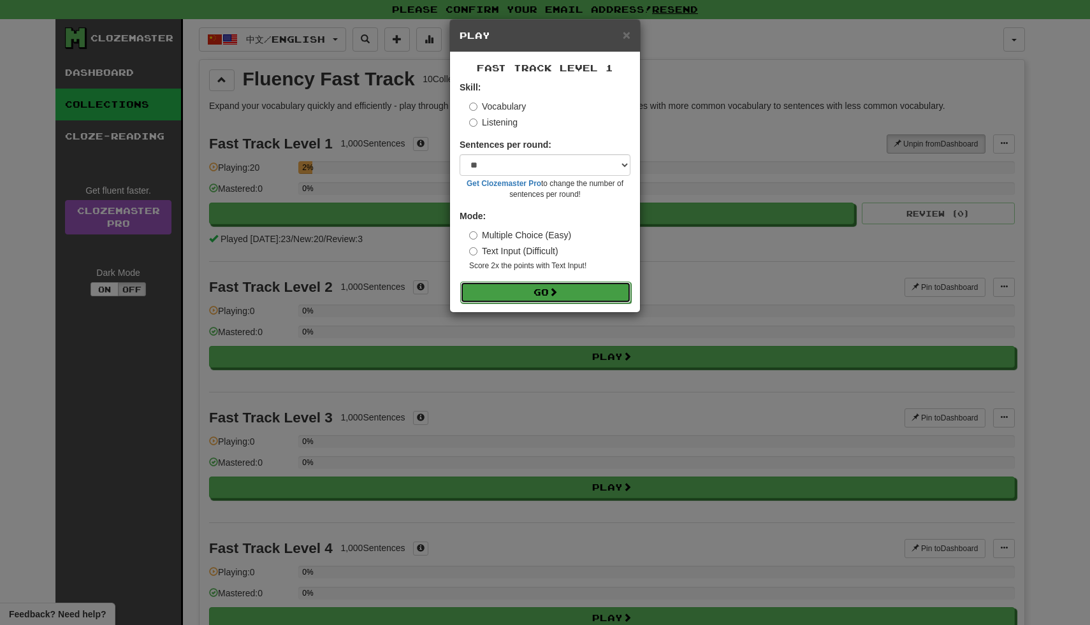
click at [493, 294] on button "Go" at bounding box center [545, 293] width 171 height 22
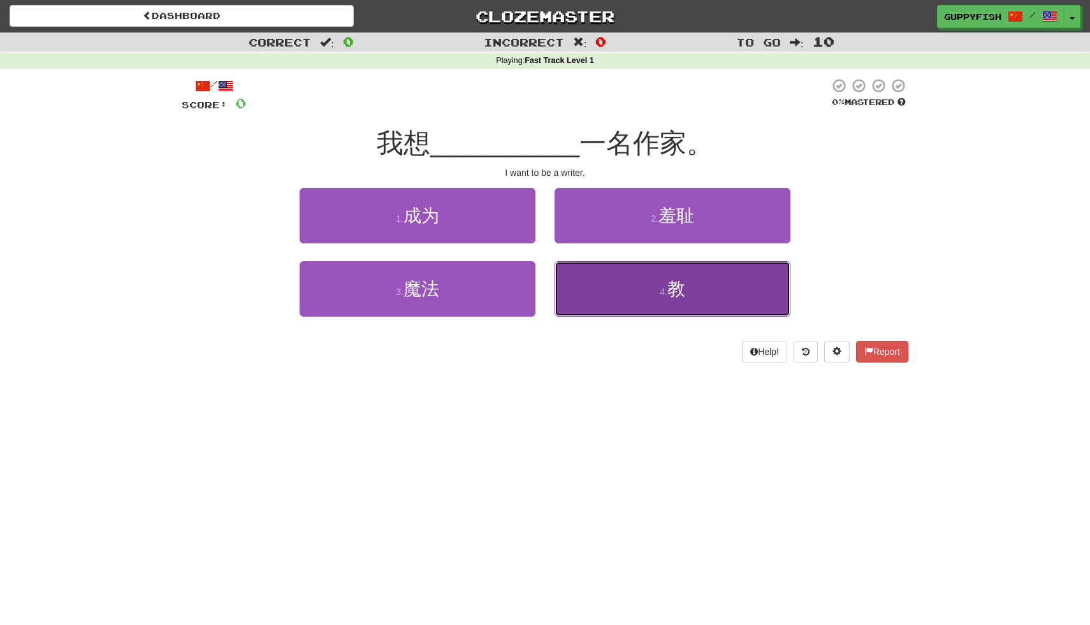
click at [633, 301] on button "4 . 教" at bounding box center [672, 288] width 236 height 55
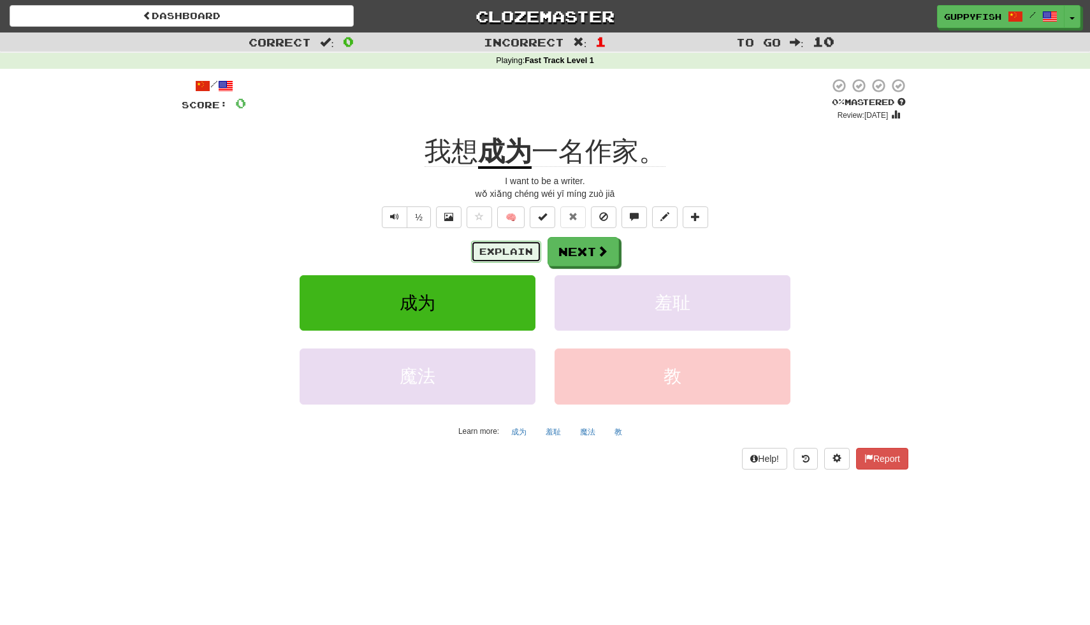
click at [514, 258] on button "Explain" at bounding box center [506, 252] width 70 height 22
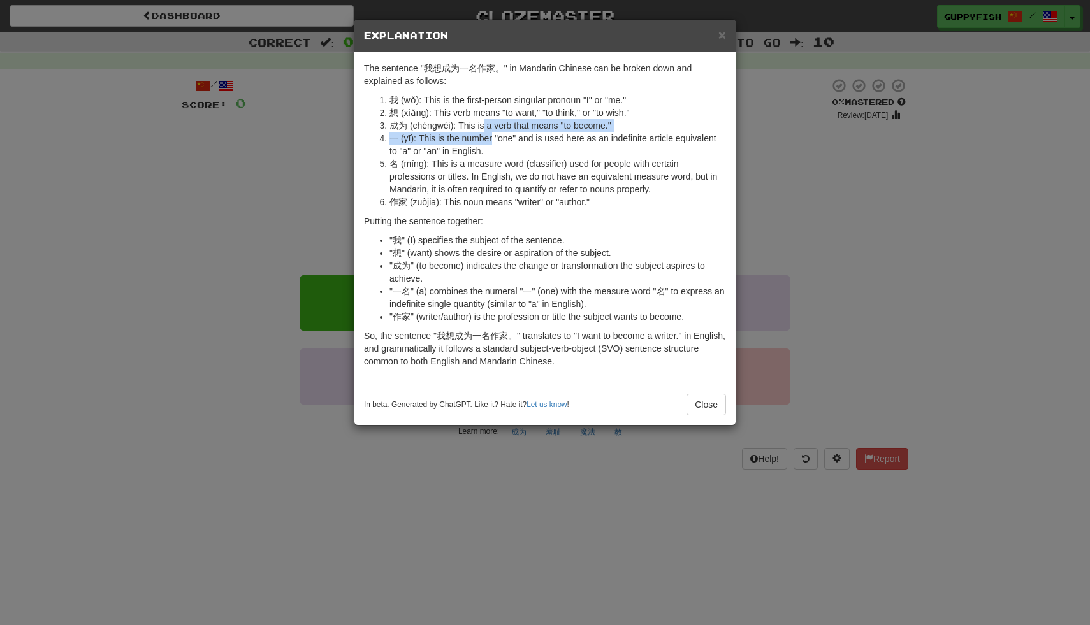
drag, startPoint x: 482, startPoint y: 122, endPoint x: 491, endPoint y: 157, distance: 36.2
click at [490, 140] on ol "我 (wǒ): This is the first-person singular pronoun "I" or "me." 想 (xiǎng): This …" at bounding box center [545, 151] width 362 height 115
click at [491, 159] on li "名 (míng): This is a measure word (classifier) used for people with certain prof…" at bounding box center [557, 176] width 336 height 38
click at [702, 406] on button "Close" at bounding box center [706, 405] width 40 height 22
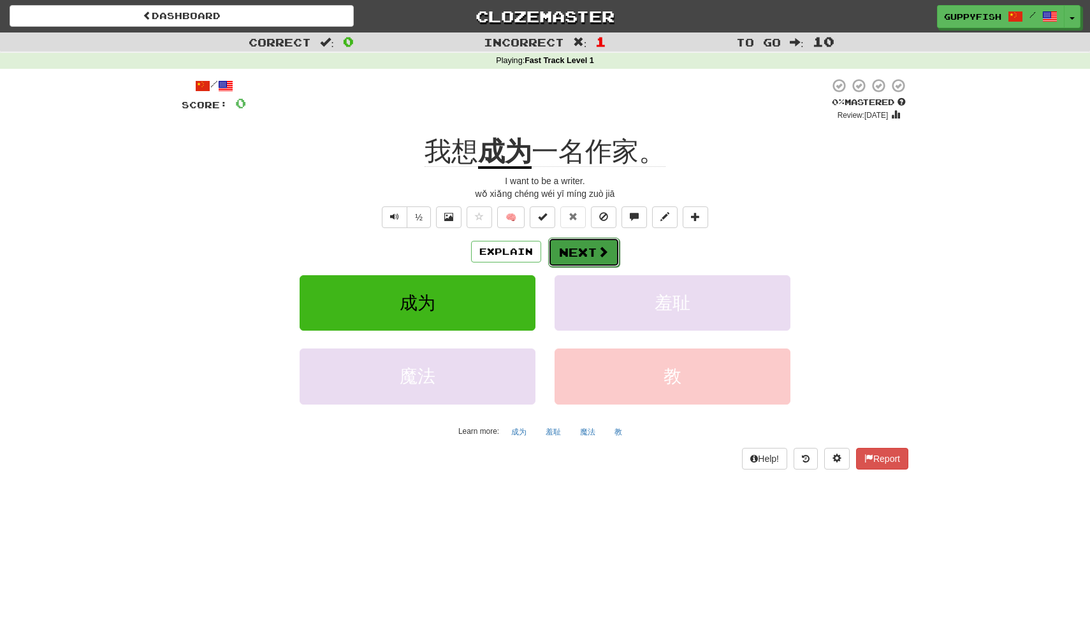
click at [606, 260] on button "Next" at bounding box center [583, 252] width 71 height 29
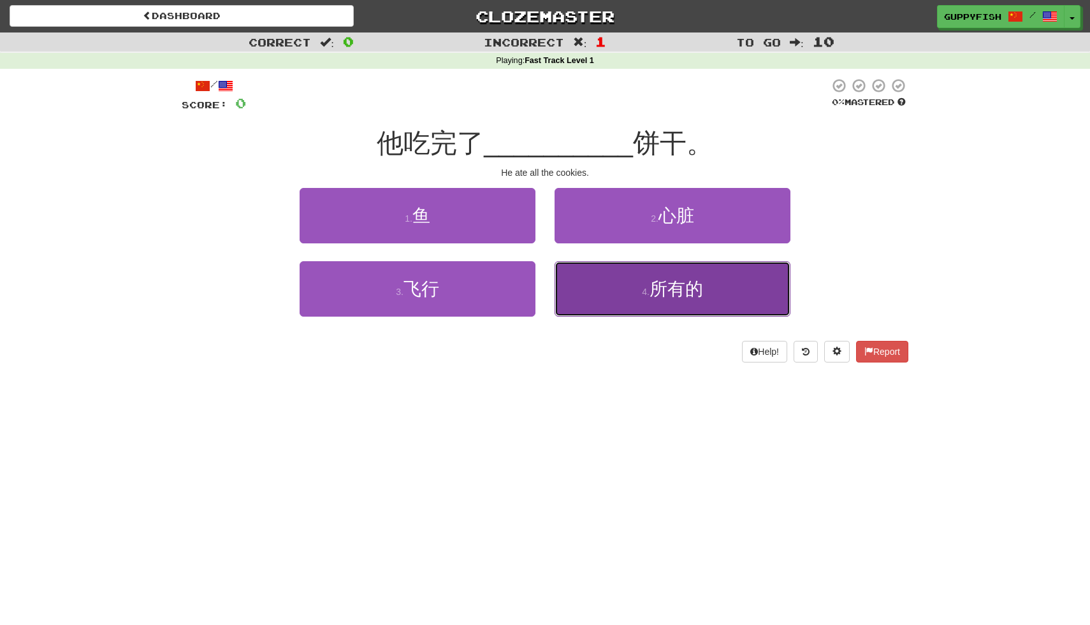
click at [638, 299] on button "4 . 所有的" at bounding box center [672, 288] width 236 height 55
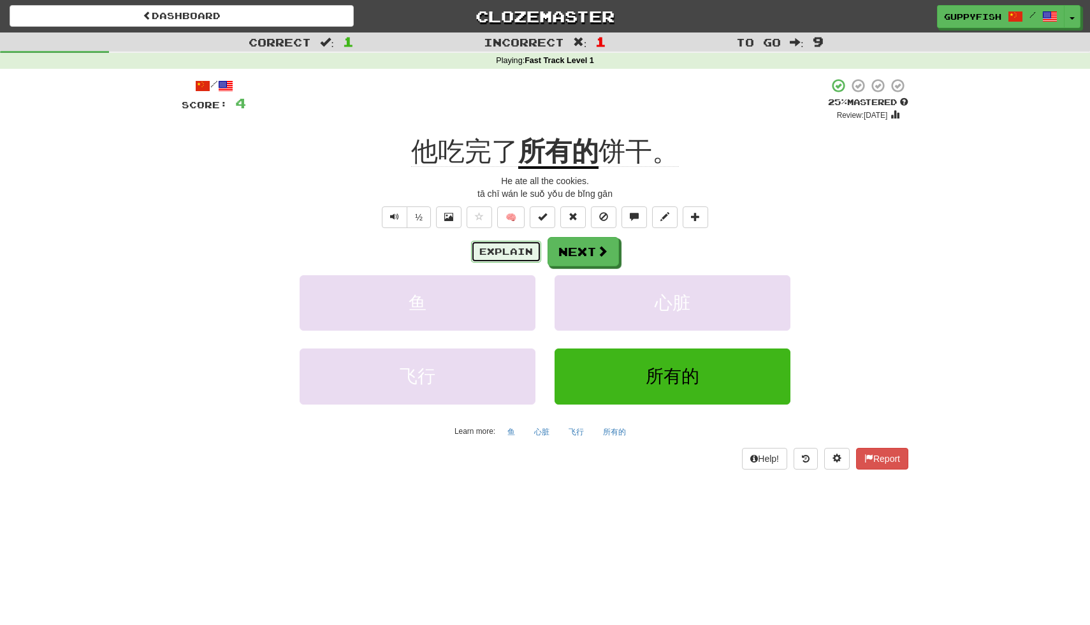
click at [513, 248] on button "Explain" at bounding box center [506, 252] width 70 height 22
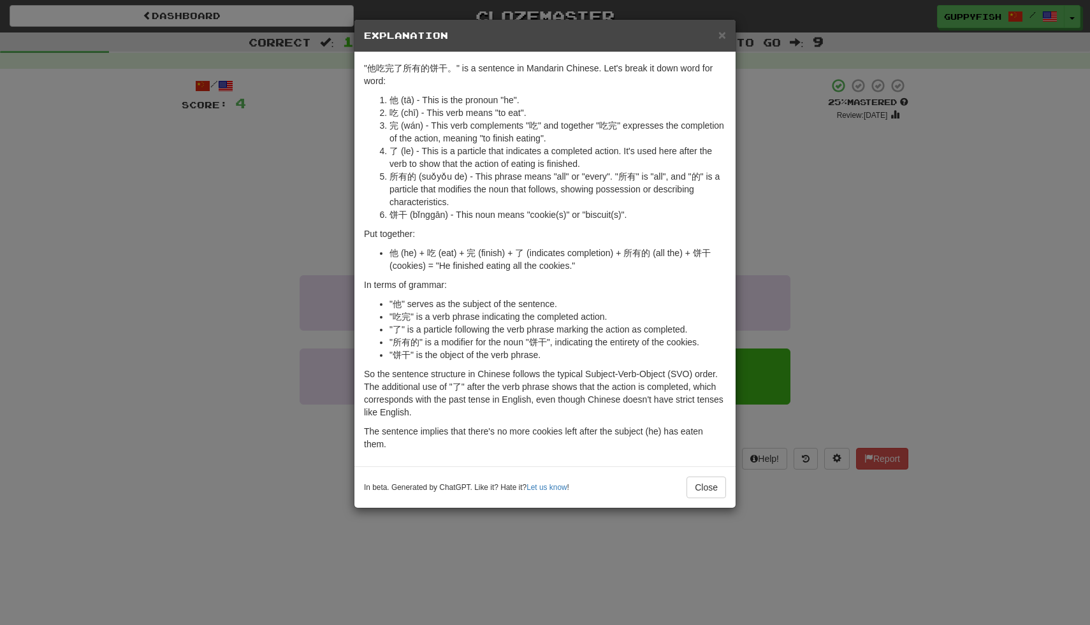
drag, startPoint x: 535, startPoint y: 121, endPoint x: 555, endPoint y: 125, distance: 20.1
click at [544, 124] on li "完 (wán) - This verb complements "吃" and together "吃完" expresses the completion …" at bounding box center [557, 131] width 336 height 25
click at [583, 129] on li "完 (wán) - This verb complements "吃" and together "吃完" expresses the completion …" at bounding box center [557, 131] width 336 height 25
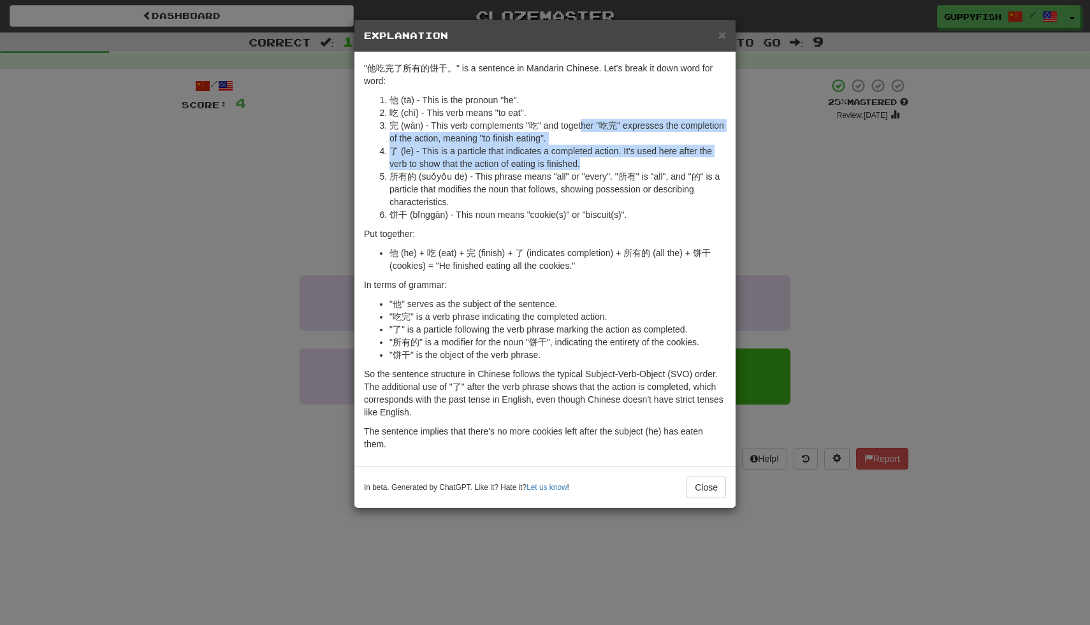
drag, startPoint x: 583, startPoint y: 131, endPoint x: 587, endPoint y: 161, distance: 30.2
click at [587, 161] on ol "他 (tā) - This is the pronoun "he". 吃 (chī) - This verb means "to eat". 完 (wán) …" at bounding box center [545, 157] width 362 height 127
click at [587, 161] on li "了 (le) - This is a particle that indicates a completed action. It's used here a…" at bounding box center [557, 157] width 336 height 25
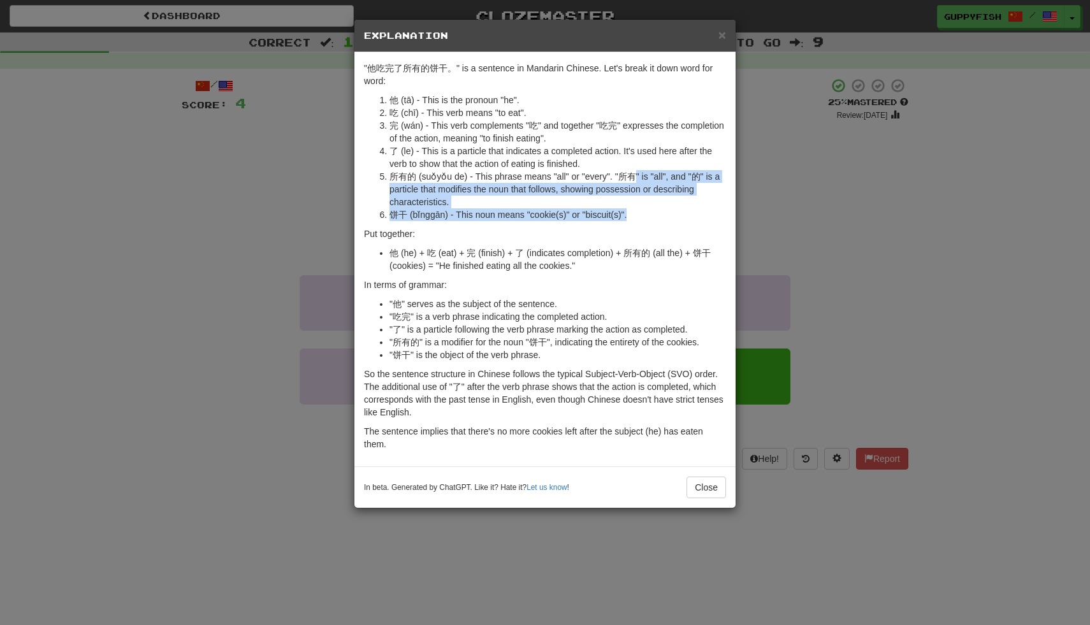
drag, startPoint x: 633, startPoint y: 173, endPoint x: 632, endPoint y: 218, distance: 45.3
click at [632, 217] on ol "他 (tā) - This is the pronoun "he". 吃 (chī) - This verb means "to eat". 完 (wán) …" at bounding box center [545, 157] width 362 height 127
click at [633, 215] on li "饼干 (bǐnggān) - This noun means "cookie(s)" or "biscuit(s)"." at bounding box center [557, 214] width 336 height 13
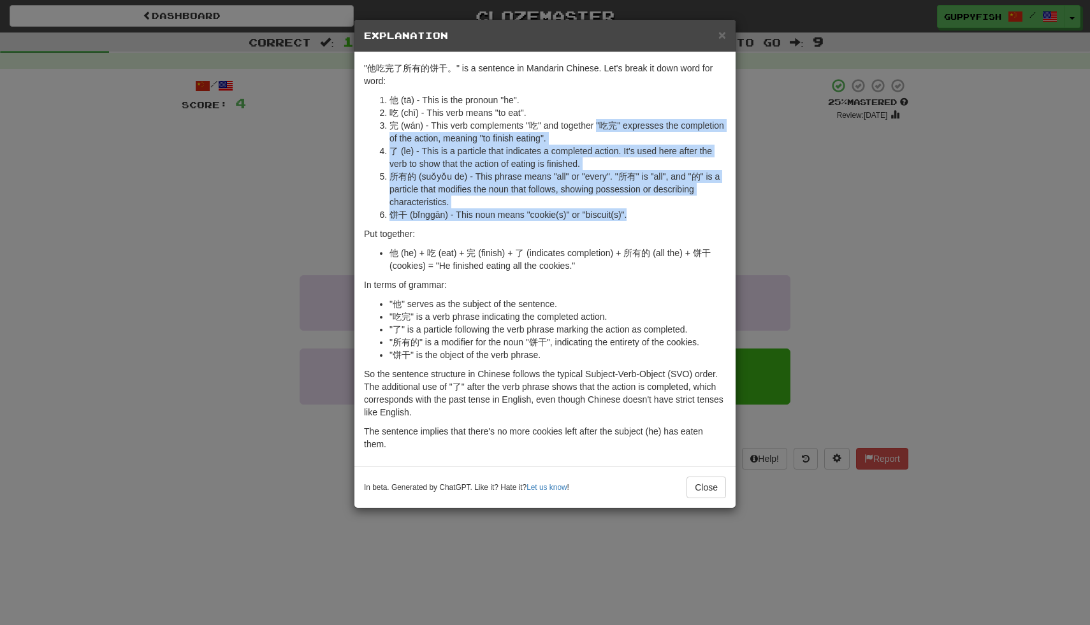
drag, startPoint x: 636, startPoint y: 210, endPoint x: 598, endPoint y: 120, distance: 97.1
click at [598, 120] on ol "他 (tā) - This is the pronoun "he". 吃 (chī) - This verb means "to eat". 完 (wán) …" at bounding box center [545, 157] width 362 height 127
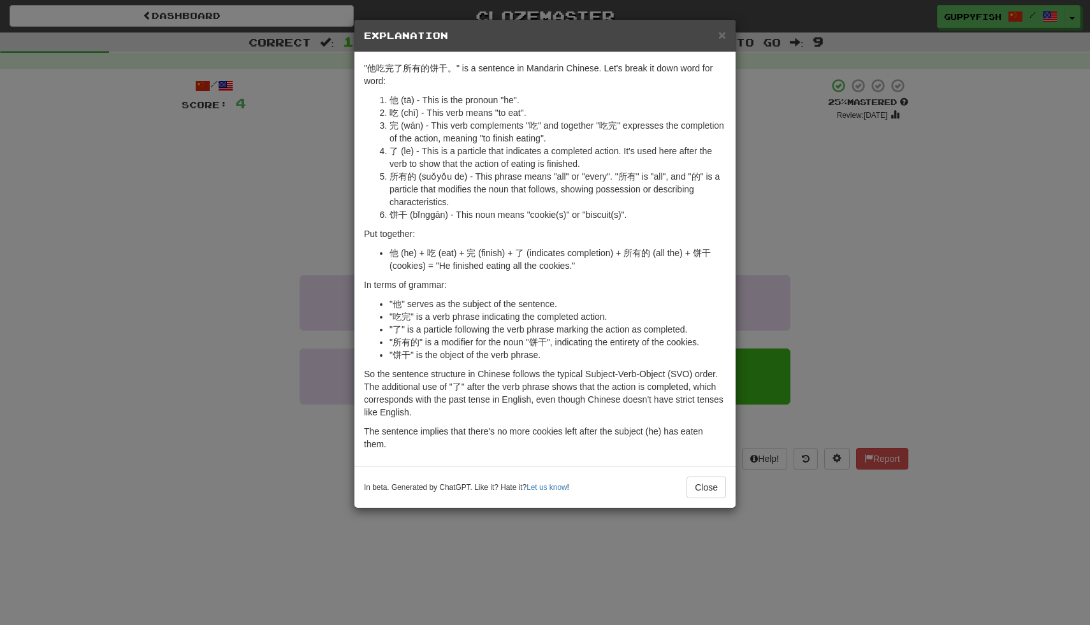
click at [593, 129] on li "完 (wán) - This verb complements "吃" and together "吃完" expresses the completion …" at bounding box center [557, 131] width 336 height 25
click at [582, 231] on p "Put together:" at bounding box center [545, 233] width 362 height 13
click at [695, 482] on button "Close" at bounding box center [706, 488] width 40 height 22
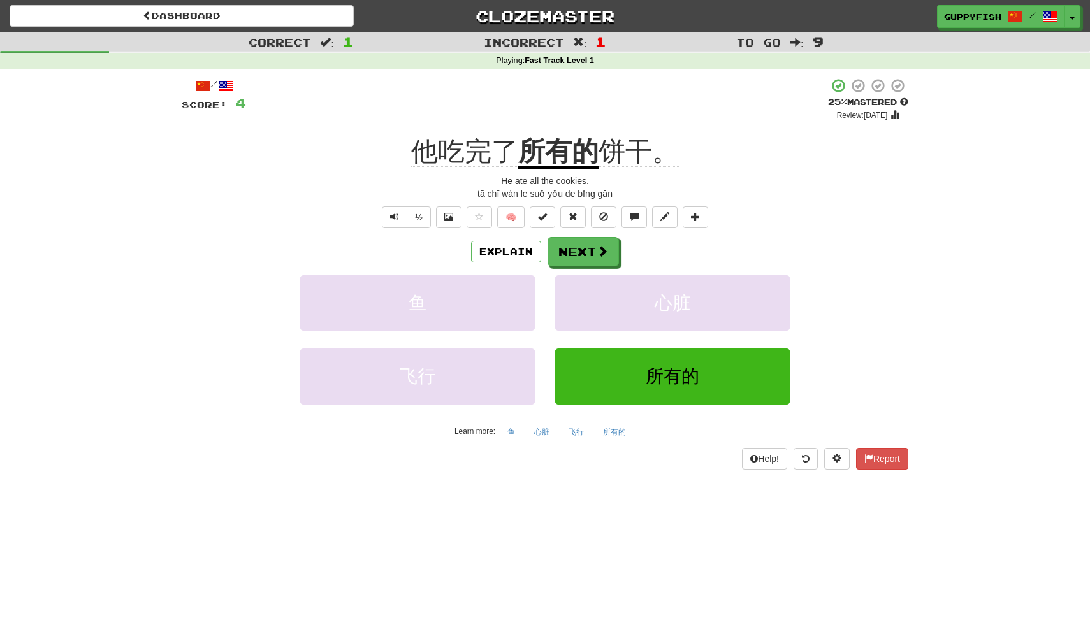
click at [617, 261] on div "Explain Next" at bounding box center [545, 251] width 726 height 29
click at [595, 249] on button "Next" at bounding box center [583, 252] width 71 height 29
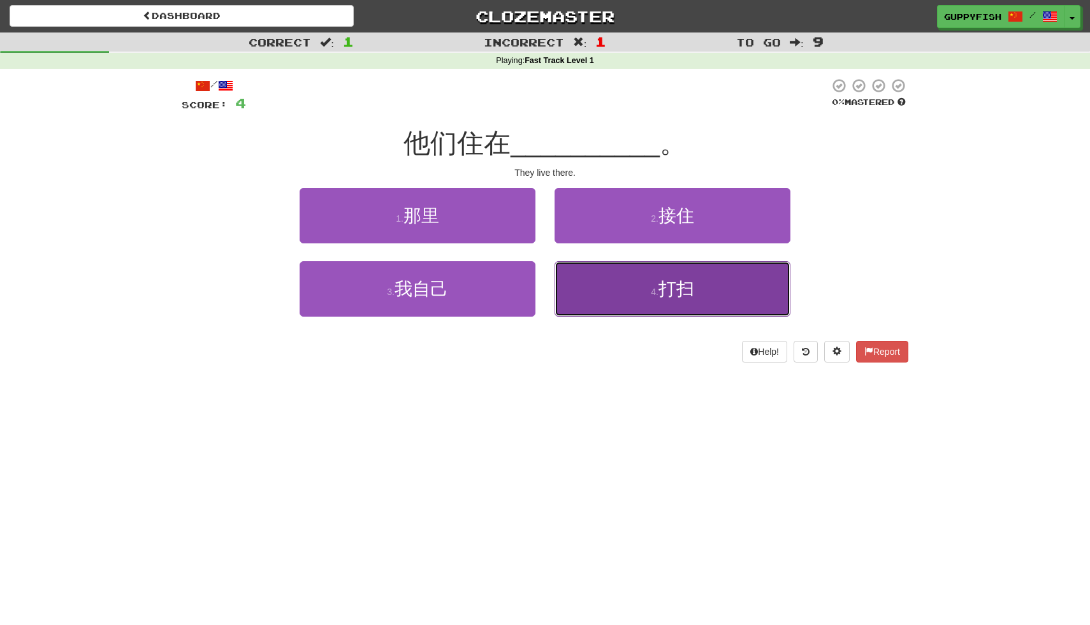
click at [597, 301] on button "4 . 打扫" at bounding box center [672, 288] width 236 height 55
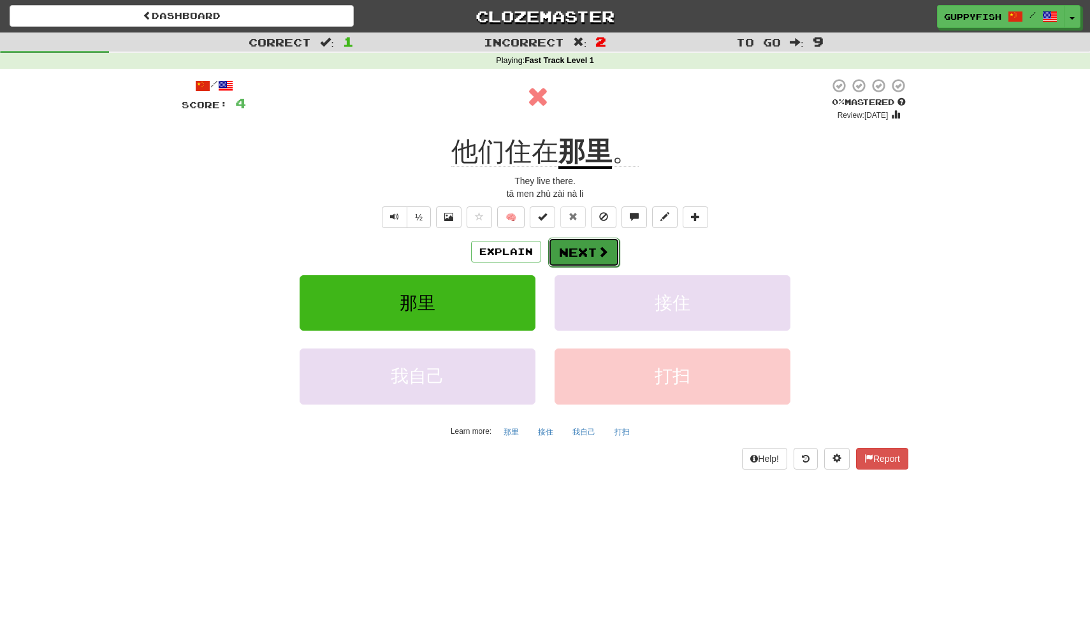
click at [577, 253] on button "Next" at bounding box center [583, 252] width 71 height 29
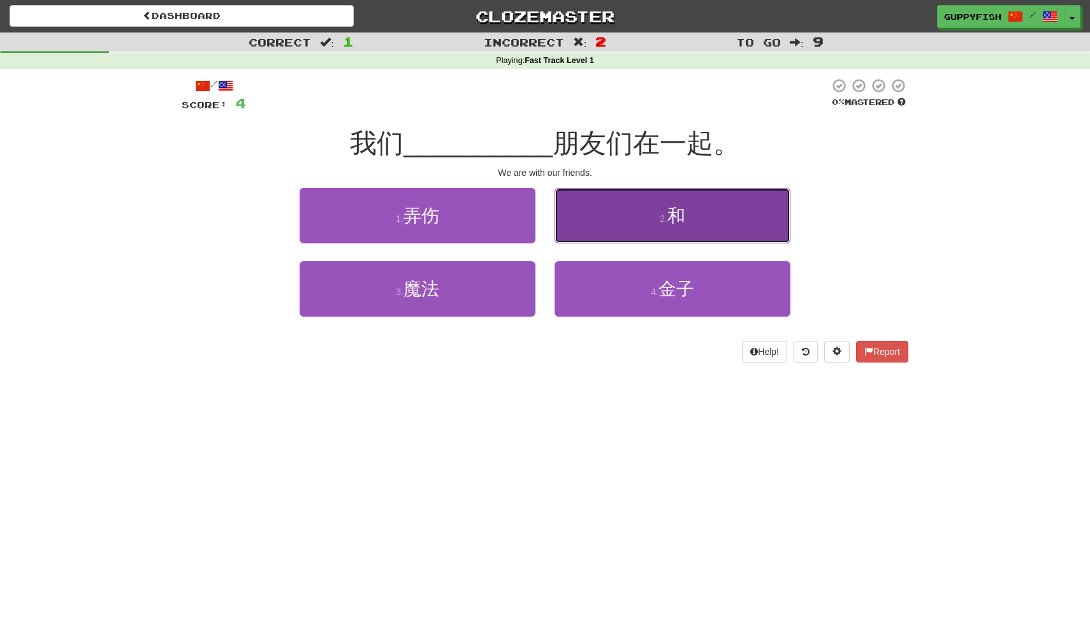
click at [623, 233] on button "2 . 和" at bounding box center [672, 215] width 236 height 55
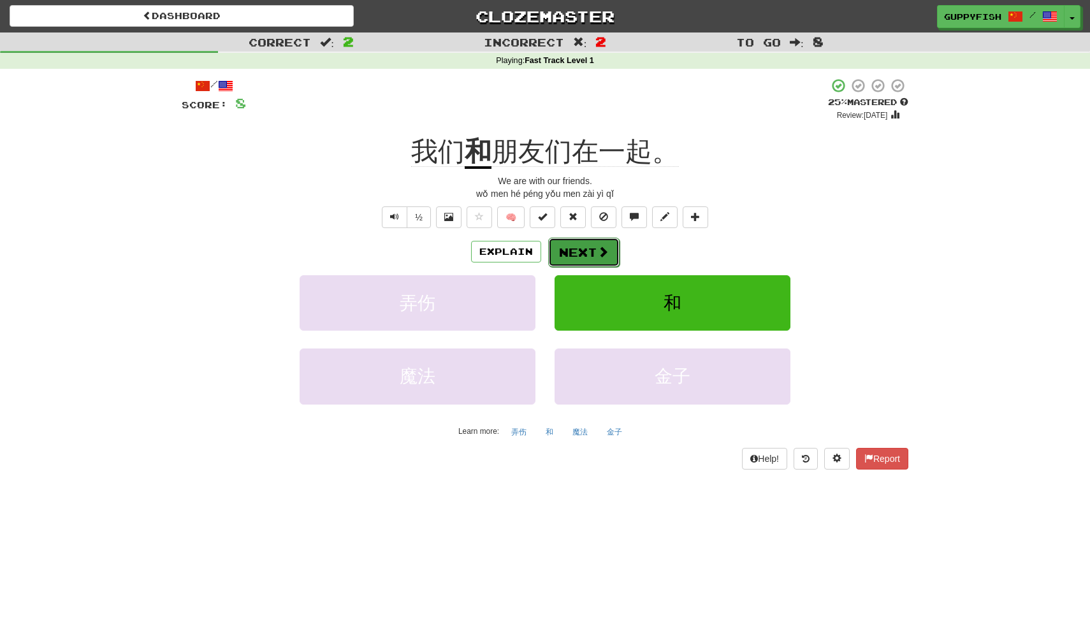
click at [597, 246] on span at bounding box center [602, 251] width 11 height 11
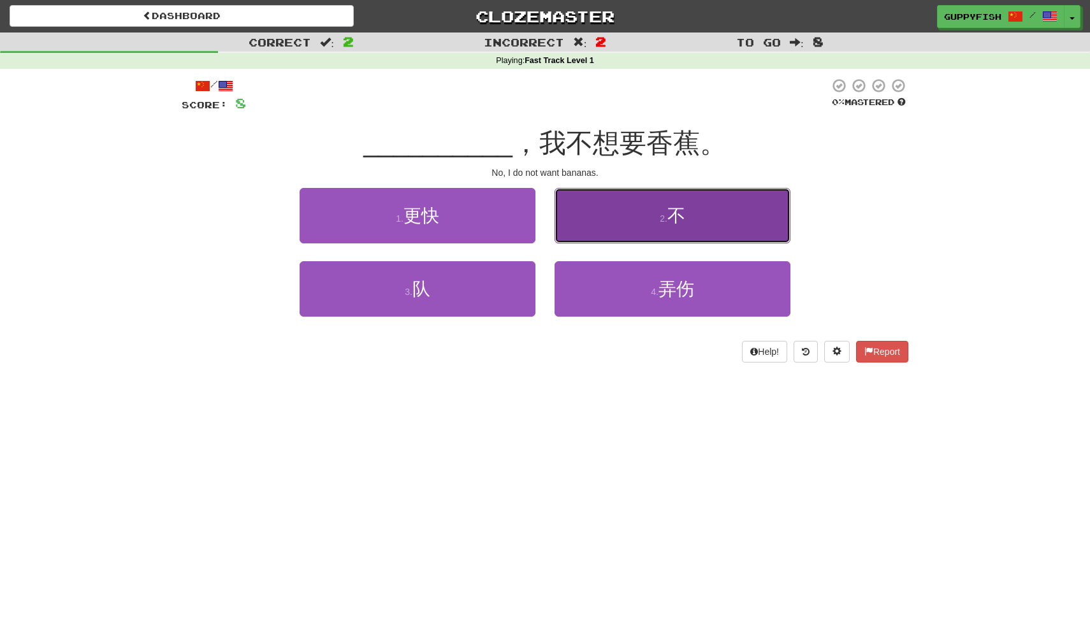
click at [620, 218] on button "2 . 不" at bounding box center [672, 215] width 236 height 55
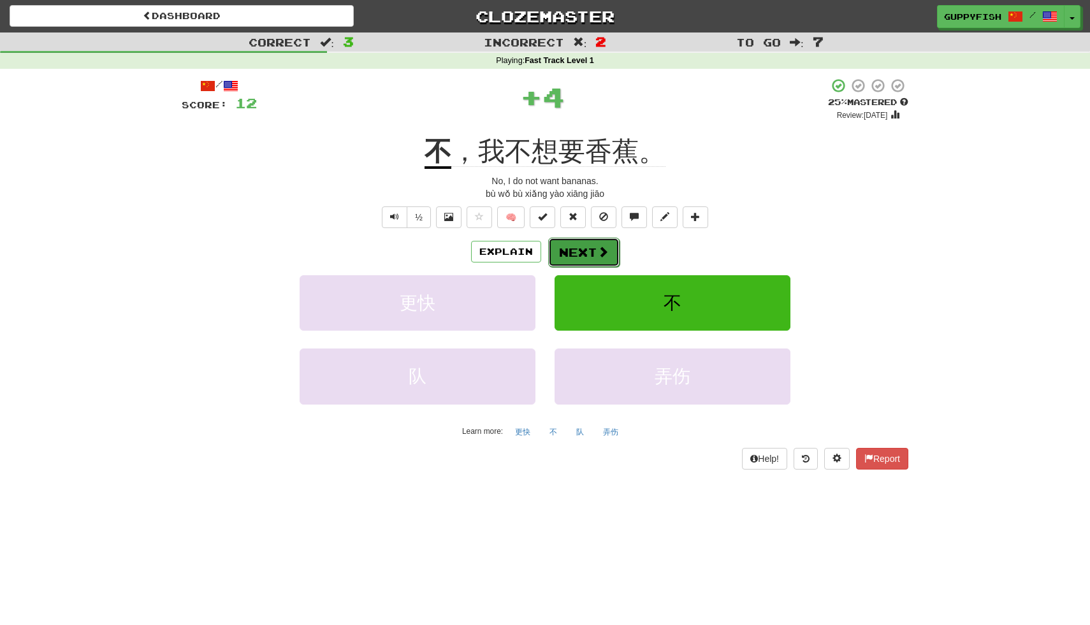
click at [601, 248] on span at bounding box center [602, 251] width 11 height 11
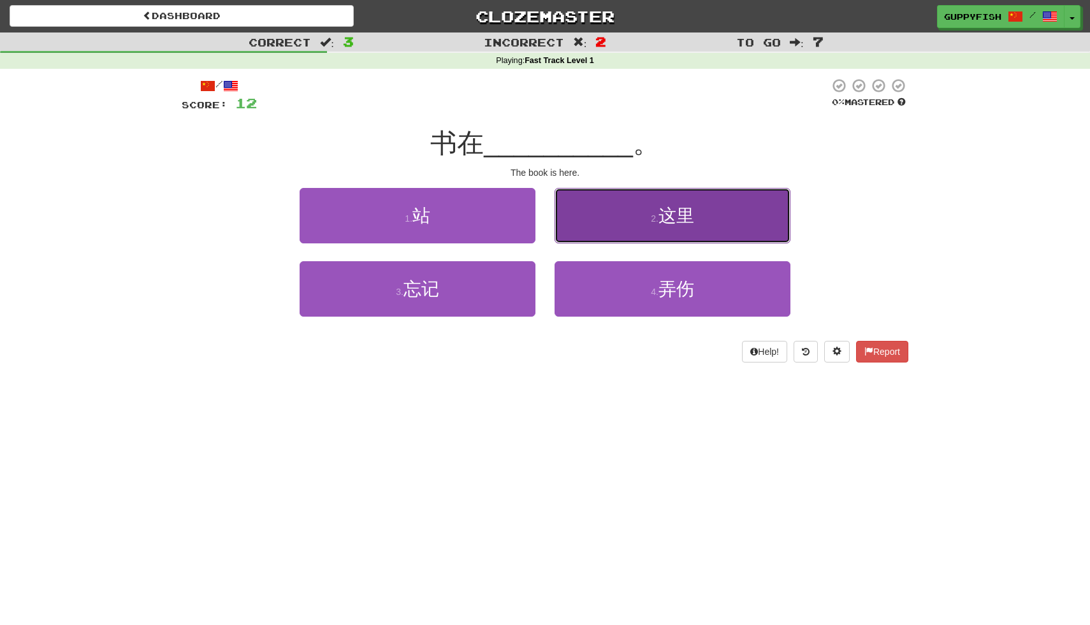
click at [683, 224] on span "这里" at bounding box center [676, 216] width 36 height 20
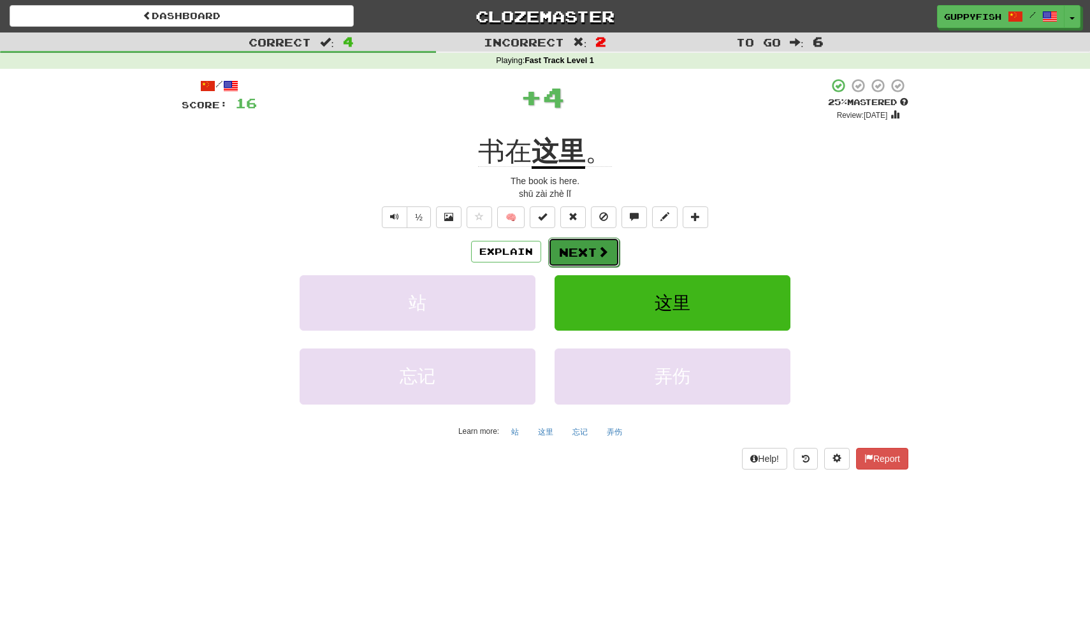
click at [587, 249] on button "Next" at bounding box center [583, 252] width 71 height 29
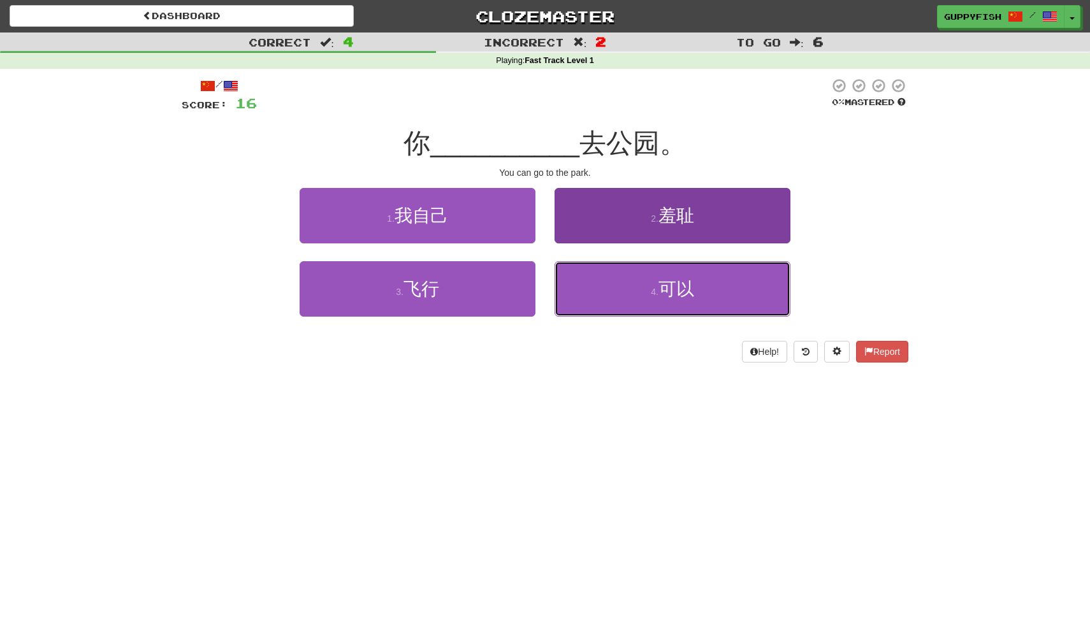
click at [658, 292] on small "4 ." at bounding box center [655, 292] width 8 height 10
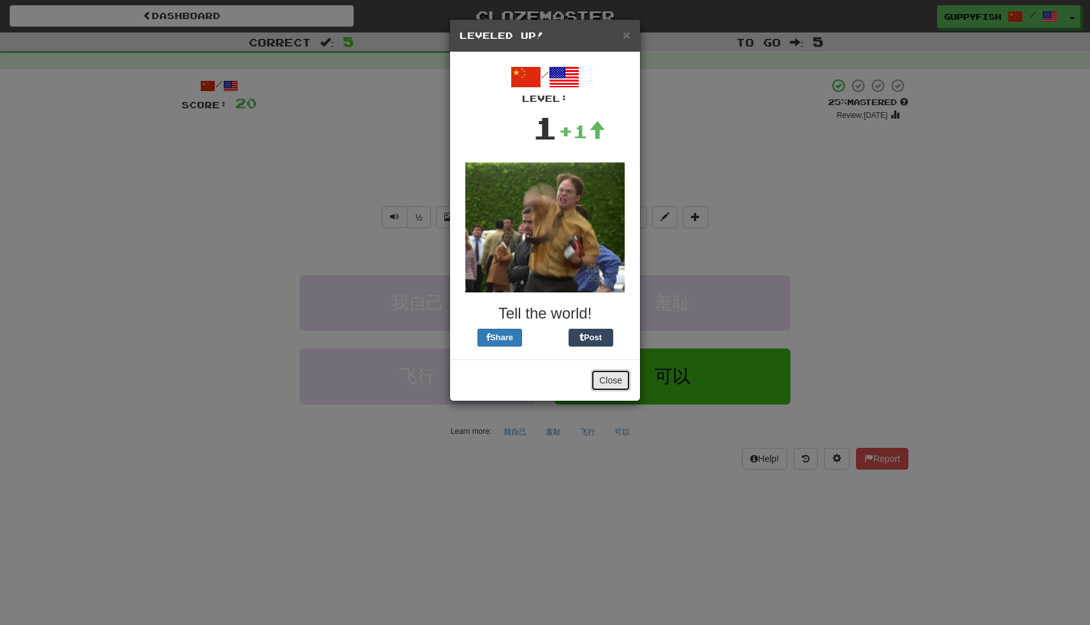
click at [612, 380] on button "Close" at bounding box center [611, 381] width 40 height 22
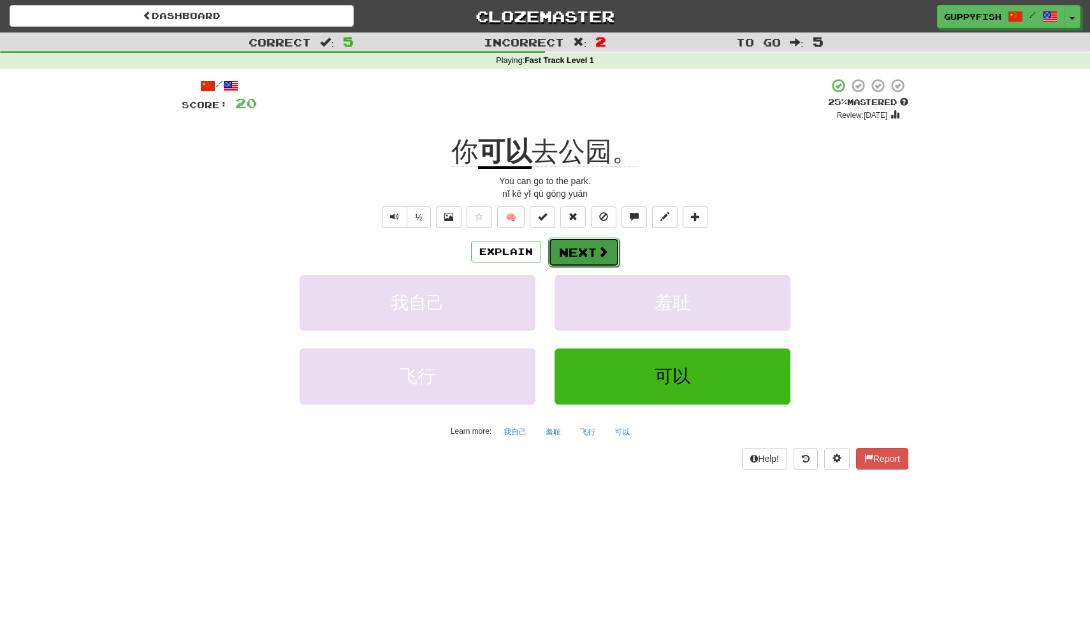
click at [610, 263] on button "Next" at bounding box center [583, 252] width 71 height 29
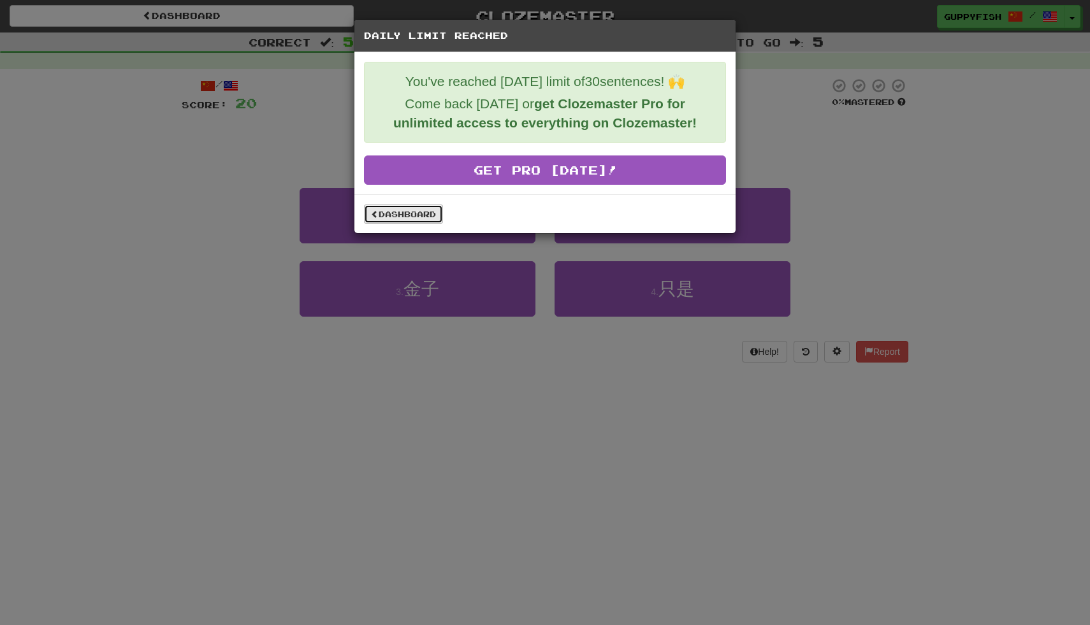
click at [403, 216] on link "Dashboard" at bounding box center [403, 214] width 79 height 19
